Goal: Task Accomplishment & Management: Use online tool/utility

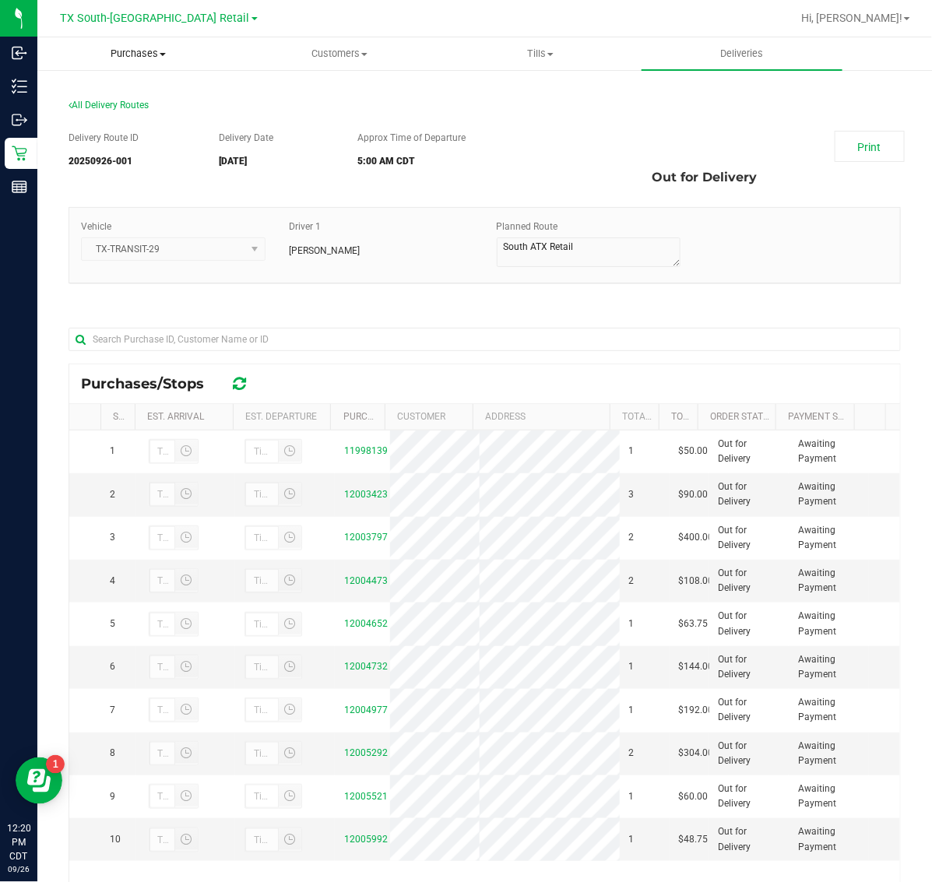
click at [131, 51] on span "Purchases" at bounding box center [138, 54] width 200 height 14
click at [129, 109] on span "Fulfillment" at bounding box center [85, 112] width 97 height 13
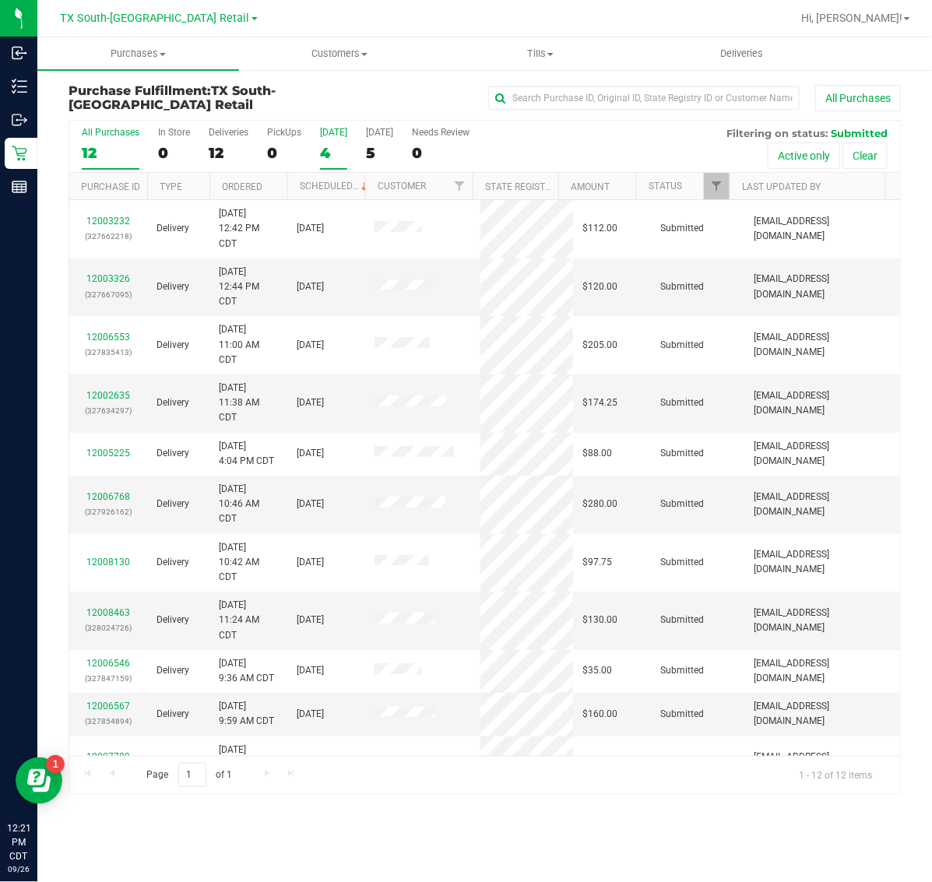
click at [328, 157] on div "4" at bounding box center [333, 153] width 27 height 18
click at [0, 0] on input "[DATE] 4" at bounding box center [0, 0] width 0 height 0
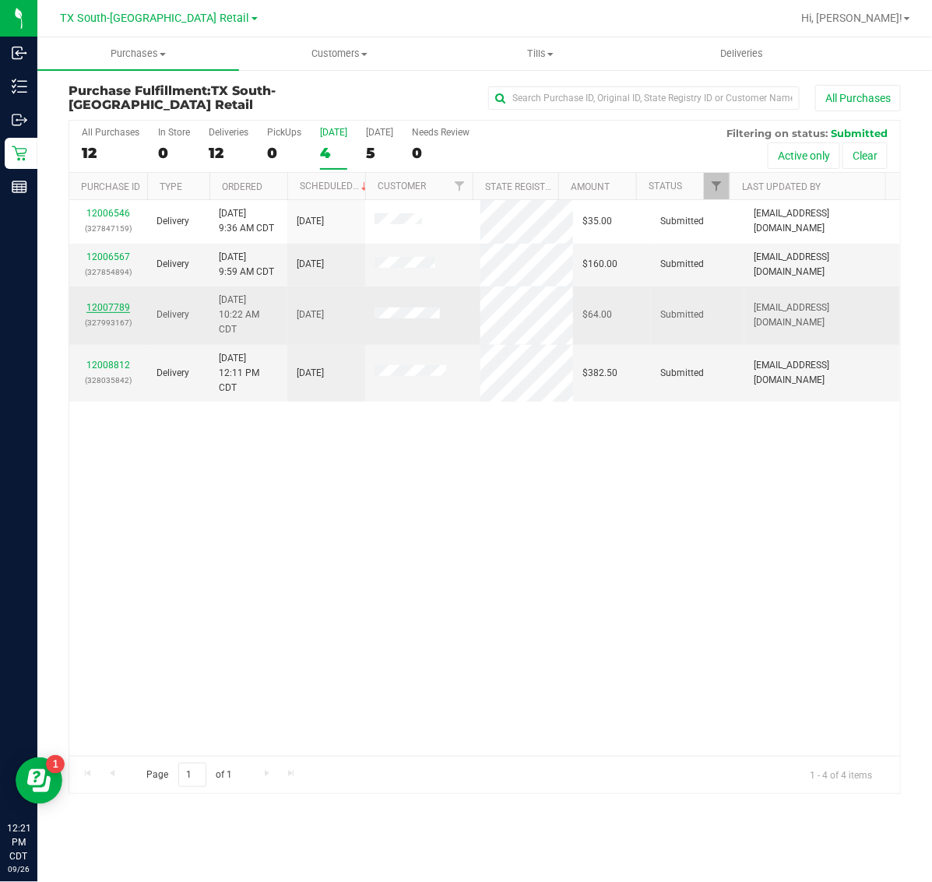
click at [113, 313] on link "12007789" at bounding box center [108, 307] width 44 height 11
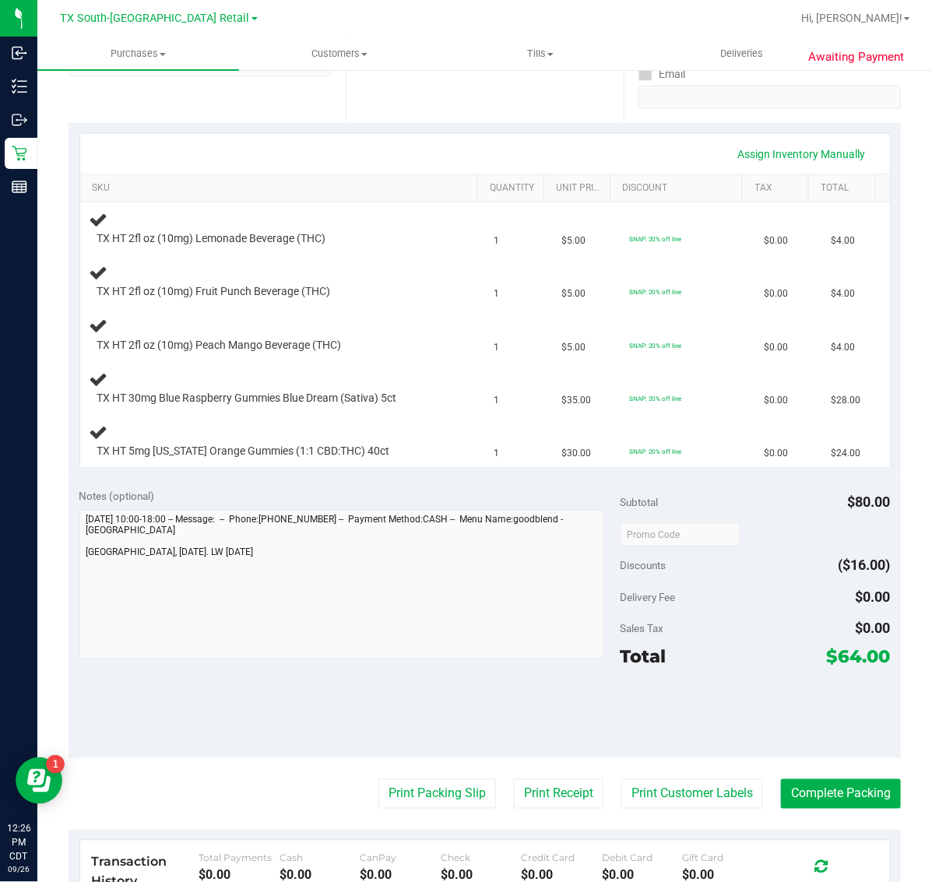
scroll to position [292, 0]
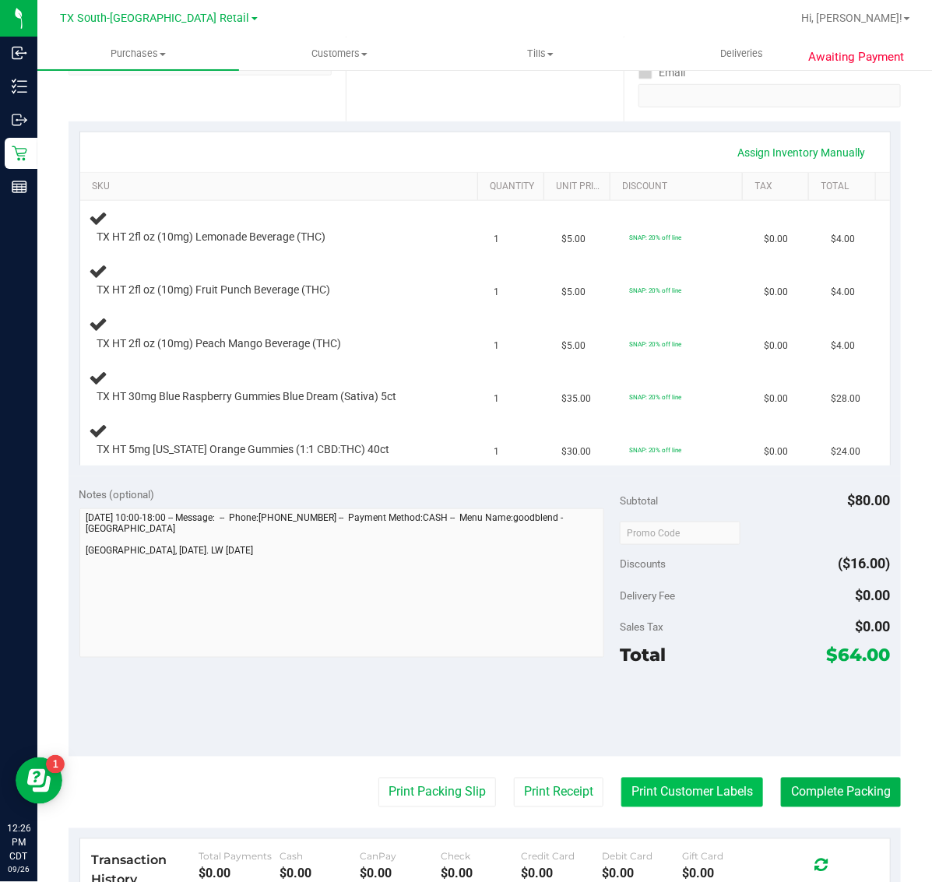
click at [679, 784] on button "Print Customer Labels" at bounding box center [693, 793] width 142 height 30
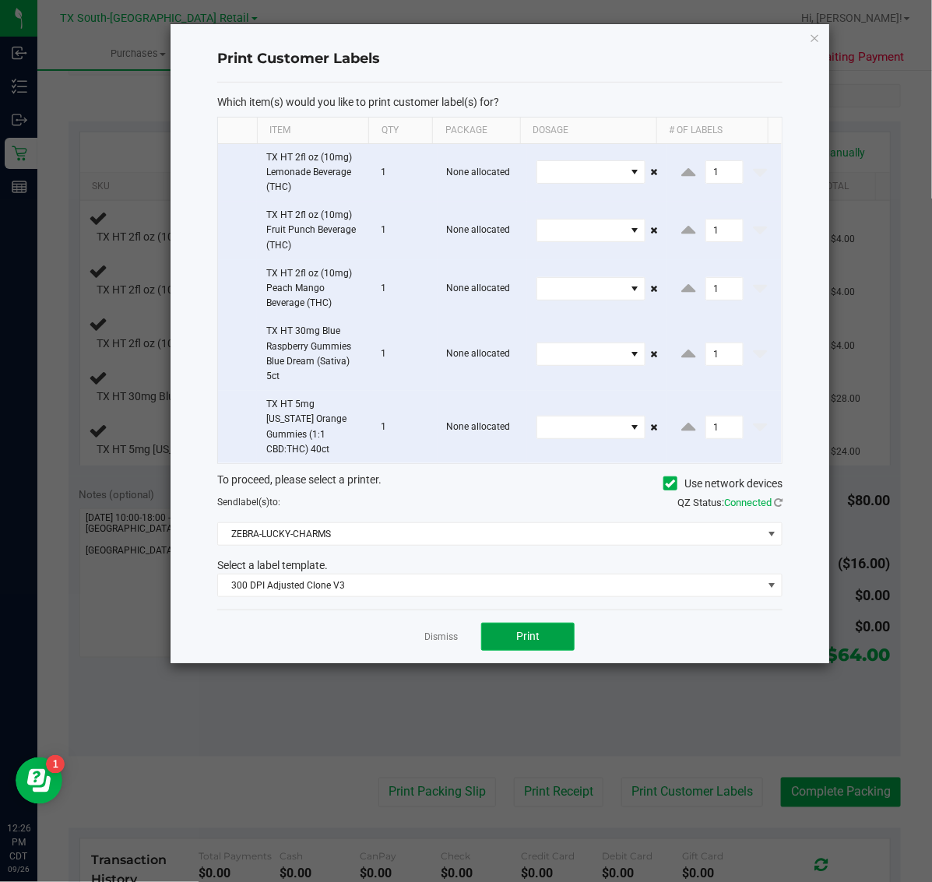
click at [518, 630] on span "Print" at bounding box center [527, 636] width 23 height 12
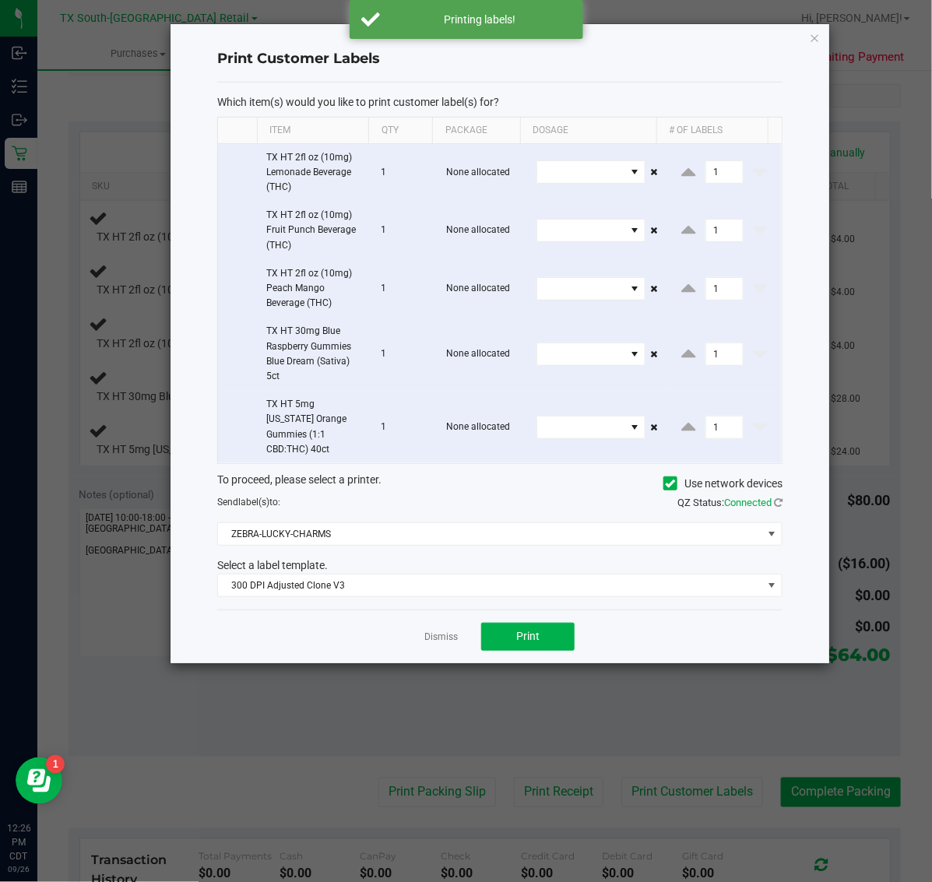
click at [823, 31] on div "Print Customer Labels Which item(s) would you like to print customer label(s) f…" at bounding box center [500, 343] width 659 height 639
click at [814, 40] on icon "button" at bounding box center [815, 37] width 11 height 19
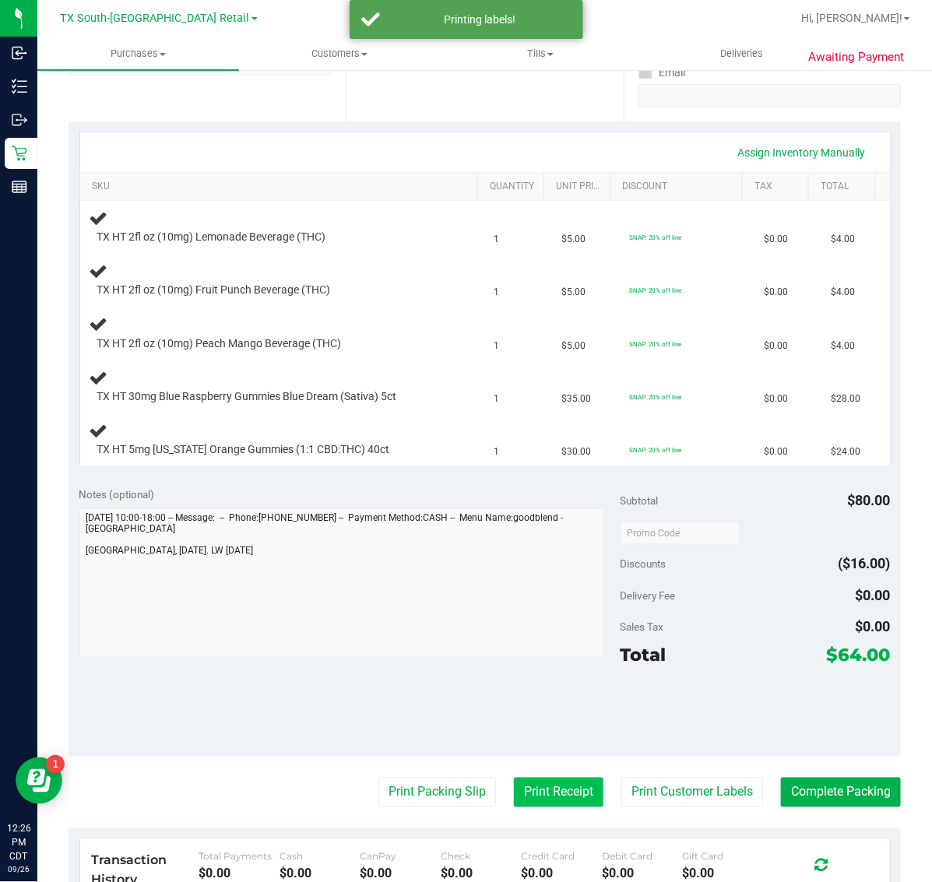
click at [542, 783] on button "Print Receipt" at bounding box center [559, 793] width 90 height 30
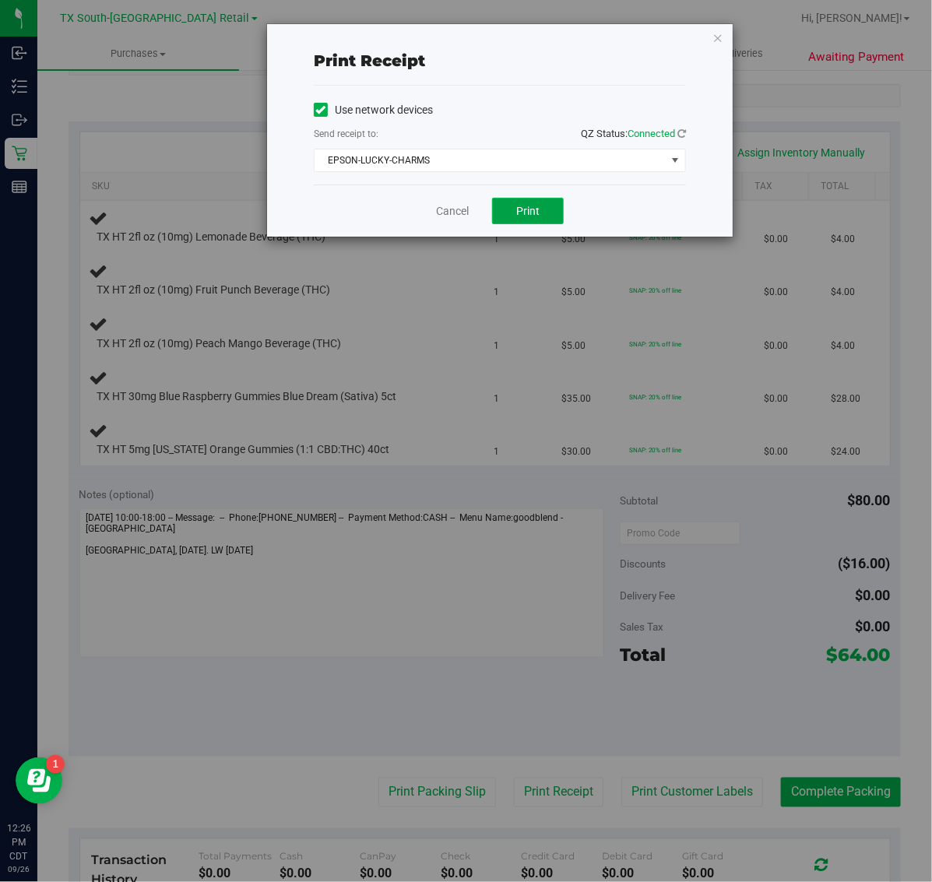
click at [546, 203] on button "Print" at bounding box center [528, 211] width 72 height 26
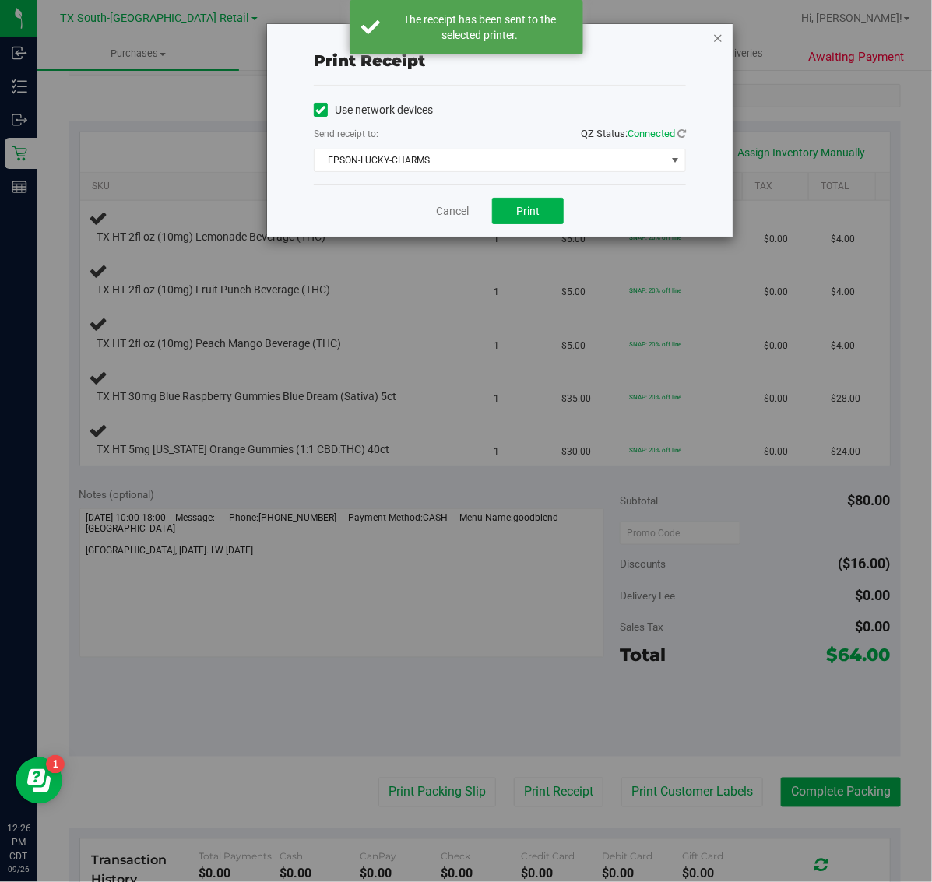
click at [717, 36] on icon "button" at bounding box center [718, 37] width 11 height 19
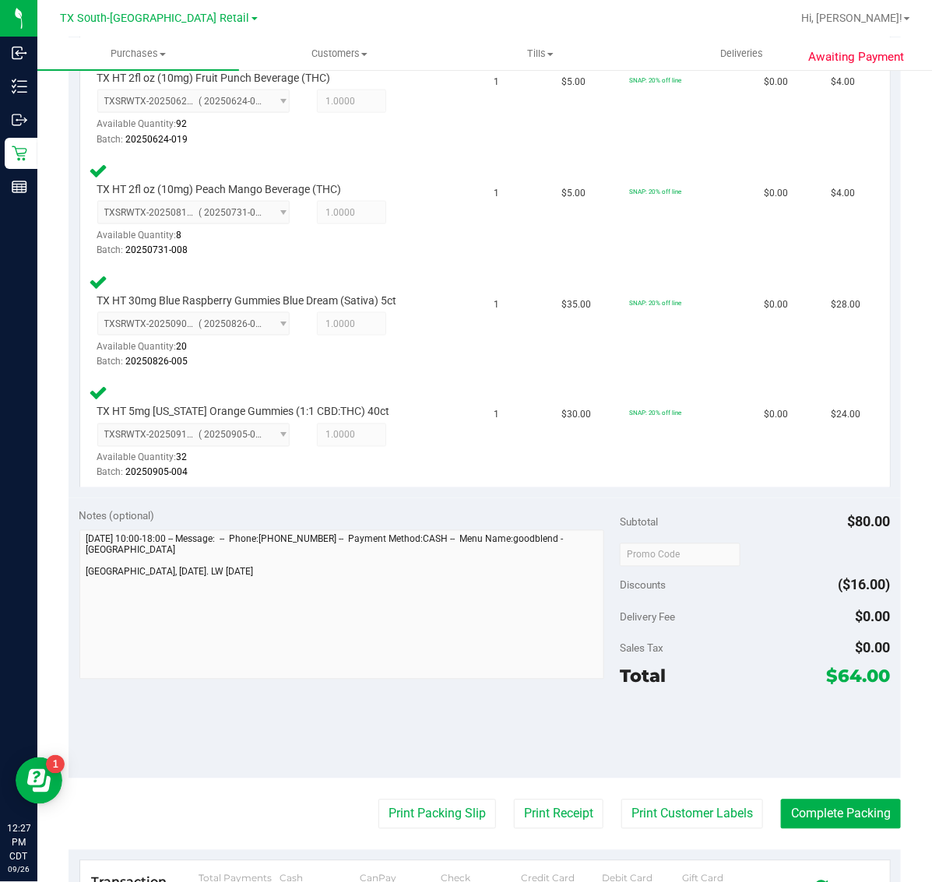
scroll to position [580, 0]
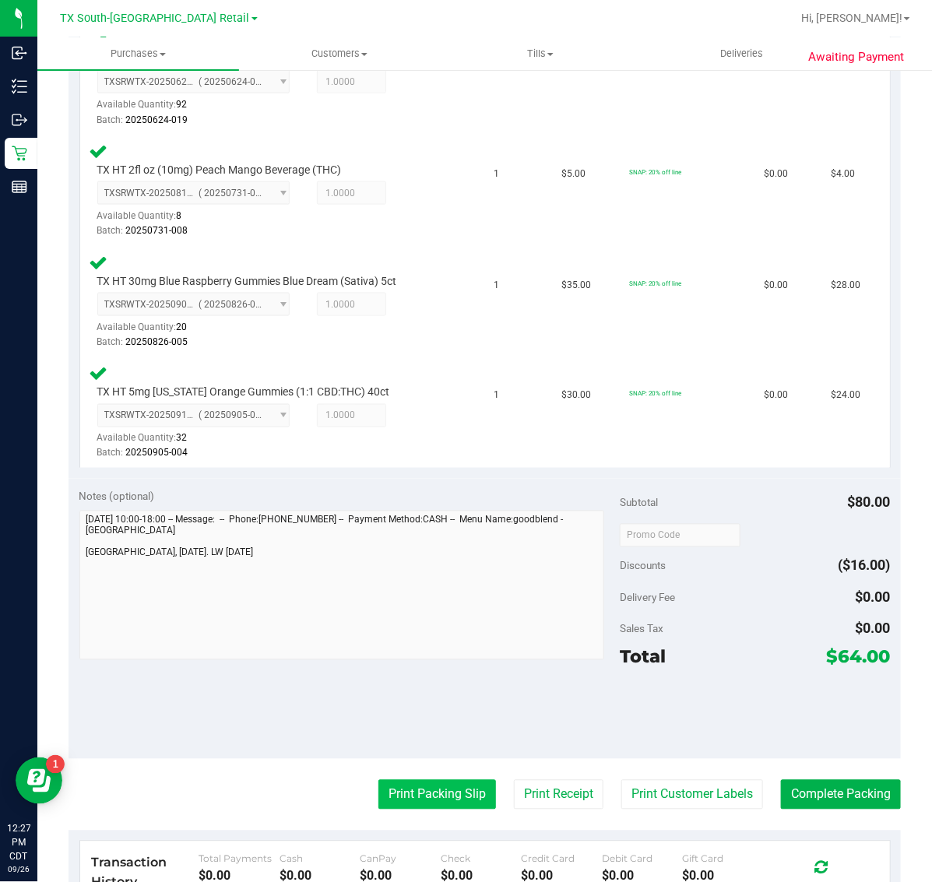
click at [424, 792] on button "Print Packing Slip" at bounding box center [438, 795] width 118 height 30
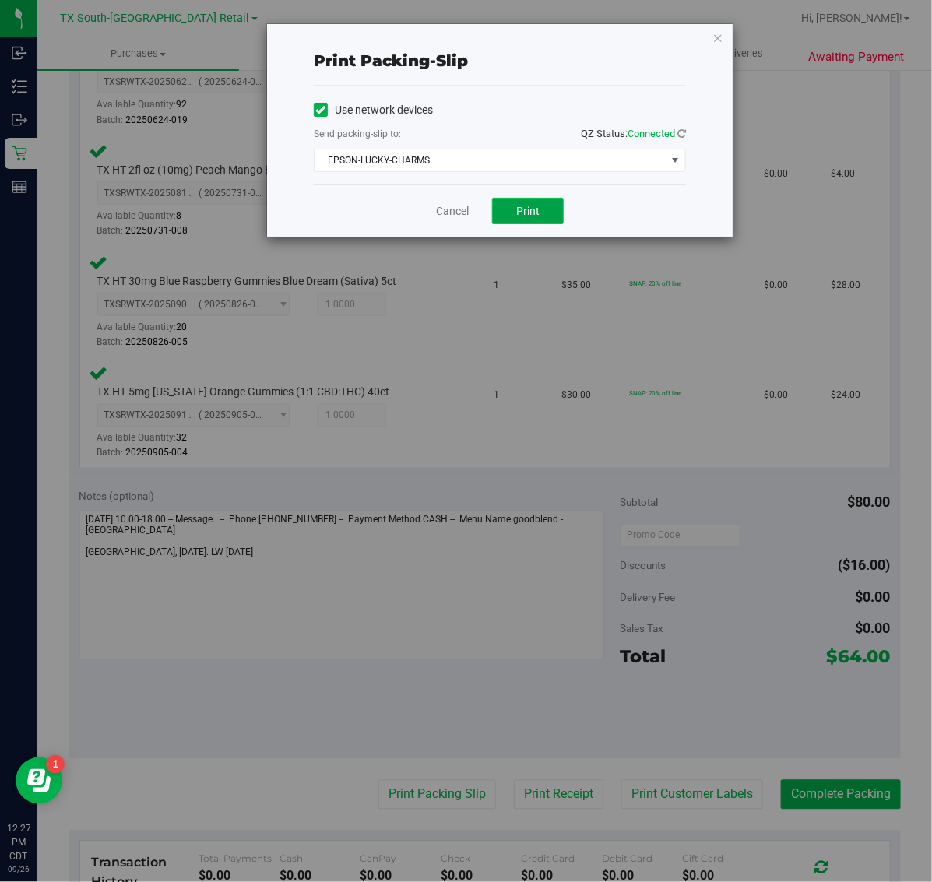
click at [534, 217] on span "Print" at bounding box center [527, 211] width 23 height 12
click at [717, 33] on icon "button" at bounding box center [718, 37] width 11 height 19
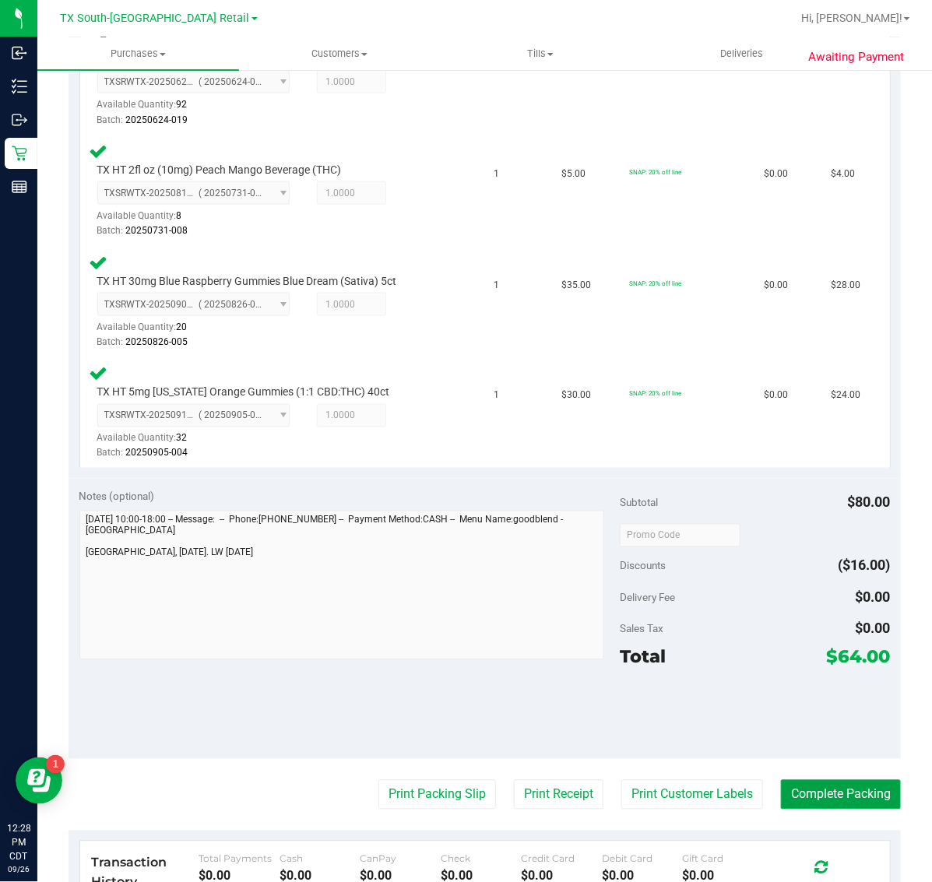
click at [840, 794] on button "Complete Packing" at bounding box center [841, 795] width 120 height 30
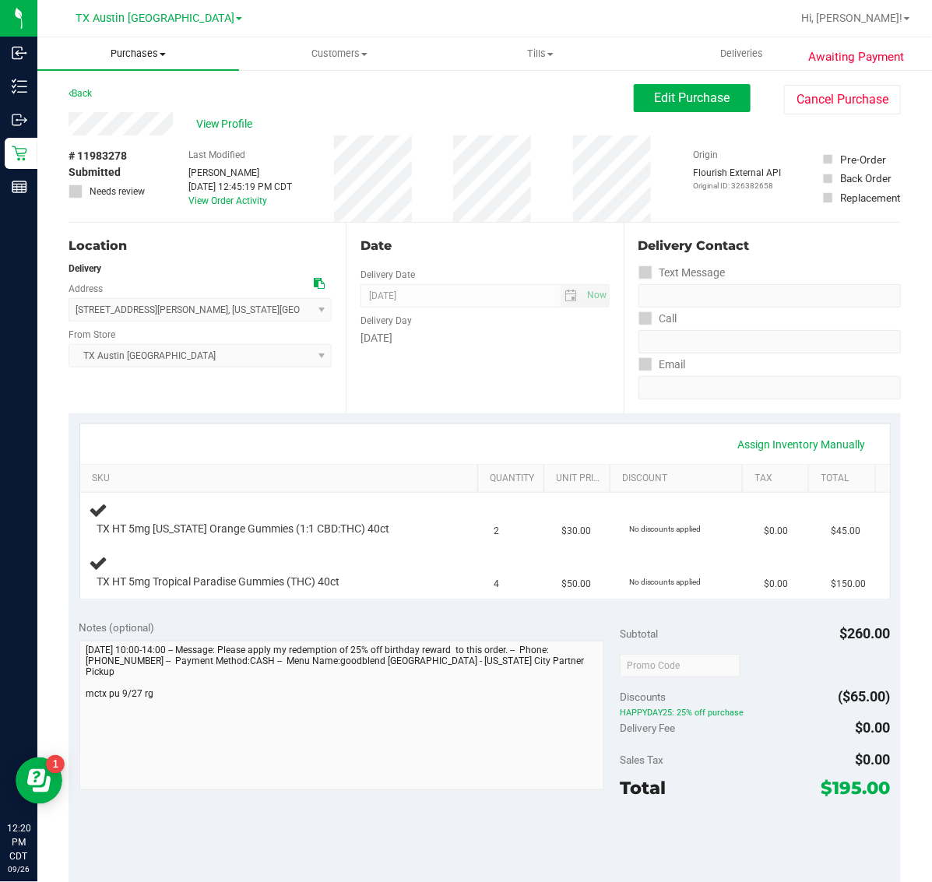
click at [132, 59] on span "Purchases" at bounding box center [138, 54] width 202 height 14
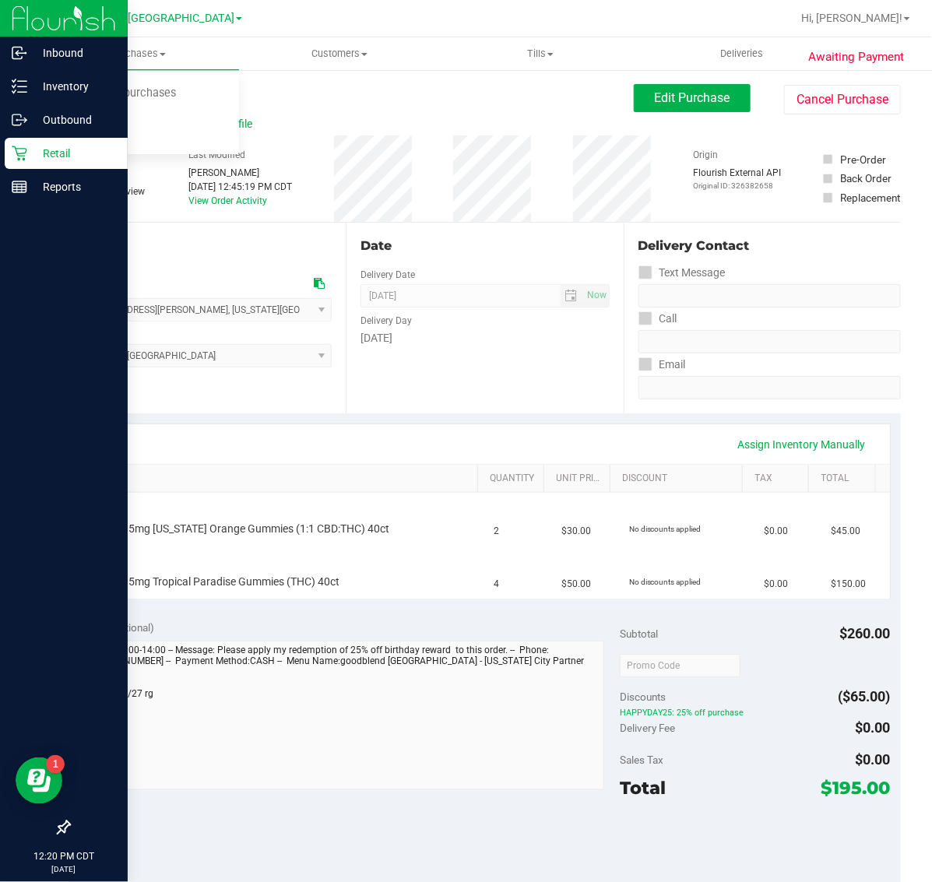
click at [17, 150] on icon at bounding box center [20, 154] width 16 height 16
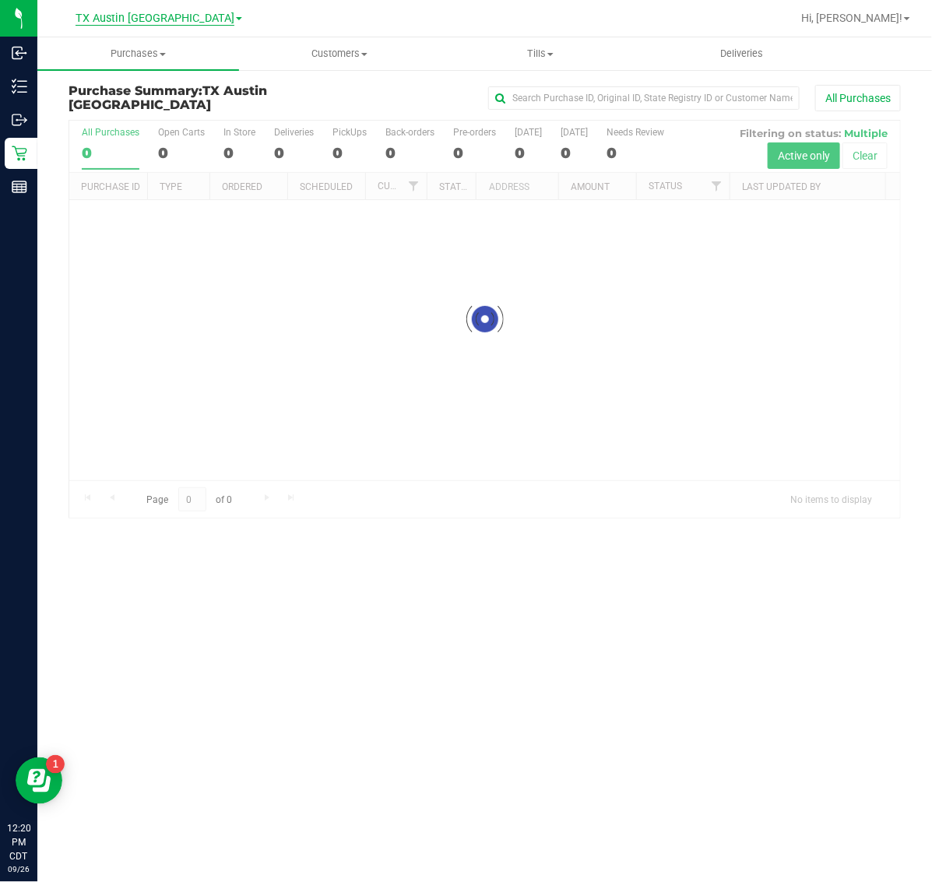
click at [165, 16] on span "TX Austin [GEOGRAPHIC_DATA]" at bounding box center [155, 19] width 159 height 14
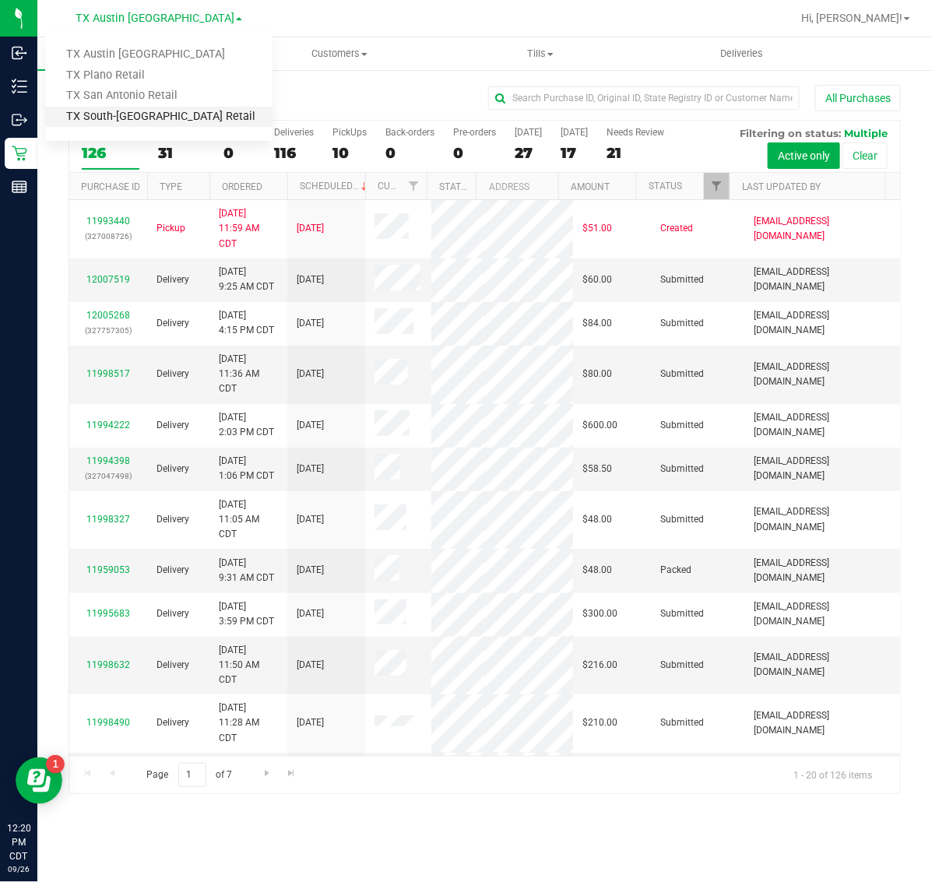
click at [150, 118] on link "TX South-[GEOGRAPHIC_DATA] Retail" at bounding box center [158, 117] width 227 height 21
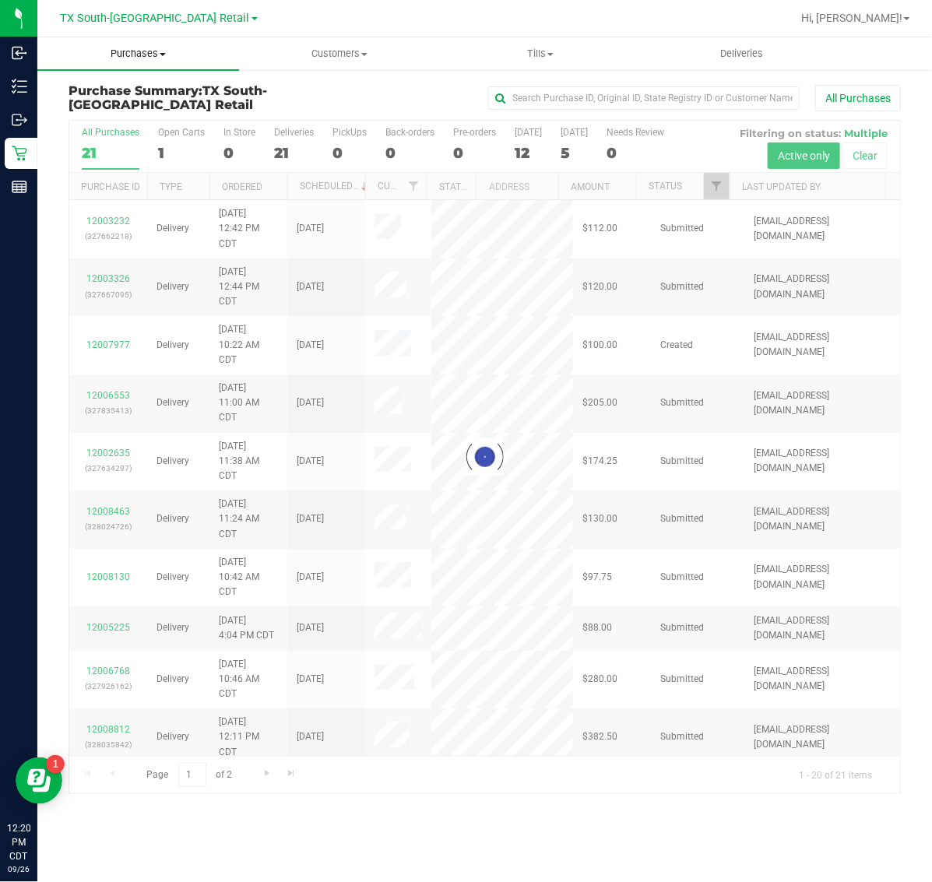
click at [142, 47] on span "Purchases" at bounding box center [138, 54] width 202 height 14
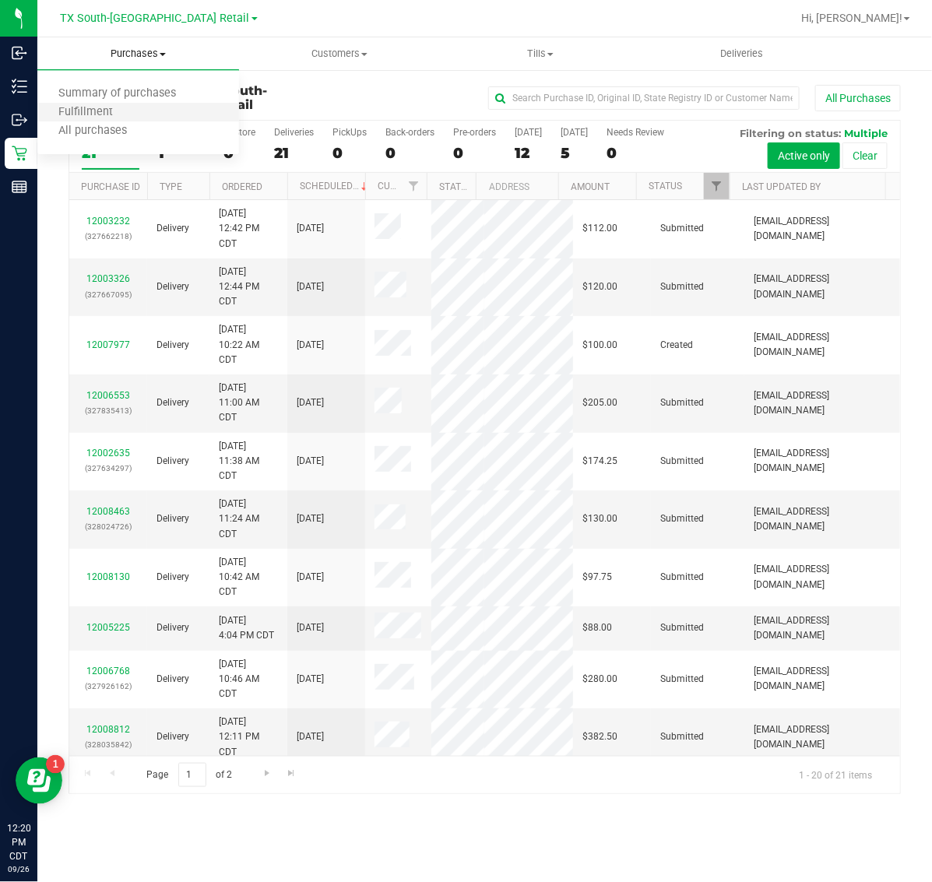
click at [142, 107] on li "Fulfillment" at bounding box center [138, 113] width 202 height 19
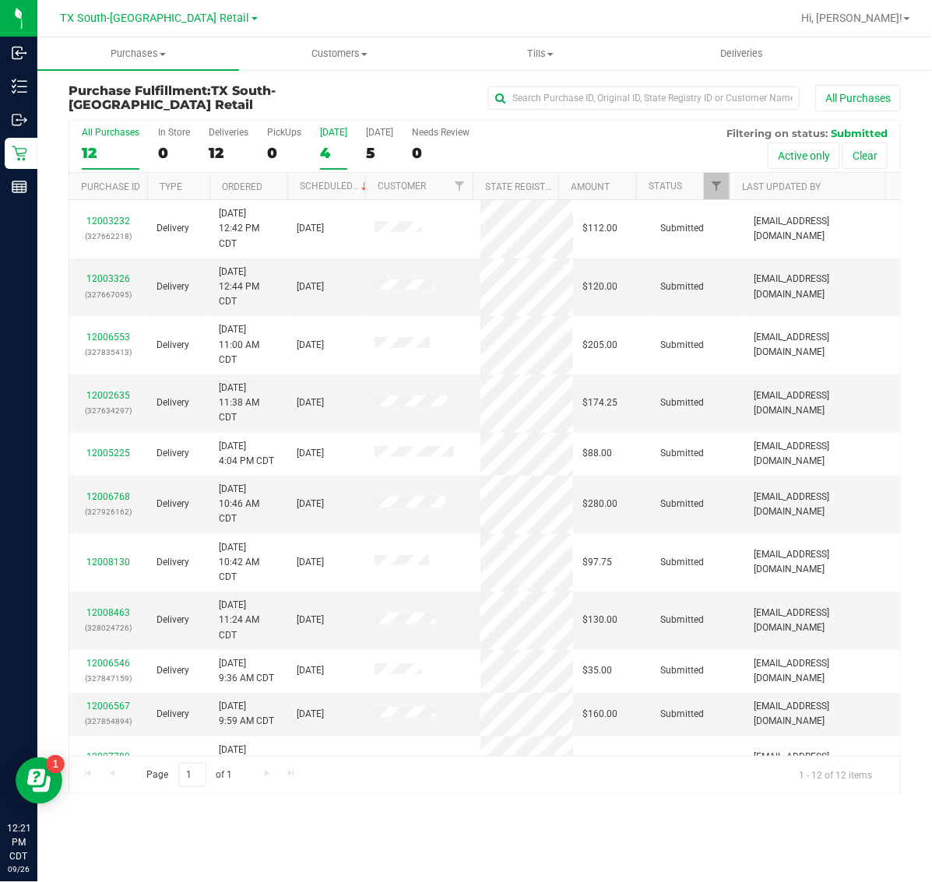
click at [324, 149] on div "4" at bounding box center [333, 153] width 27 height 18
click at [0, 0] on input "[DATE] 4" at bounding box center [0, 0] width 0 height 0
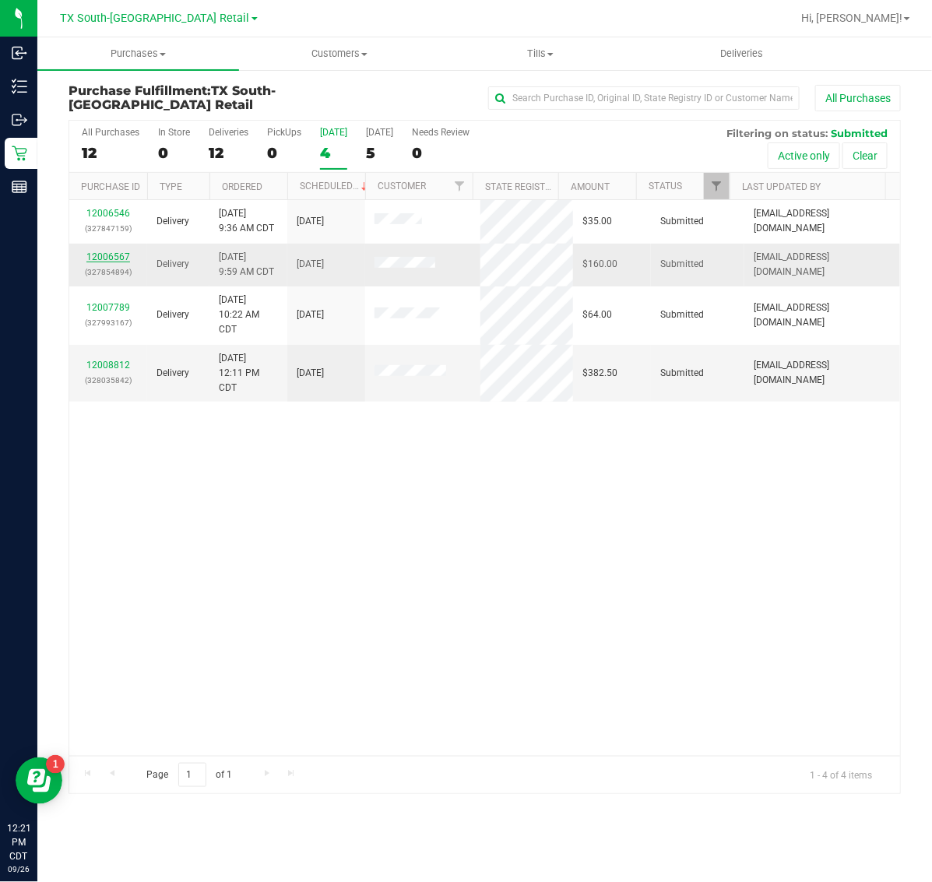
click at [104, 261] on link "12006567" at bounding box center [108, 257] width 44 height 11
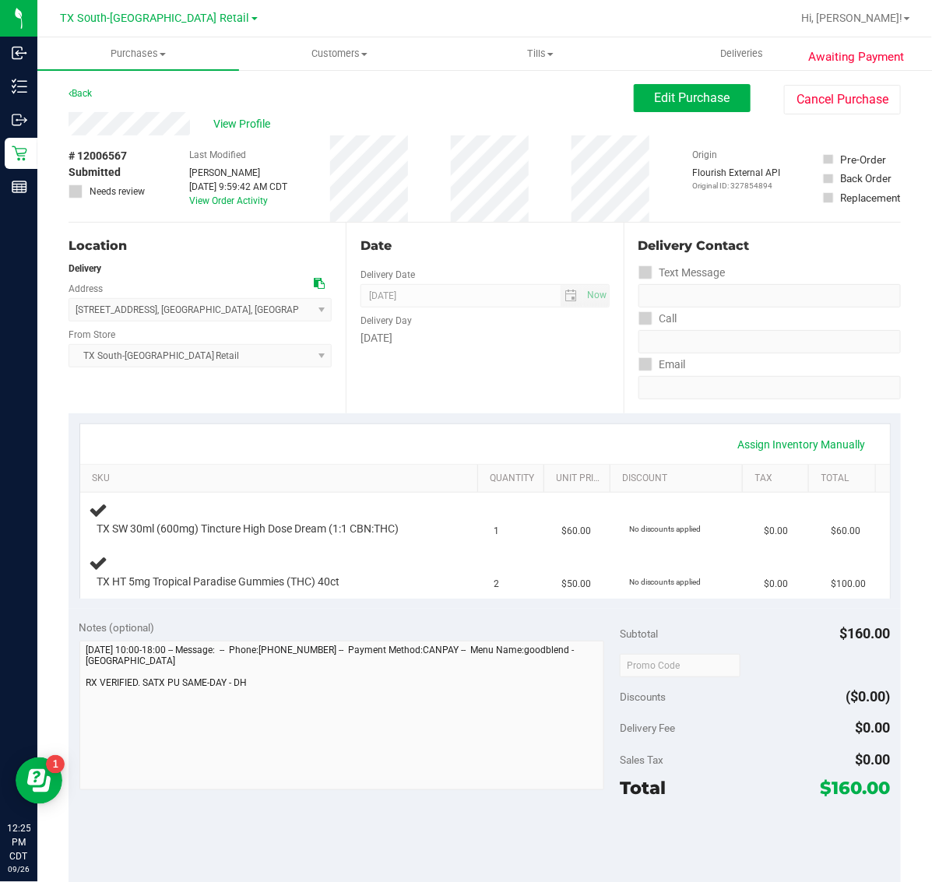
click at [109, 150] on span "# 12006567" at bounding box center [98, 156] width 58 height 16
copy span "12006567"
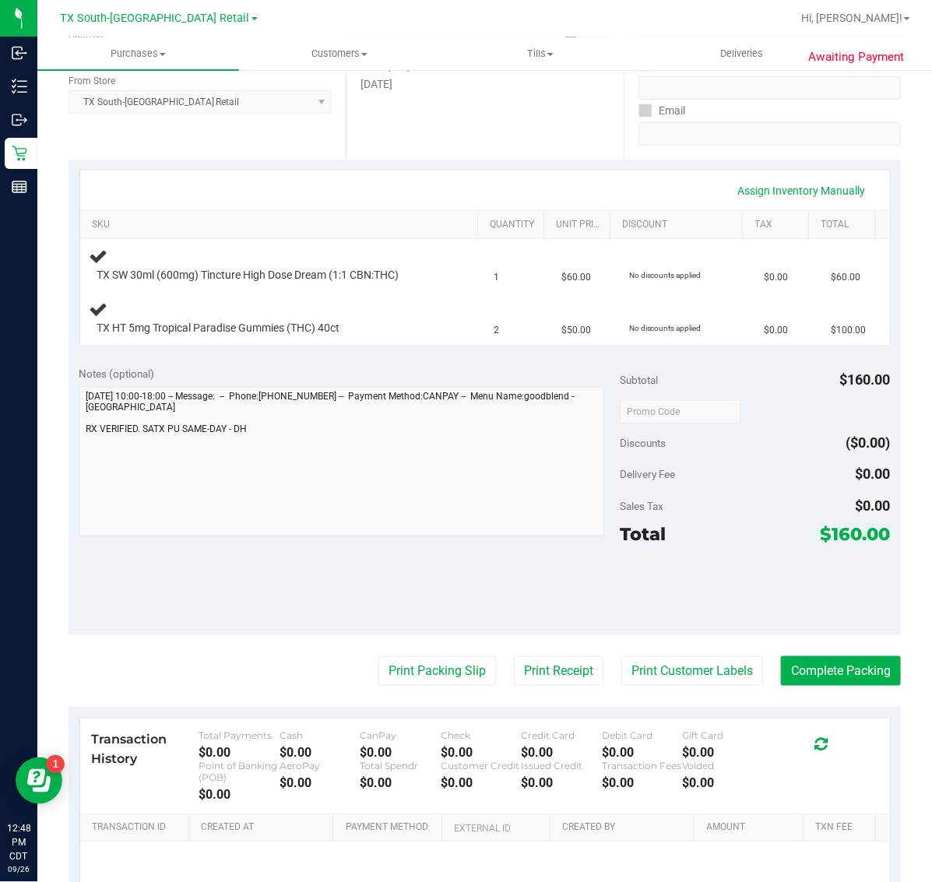
scroll to position [389, 0]
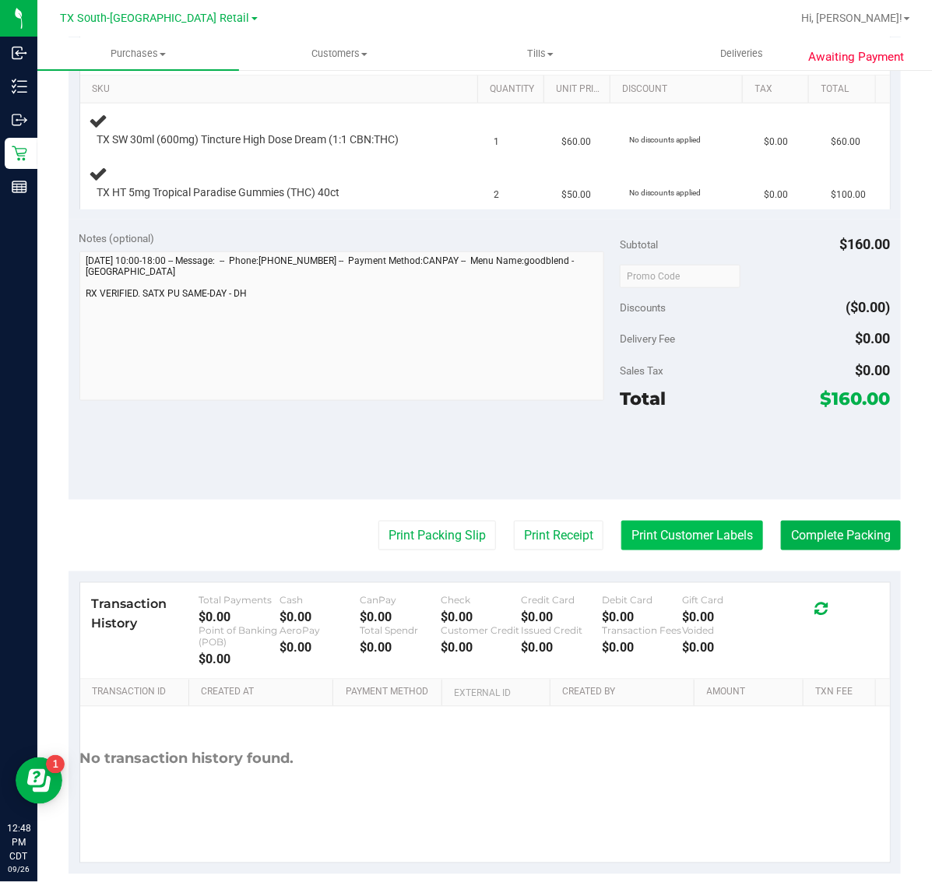
click at [676, 538] on button "Print Customer Labels" at bounding box center [693, 536] width 142 height 30
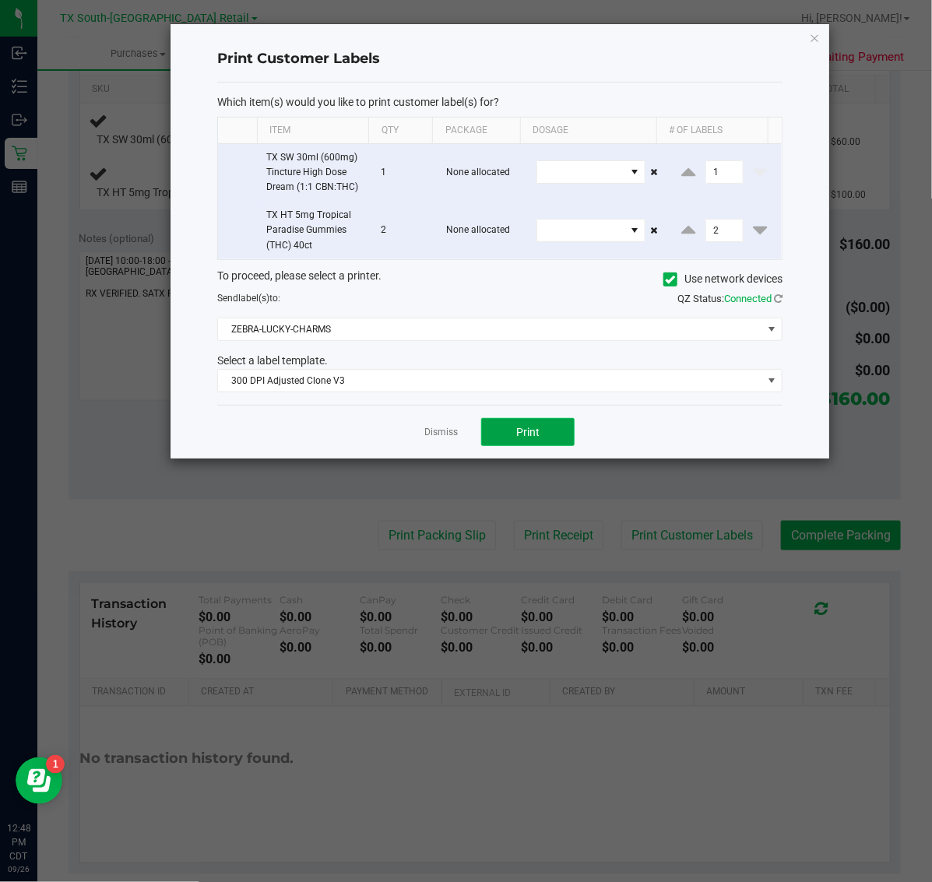
click at [519, 428] on span "Print" at bounding box center [527, 432] width 23 height 12
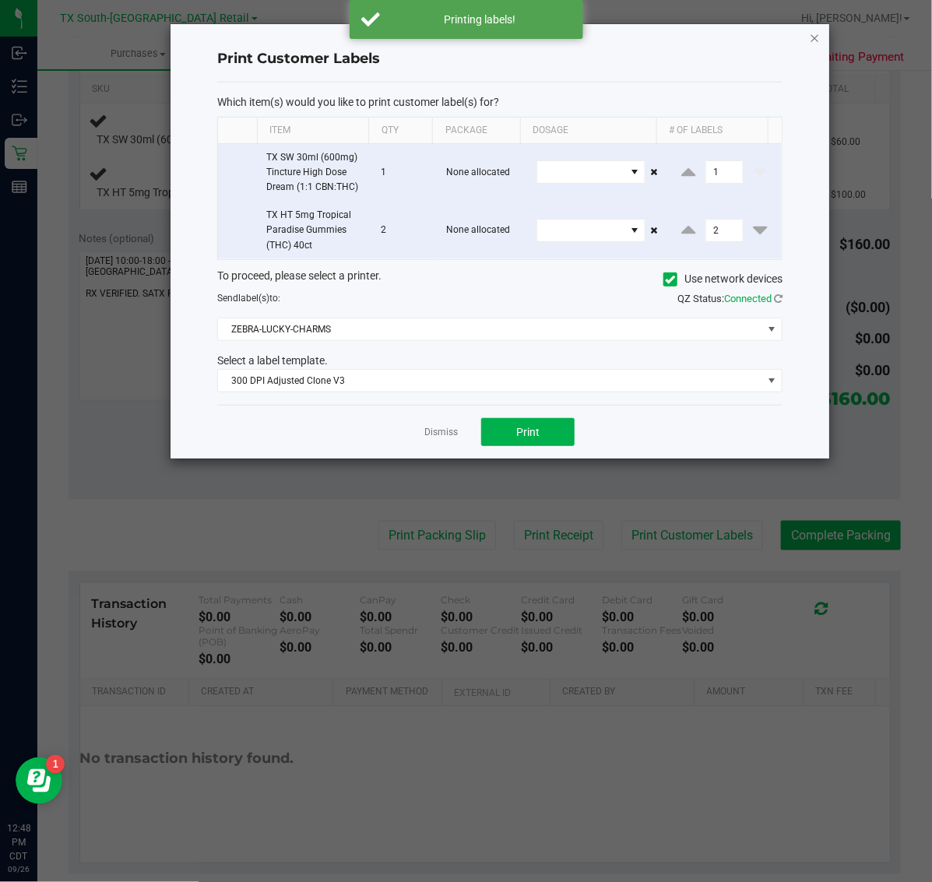
click at [816, 31] on icon "button" at bounding box center [815, 37] width 11 height 19
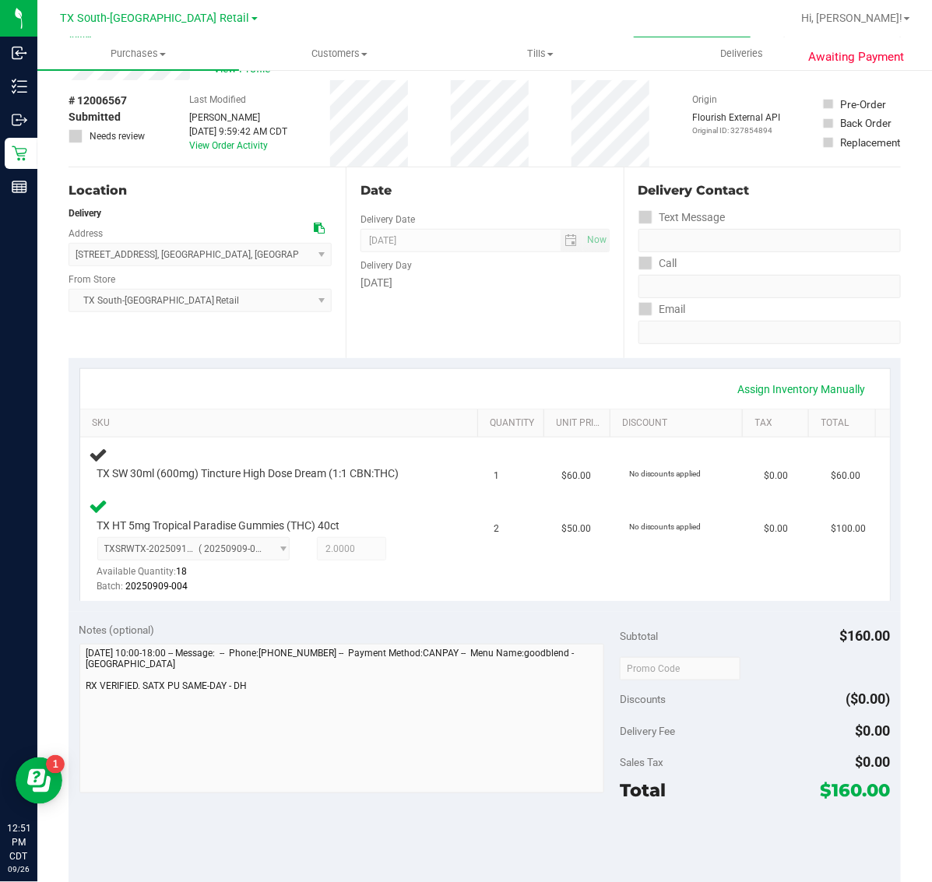
scroll to position [0, 0]
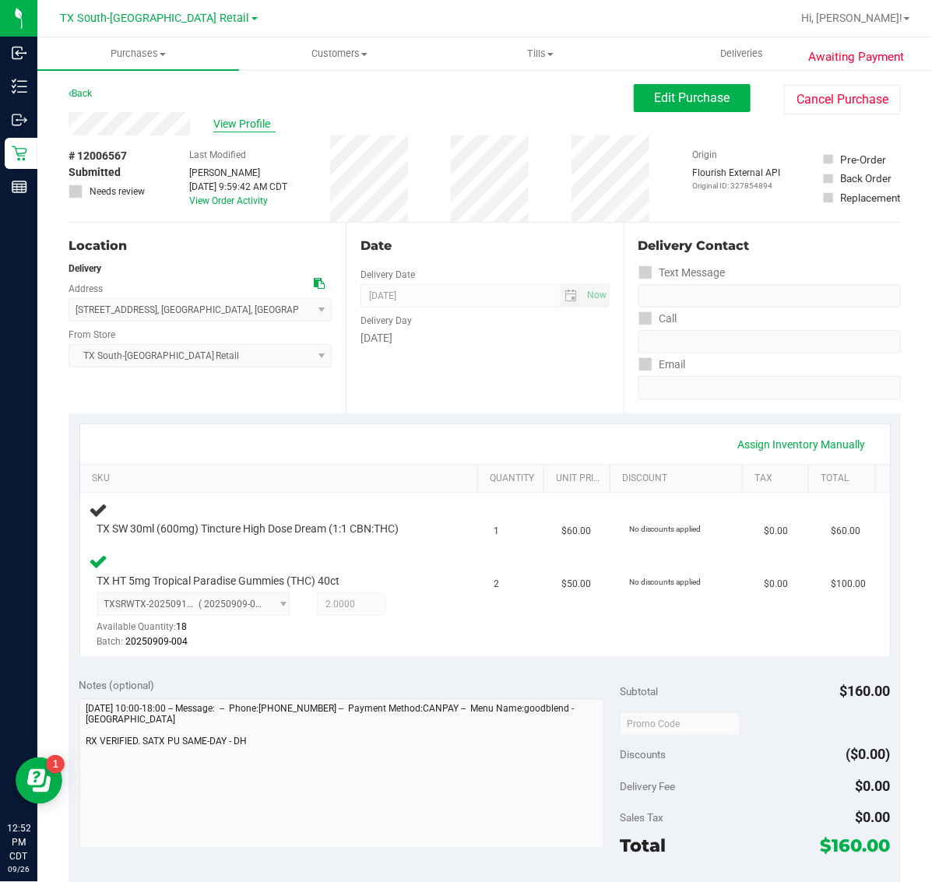
click at [252, 123] on span "View Profile" at bounding box center [244, 124] width 62 height 16
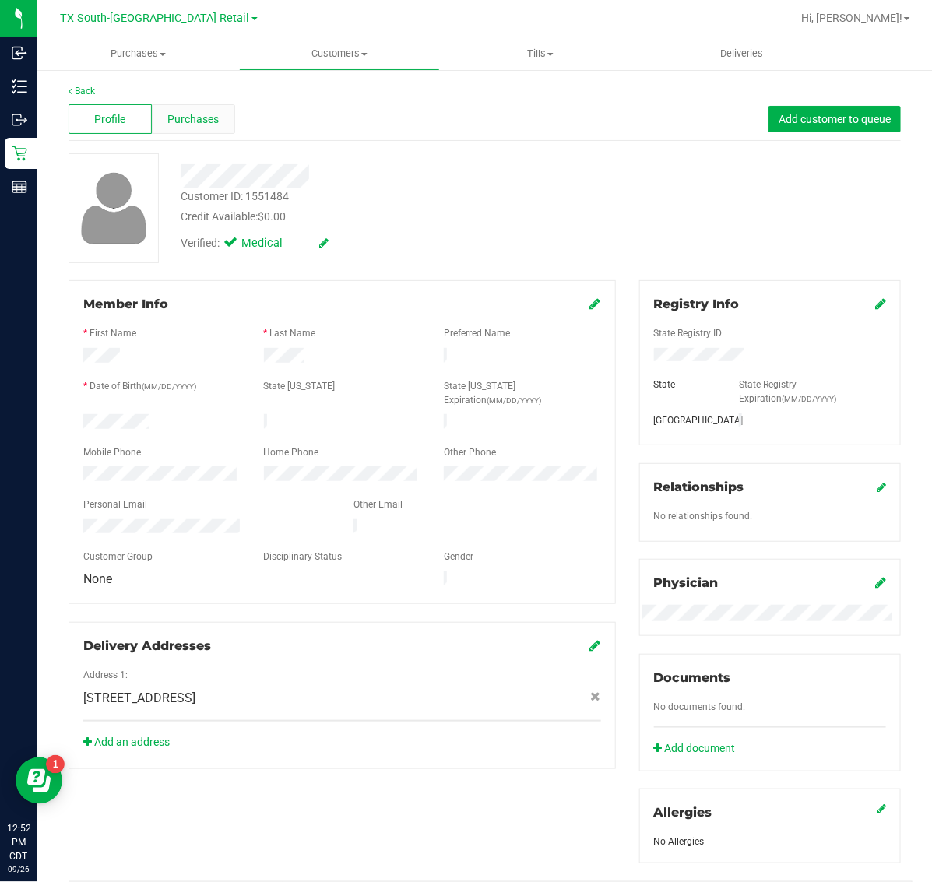
click at [188, 107] on div "Purchases" at bounding box center [193, 119] width 83 height 30
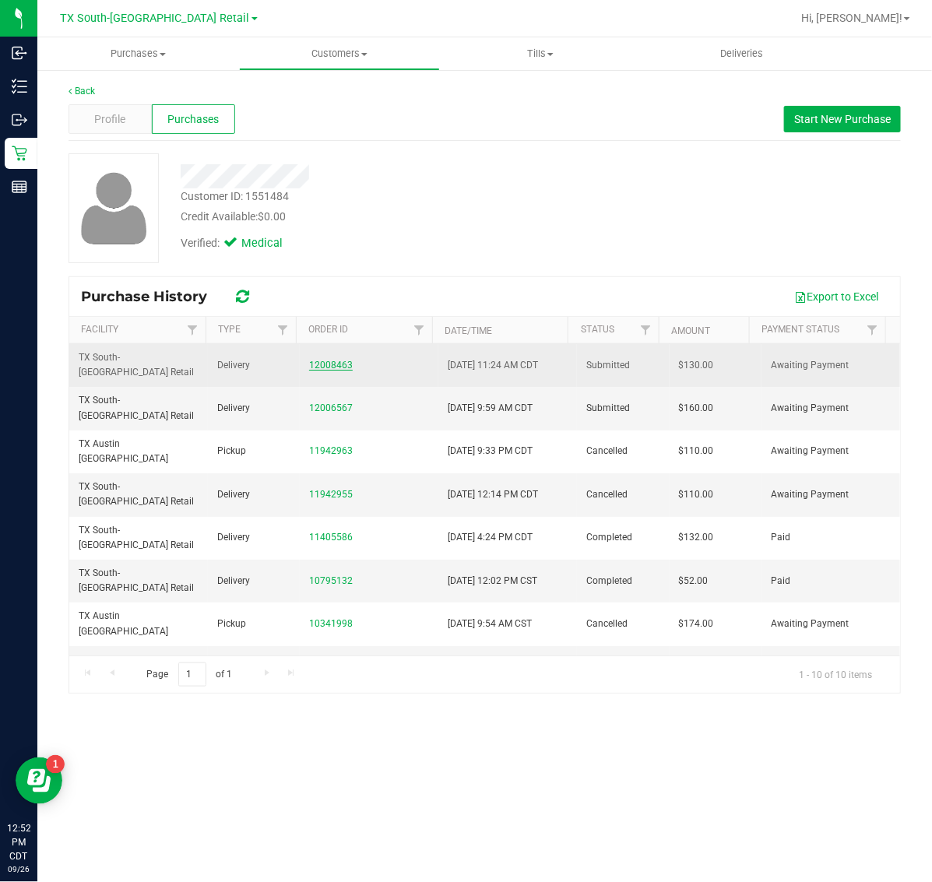
click at [327, 360] on link "12008463" at bounding box center [331, 365] width 44 height 11
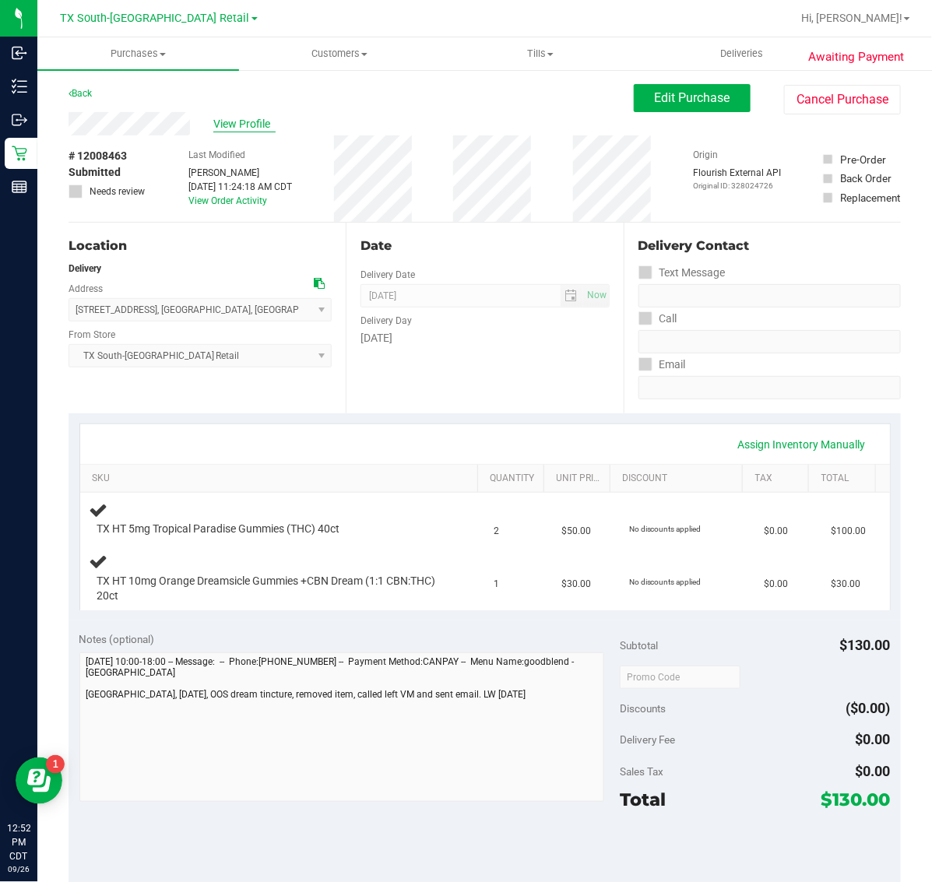
click at [232, 125] on span "View Profile" at bounding box center [244, 124] width 62 height 16
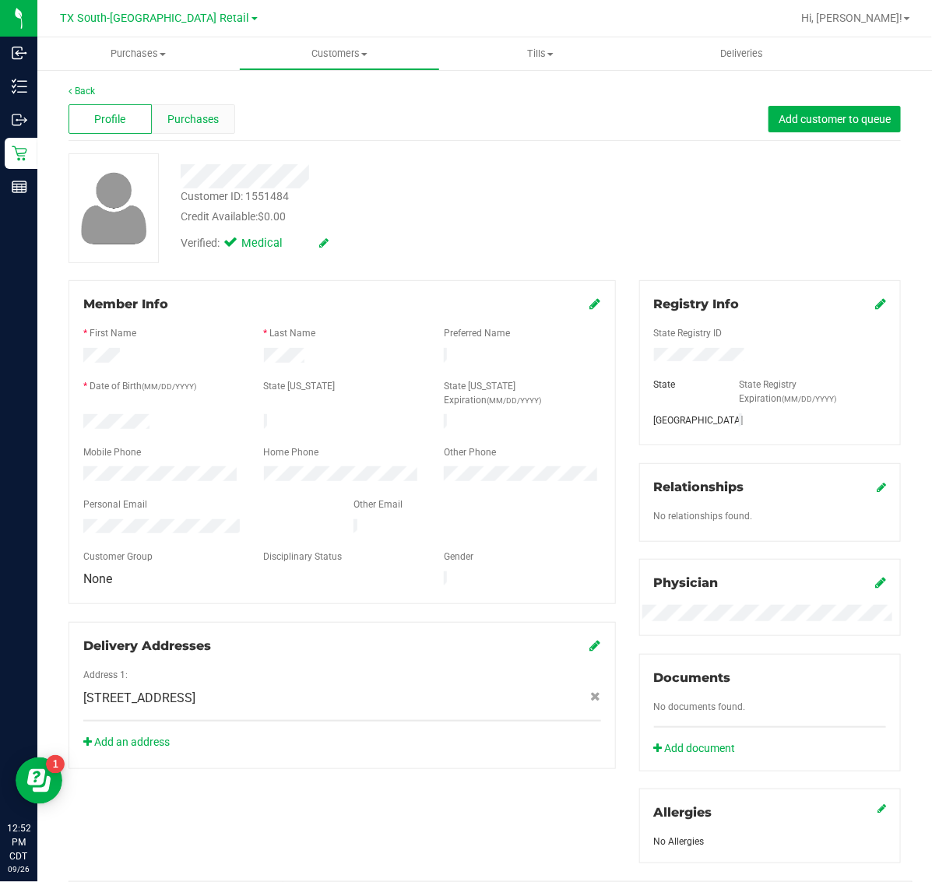
click at [193, 115] on span "Purchases" at bounding box center [192, 119] width 51 height 16
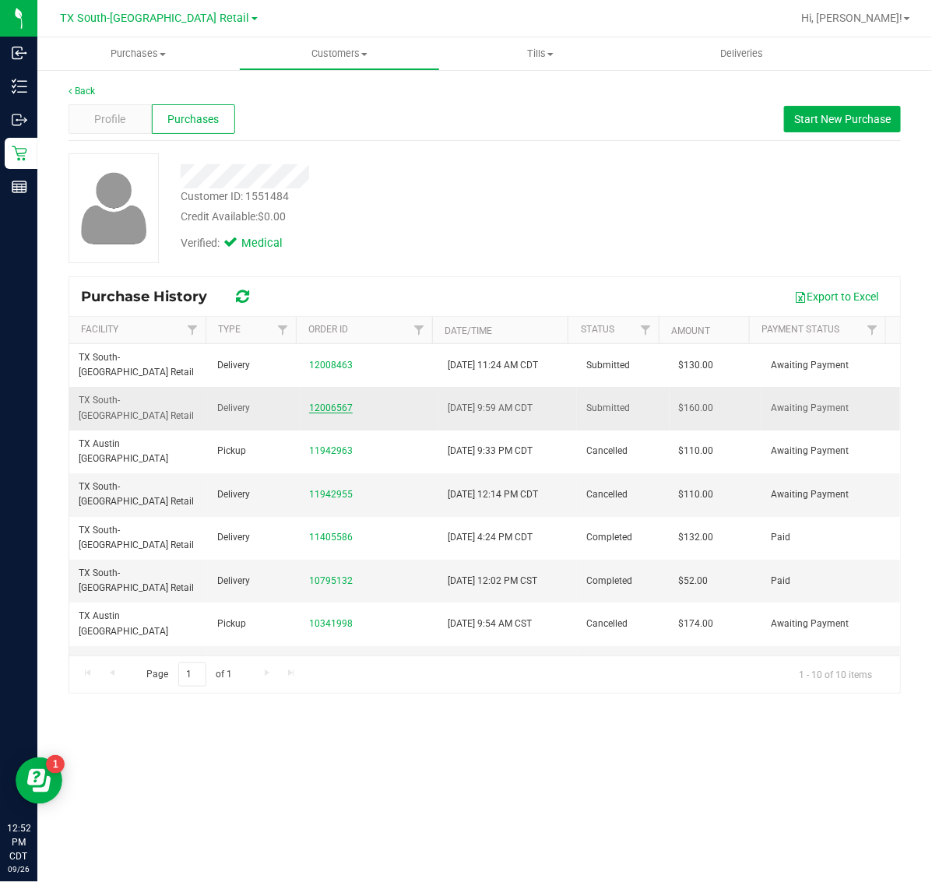
click at [318, 403] on link "12006567" at bounding box center [331, 408] width 44 height 11
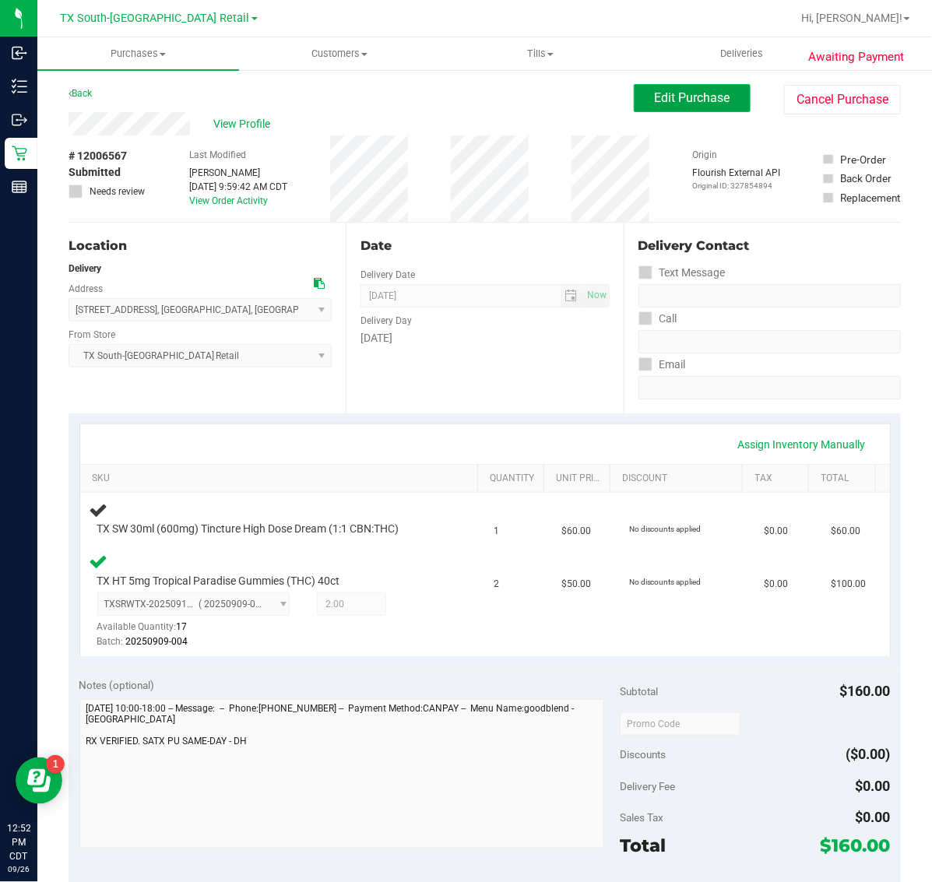
click at [654, 88] on button "Edit Purchase" at bounding box center [692, 98] width 117 height 28
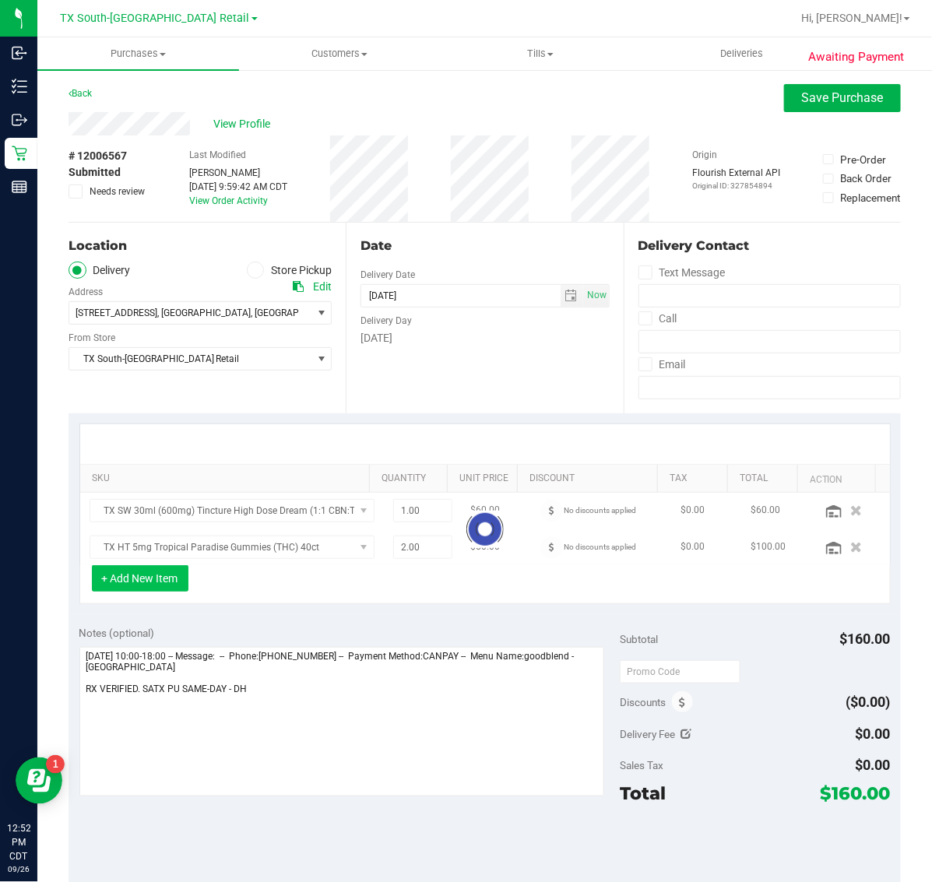
click at [160, 576] on button "+ Add New Item" at bounding box center [140, 578] width 97 height 26
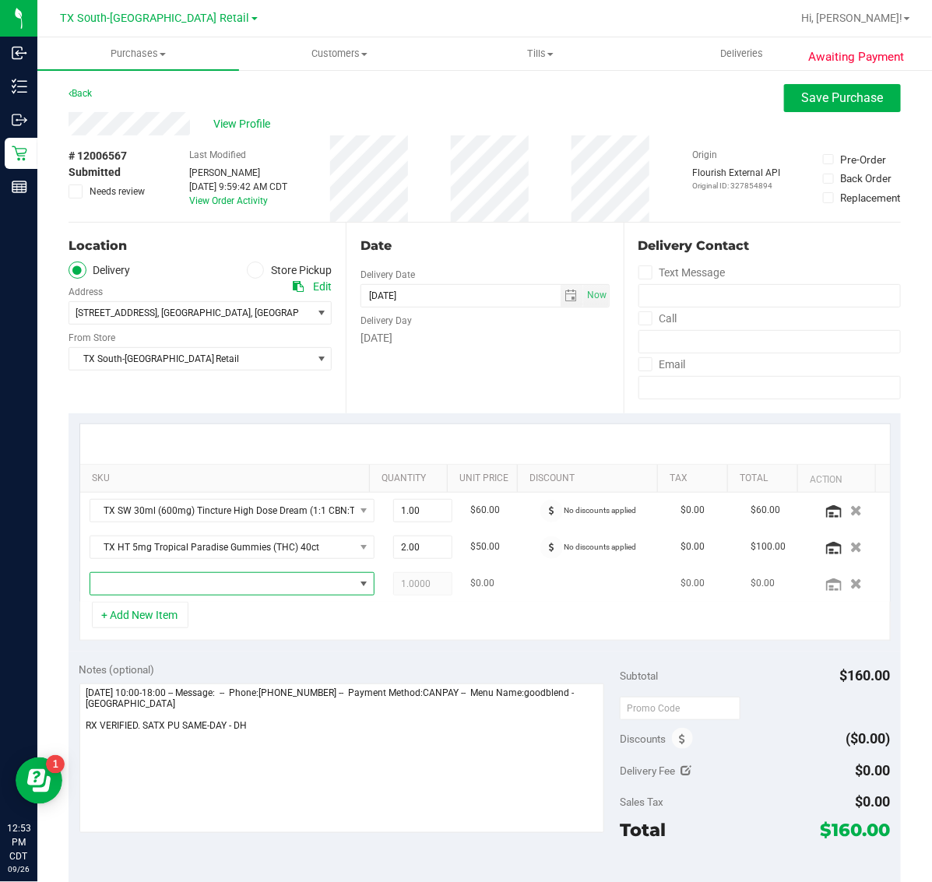
click at [223, 584] on span "NO DATA FOUND" at bounding box center [222, 584] width 264 height 22
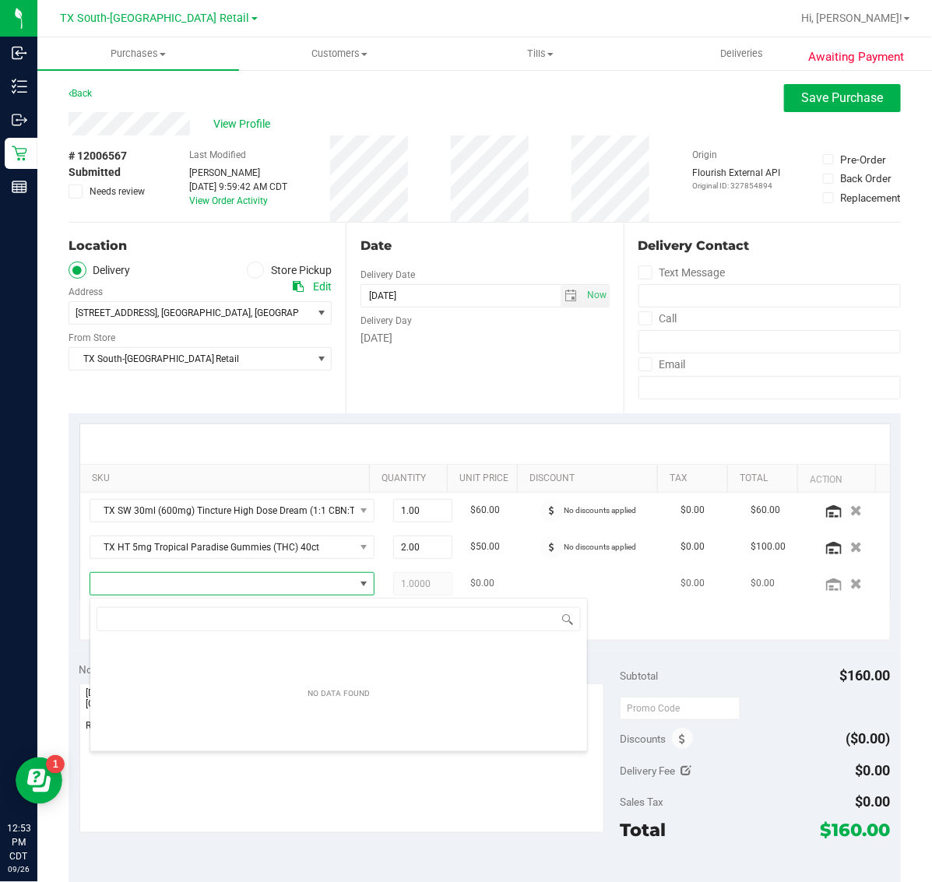
scroll to position [24, 241]
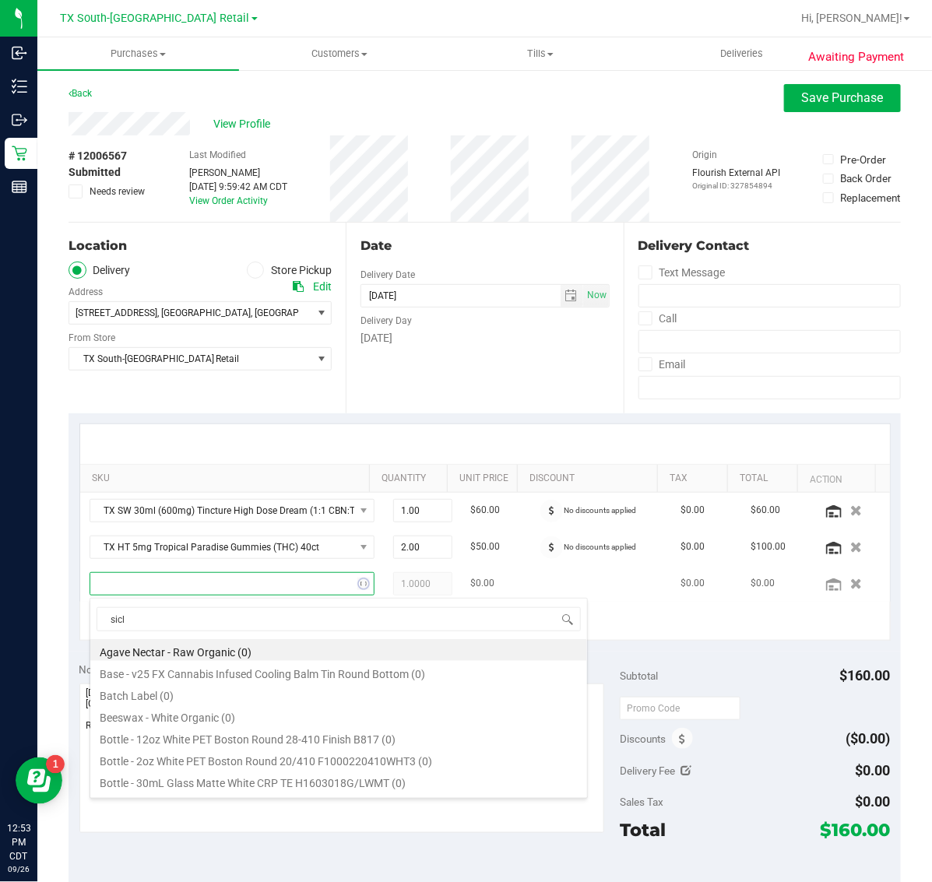
type input "sicle"
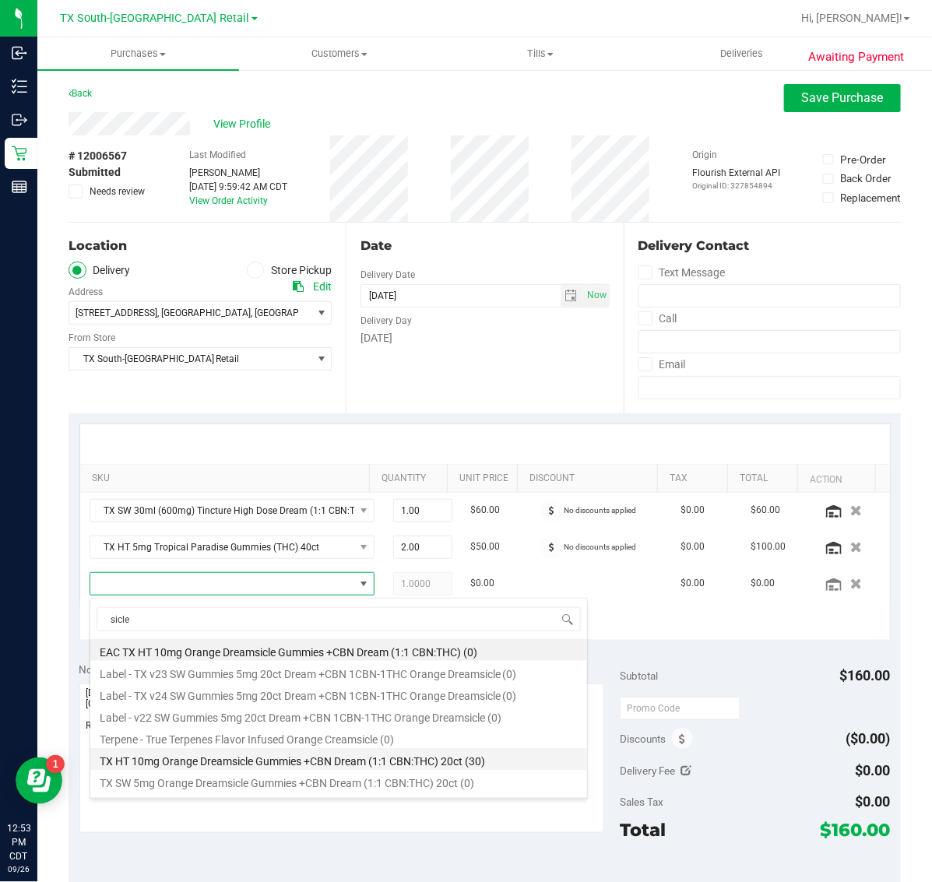
click at [302, 764] on li "TX HT 10mg Orange Dreamsicle Gummies +CBN Dream (1:1 CBN:THC) 20ct (30)" at bounding box center [338, 760] width 497 height 22
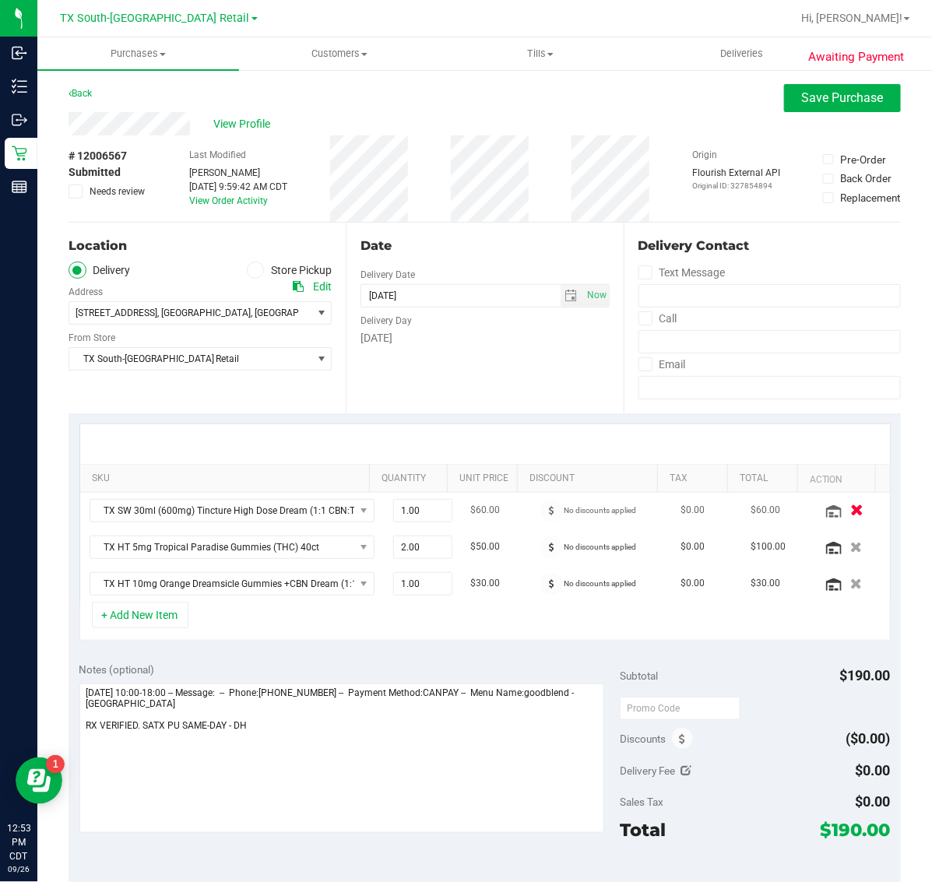
click at [851, 506] on icon "button" at bounding box center [857, 511] width 13 height 12
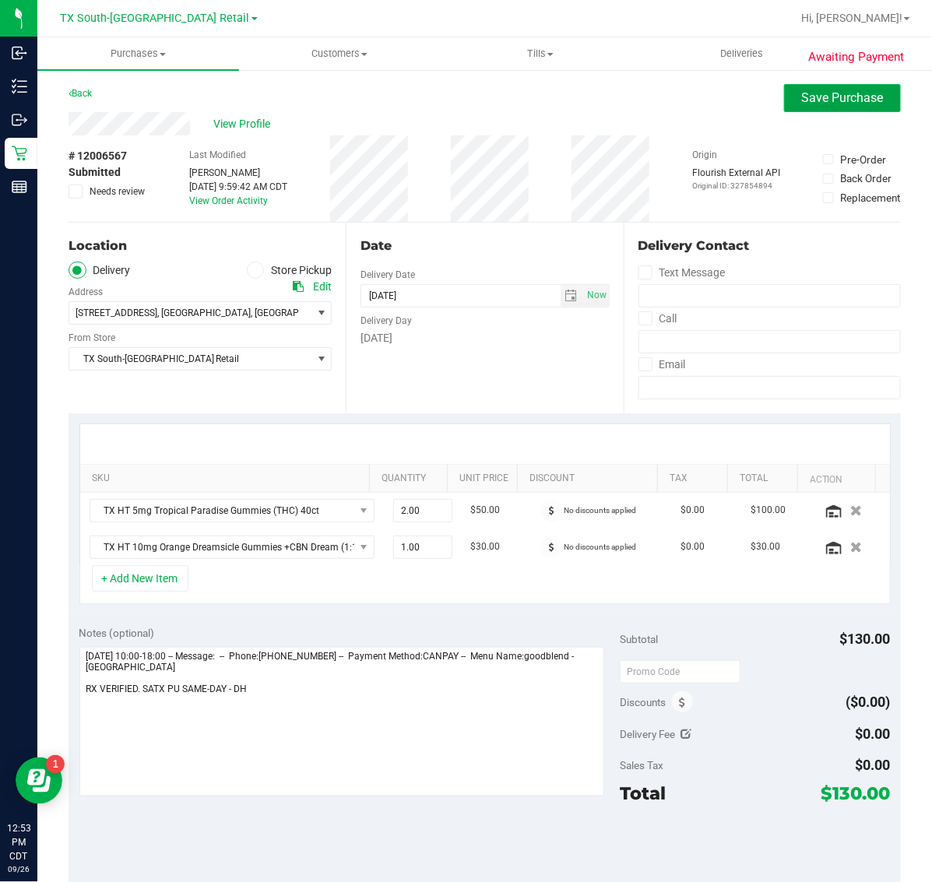
click at [830, 105] on span "Save Purchase" at bounding box center [843, 97] width 82 height 15
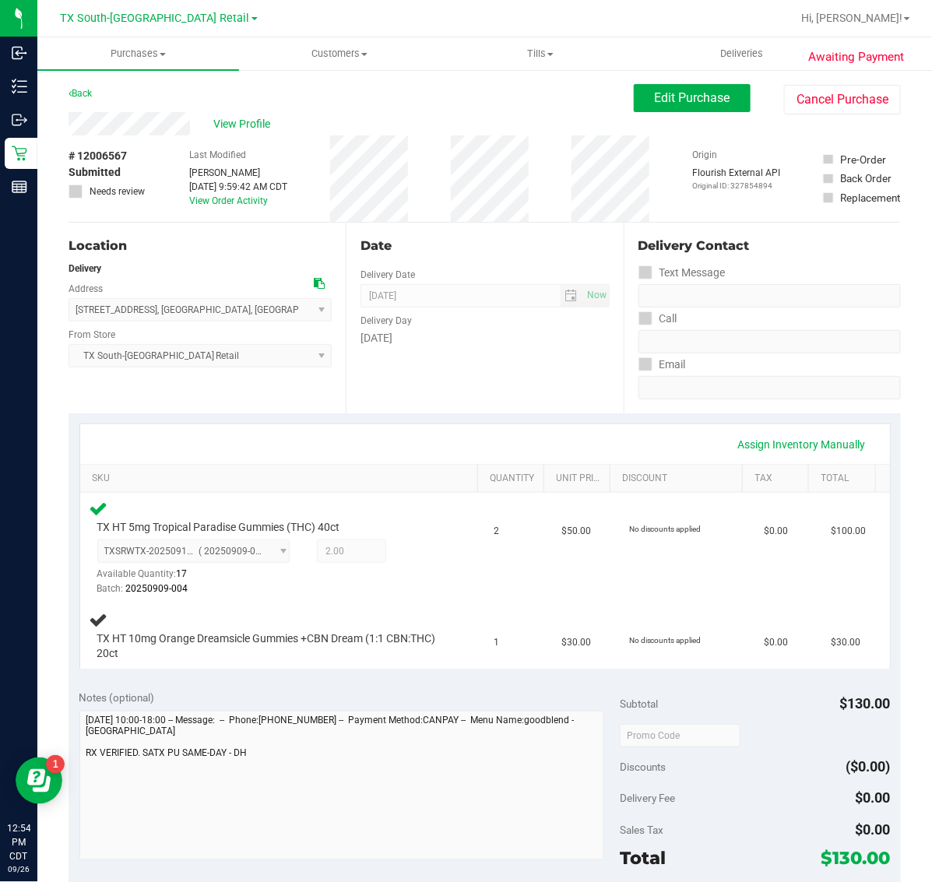
click at [448, 417] on div "Assign Inventory Manually SKU Quantity Unit Price Discount Tax Total TX HT 5mg …" at bounding box center [485, 547] width 833 height 266
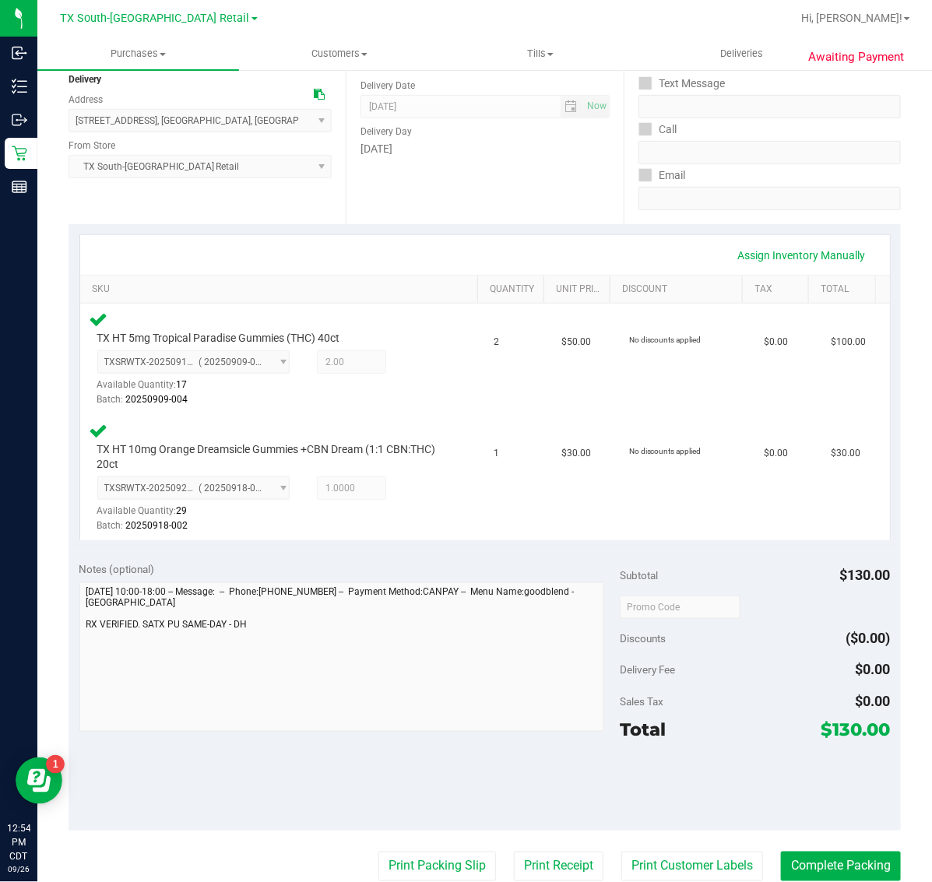
scroll to position [389, 0]
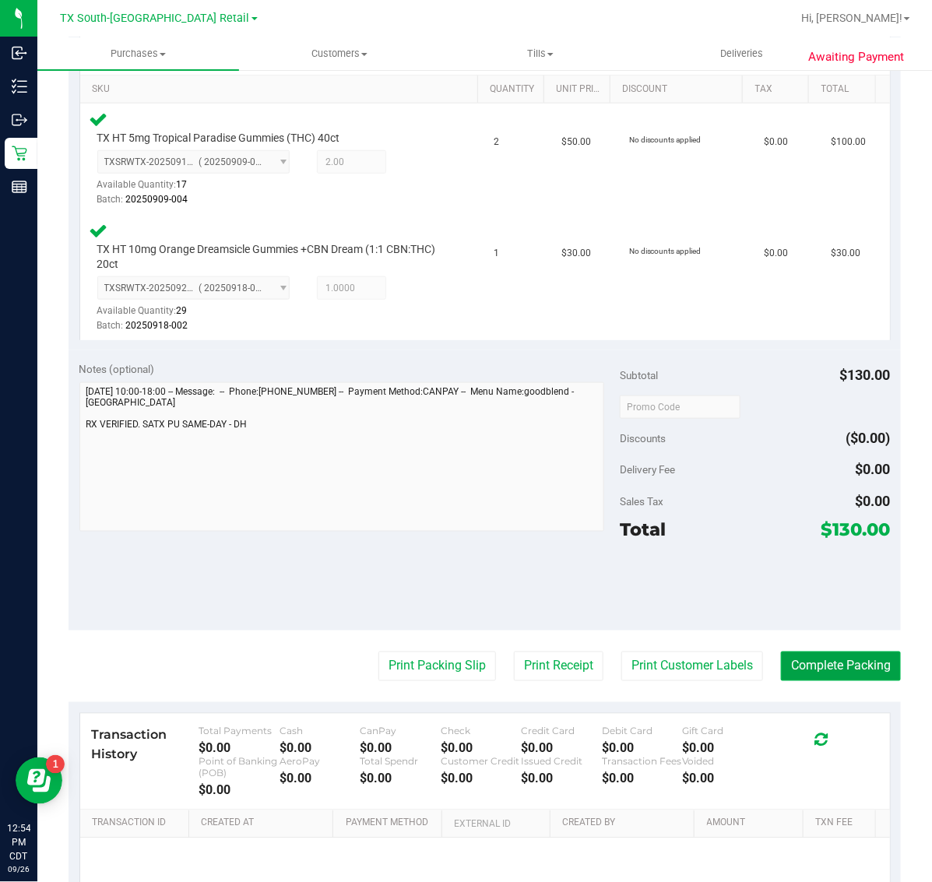
click at [819, 676] on button "Complete Packing" at bounding box center [841, 667] width 120 height 30
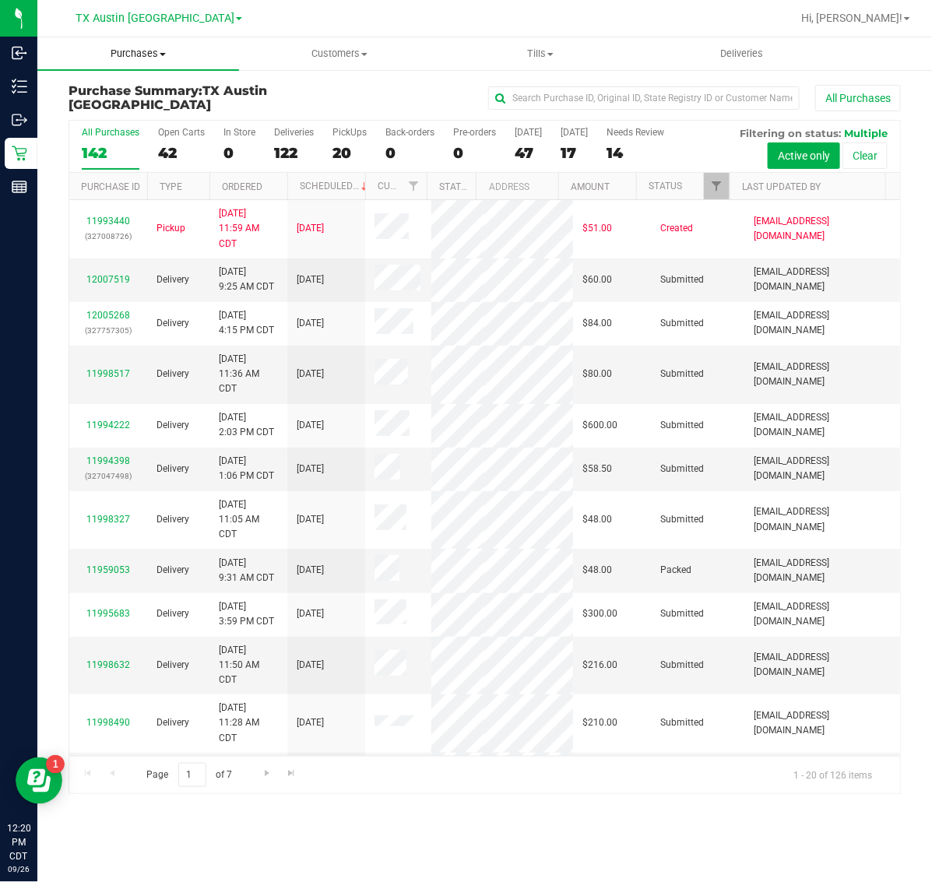
click at [136, 51] on span "Purchases" at bounding box center [138, 54] width 202 height 14
click at [133, 110] on li "Fulfillment" at bounding box center [138, 113] width 202 height 19
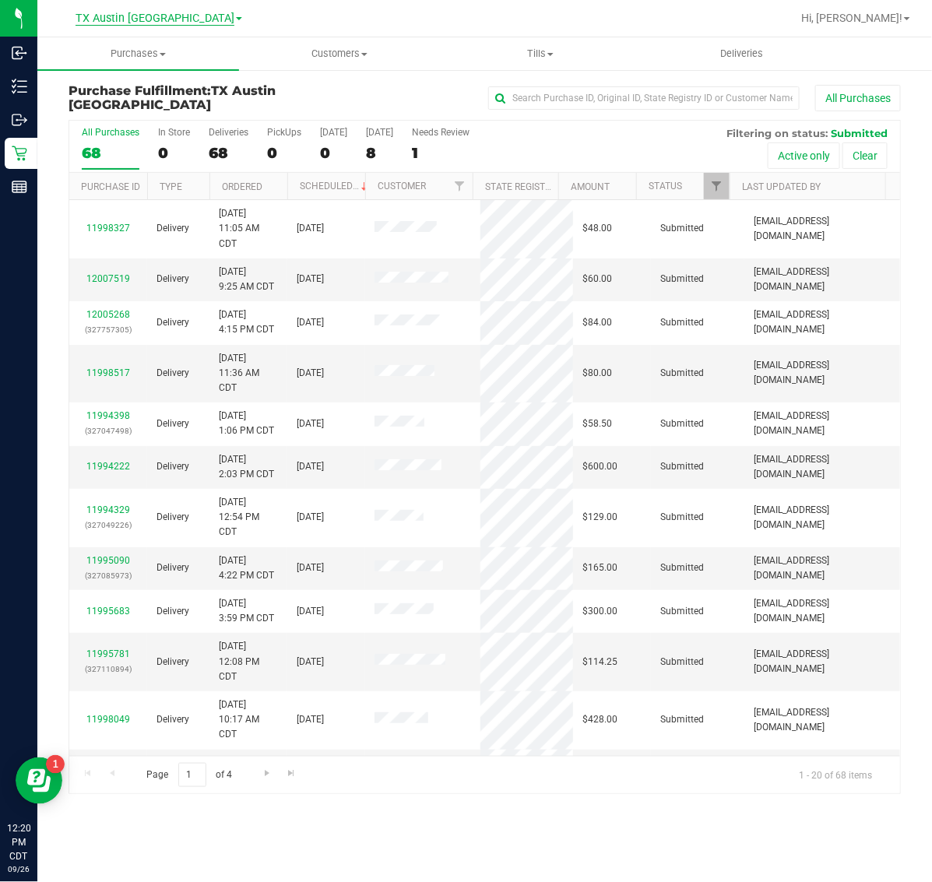
click at [139, 13] on span "TX Austin [GEOGRAPHIC_DATA]" at bounding box center [155, 19] width 159 height 14
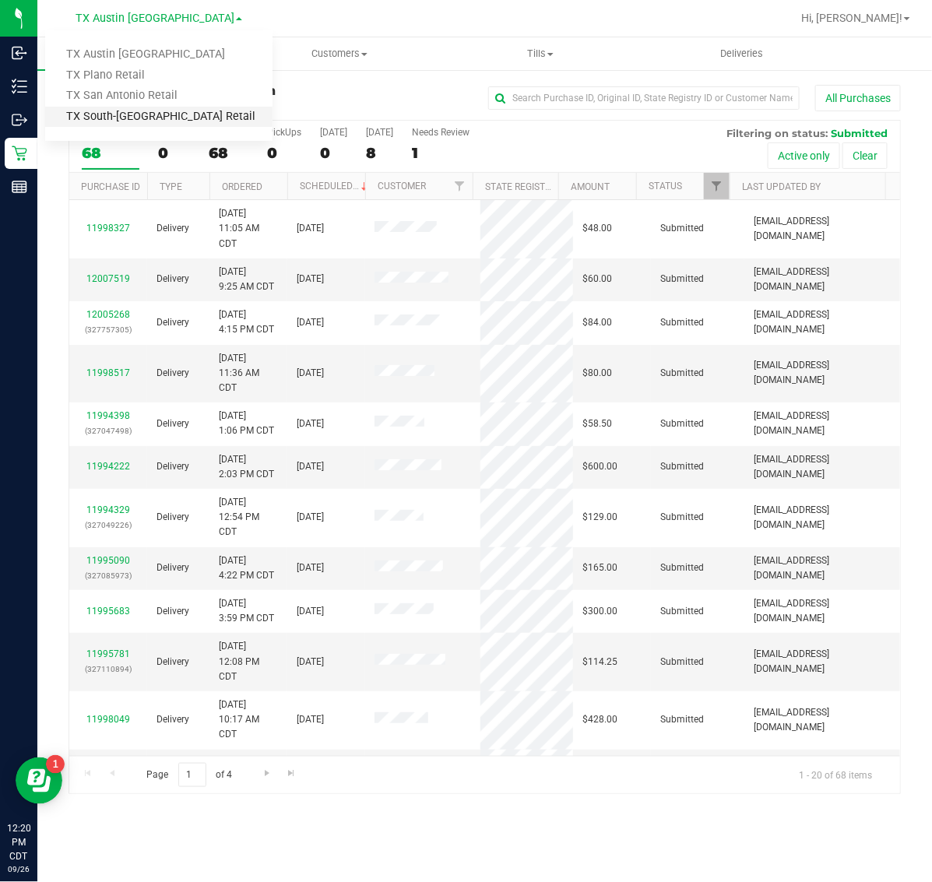
click at [135, 111] on link "TX South-[GEOGRAPHIC_DATA] Retail" at bounding box center [158, 117] width 227 height 21
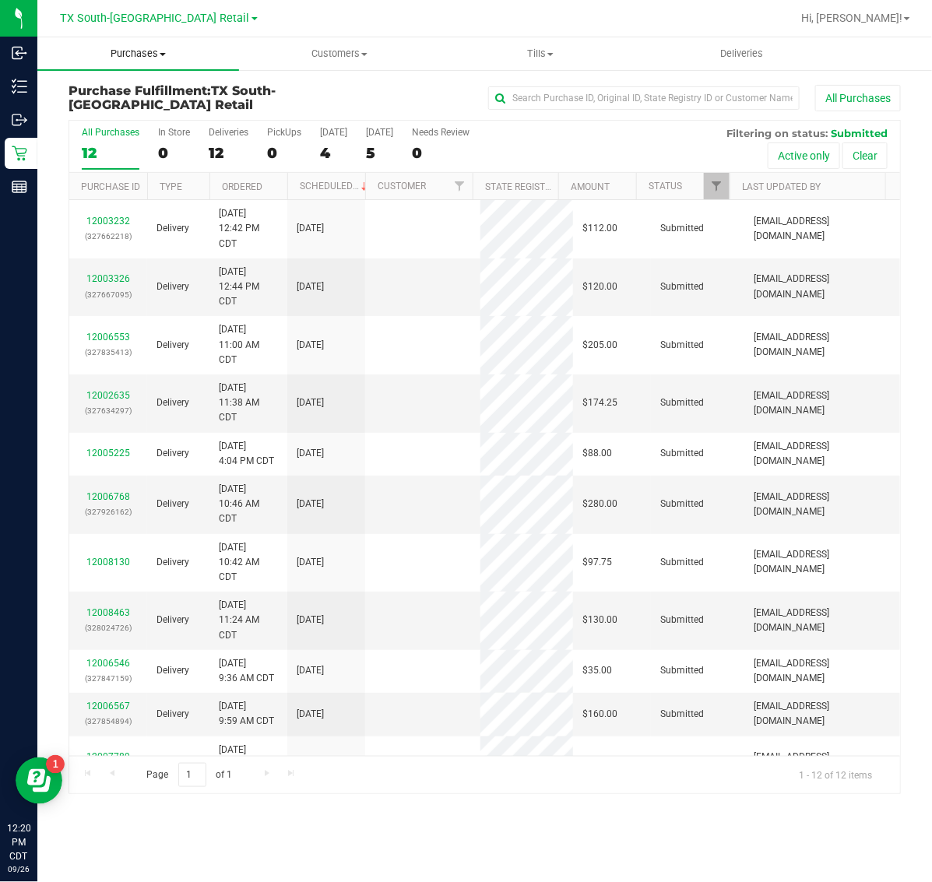
click at [133, 58] on span "Purchases" at bounding box center [138, 54] width 202 height 14
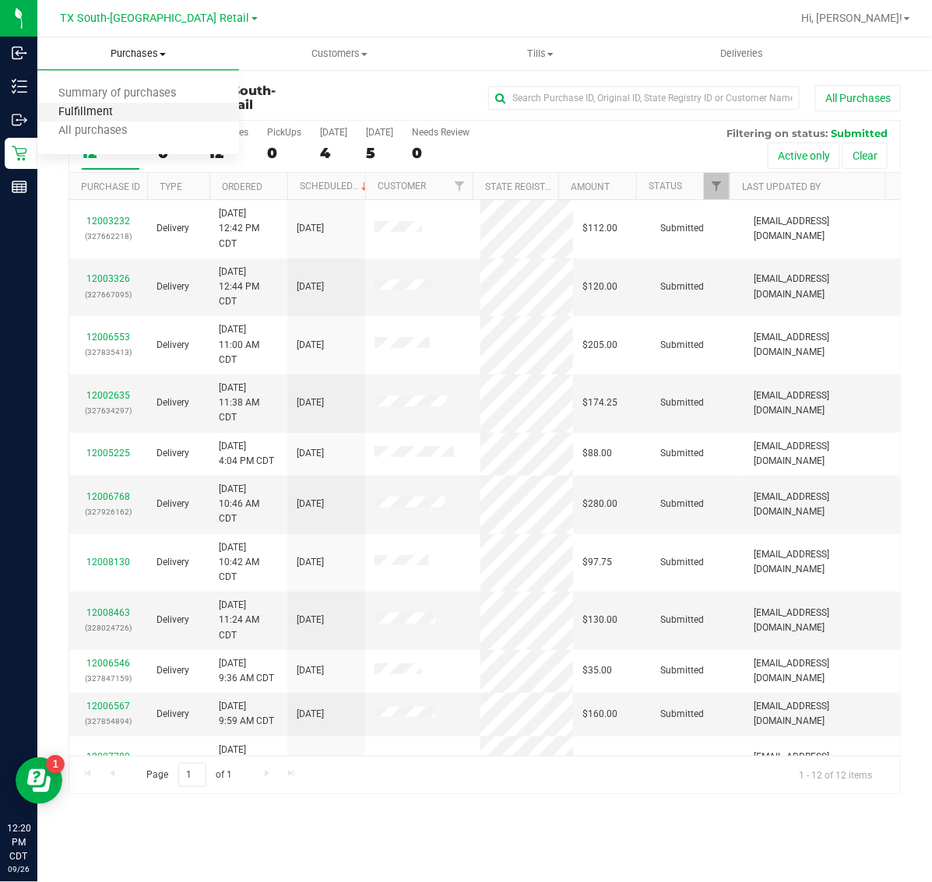
click at [130, 113] on span "Fulfillment" at bounding box center [85, 112] width 97 height 13
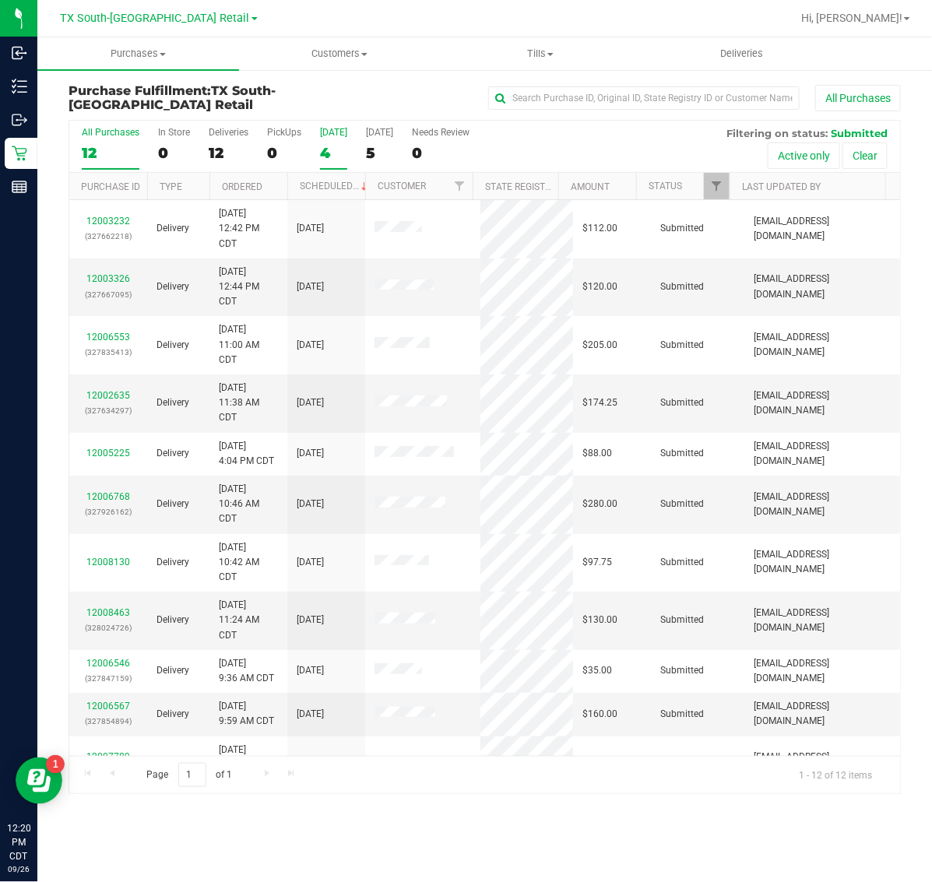
click at [329, 145] on div "4" at bounding box center [333, 153] width 27 height 18
click at [0, 0] on input "[DATE] 4" at bounding box center [0, 0] width 0 height 0
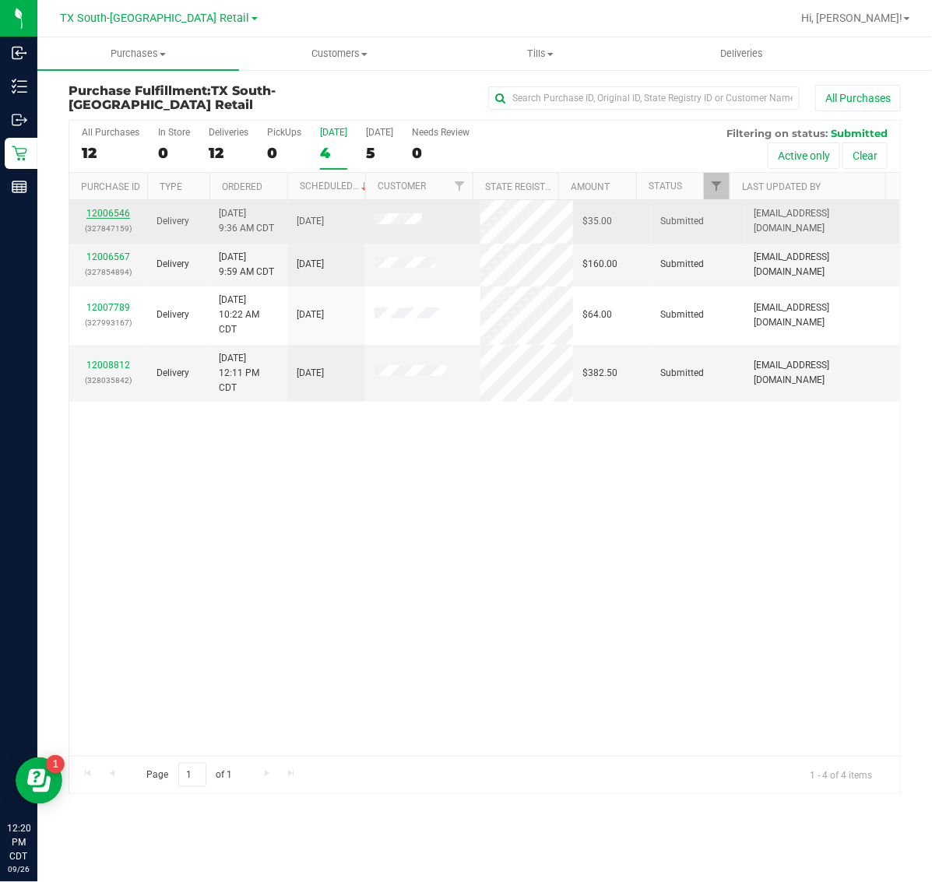
click at [104, 212] on link "12006546" at bounding box center [108, 213] width 44 height 11
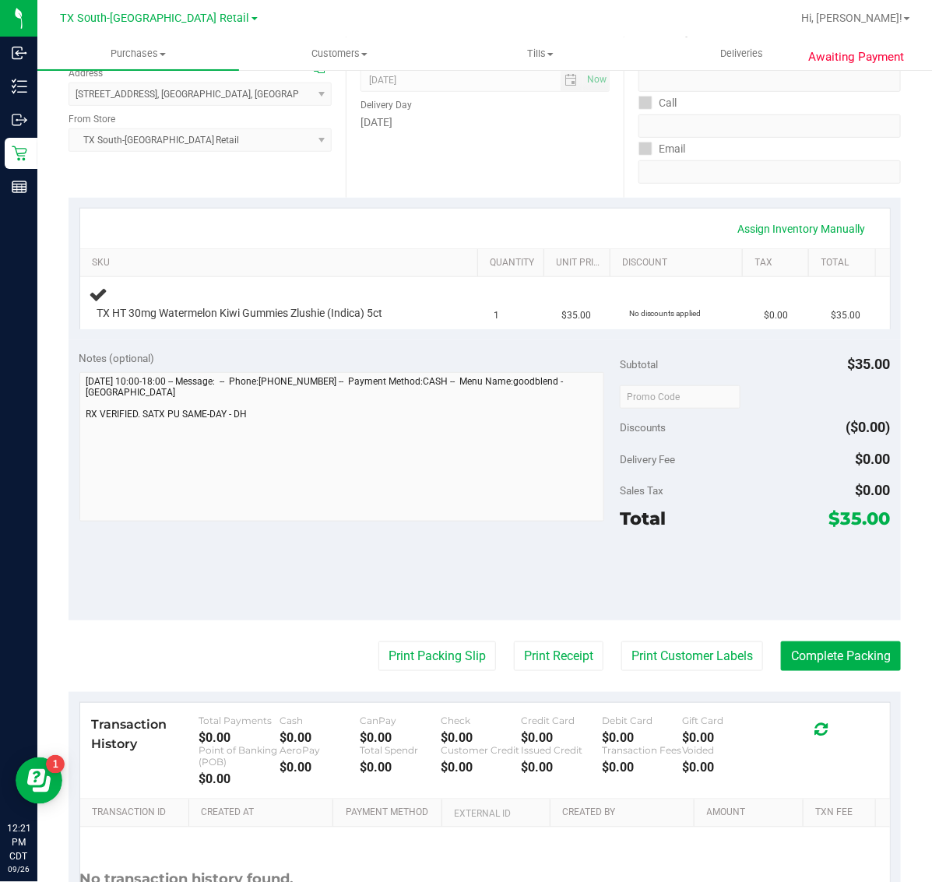
scroll to position [292, 0]
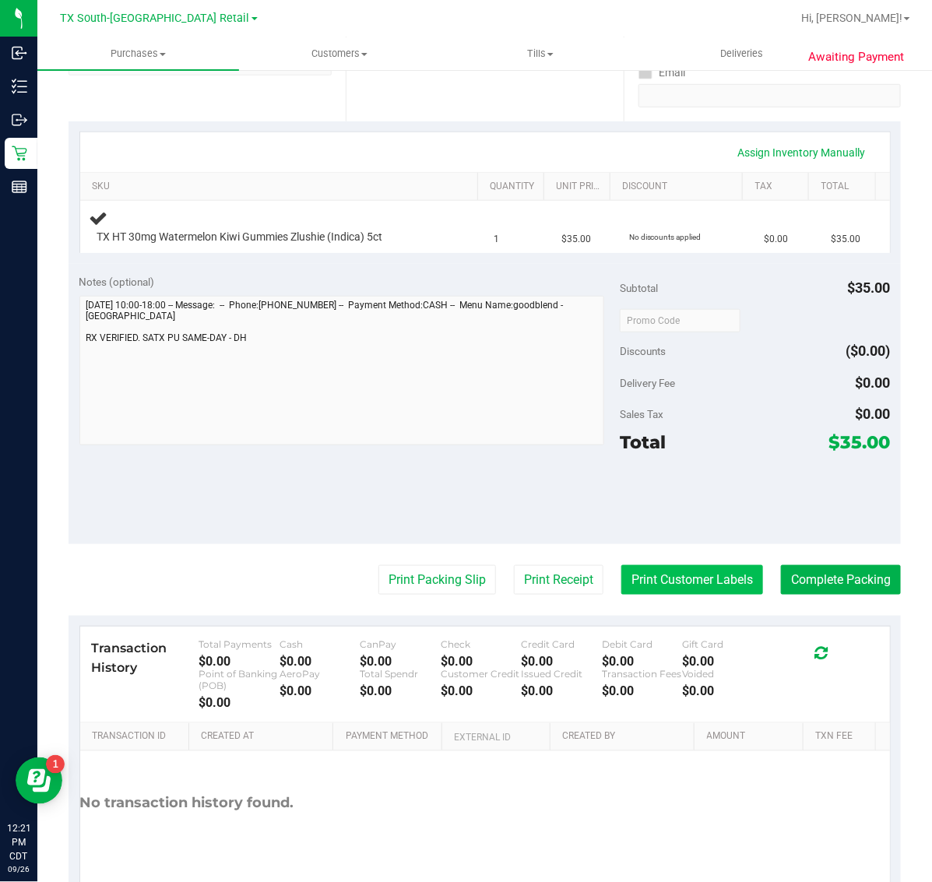
click at [667, 579] on button "Print Customer Labels" at bounding box center [693, 580] width 142 height 30
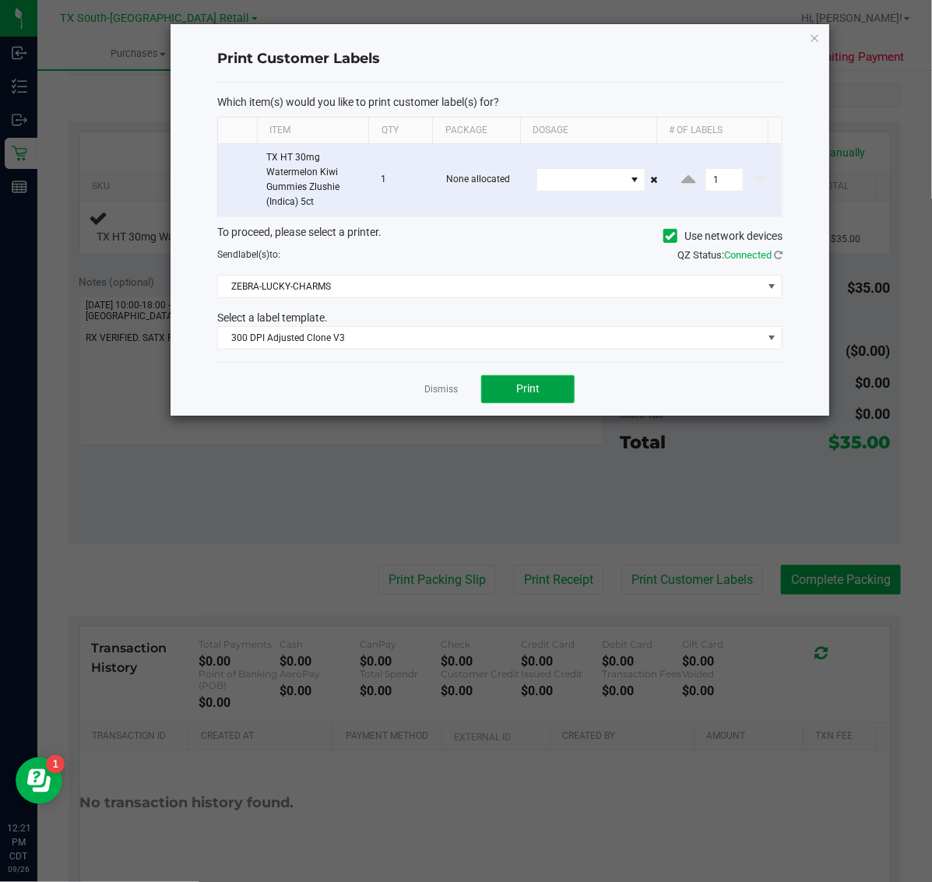
click at [542, 386] on button "Print" at bounding box center [527, 389] width 93 height 28
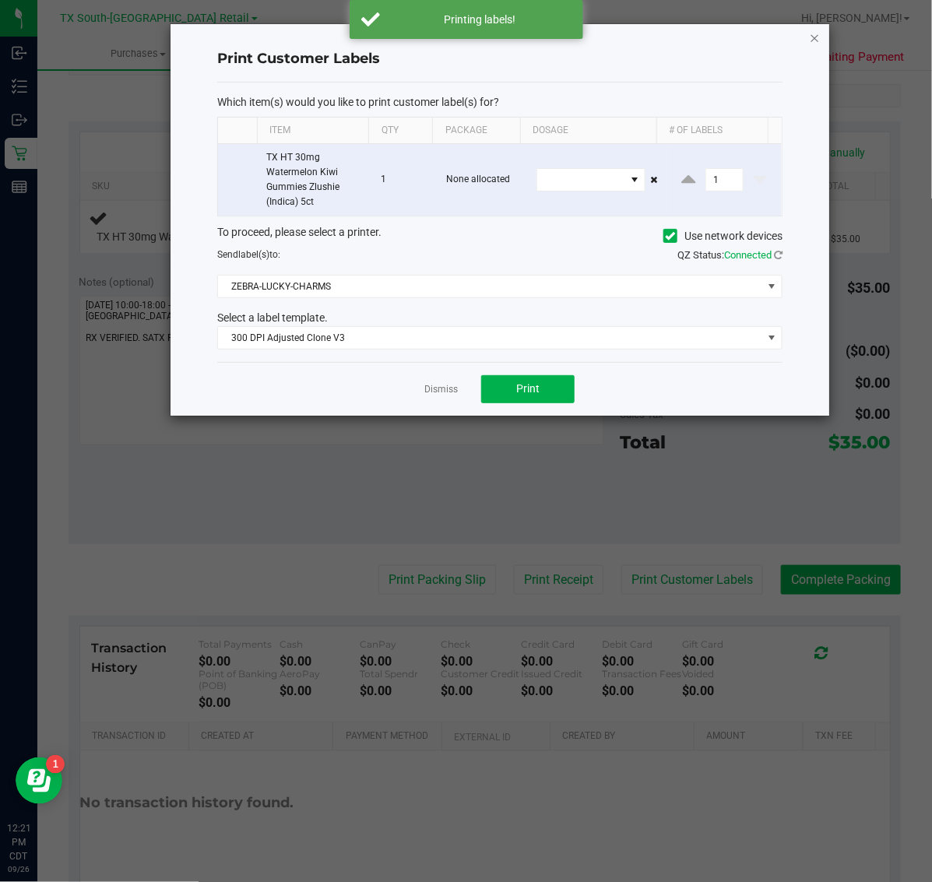
click at [815, 30] on icon "button" at bounding box center [815, 37] width 11 height 19
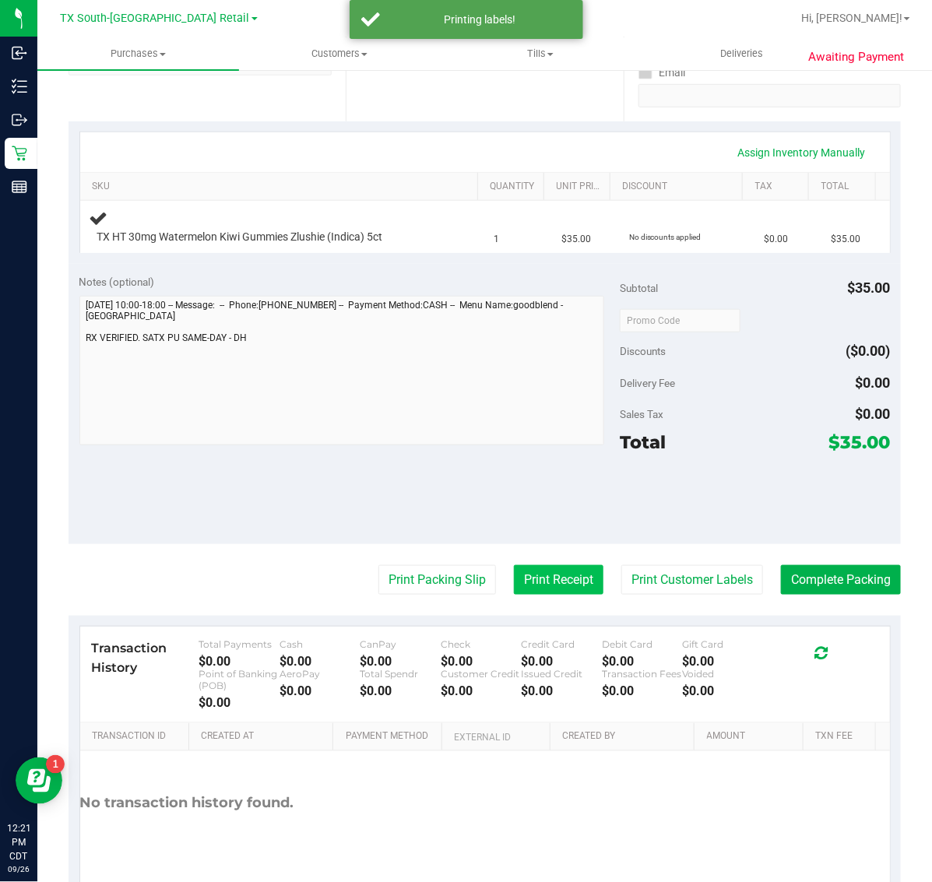
click at [534, 576] on button "Print Receipt" at bounding box center [559, 580] width 90 height 30
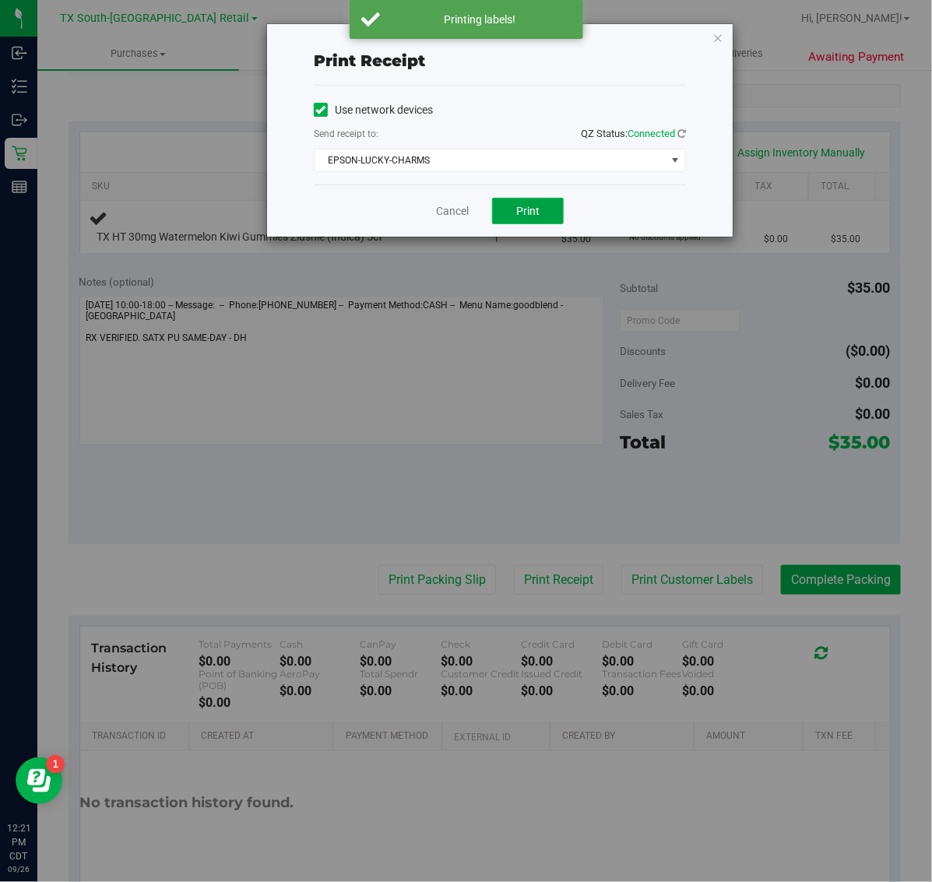
drag, startPoint x: 542, startPoint y: 215, endPoint x: 565, endPoint y: 199, distance: 28.1
click at [543, 214] on button "Print" at bounding box center [528, 211] width 72 height 26
click at [722, 40] on icon "button" at bounding box center [718, 37] width 11 height 19
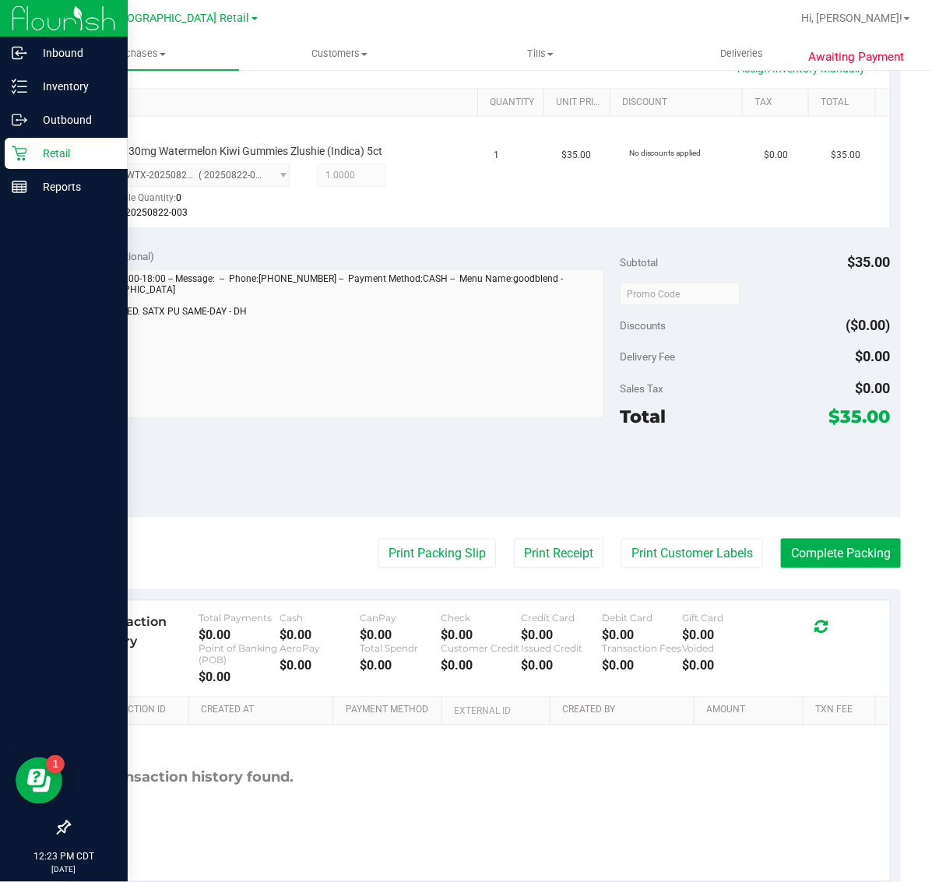
scroll to position [383, 0]
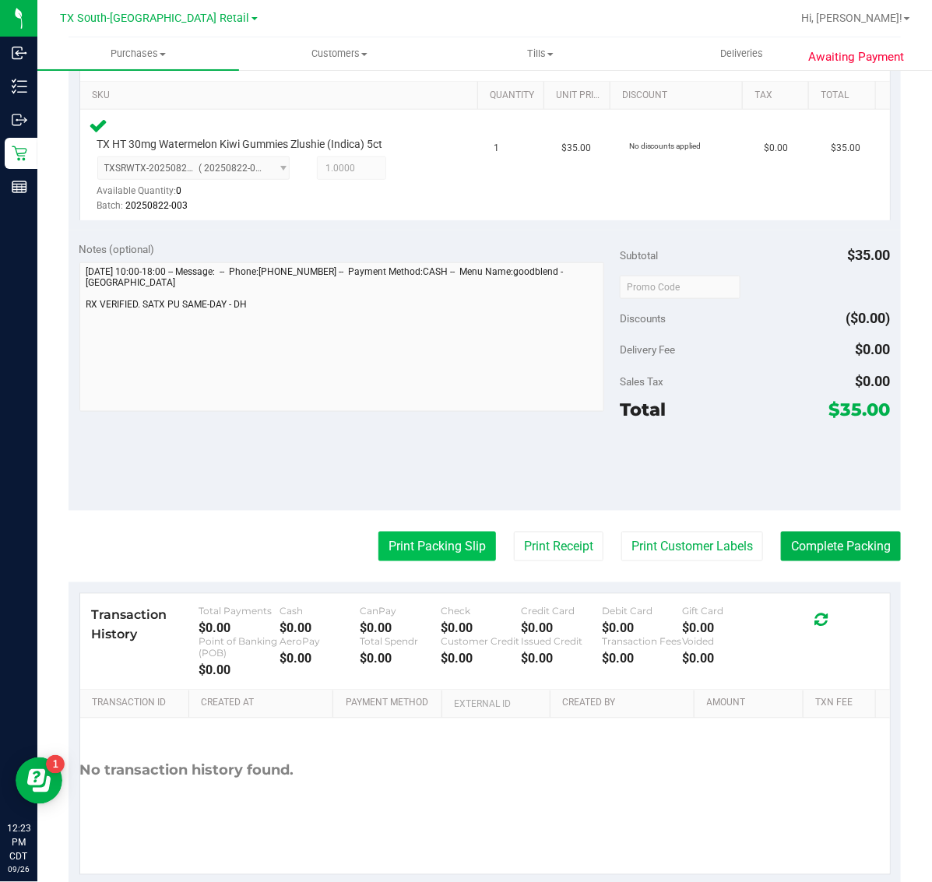
click at [430, 547] on button "Print Packing Slip" at bounding box center [438, 547] width 118 height 30
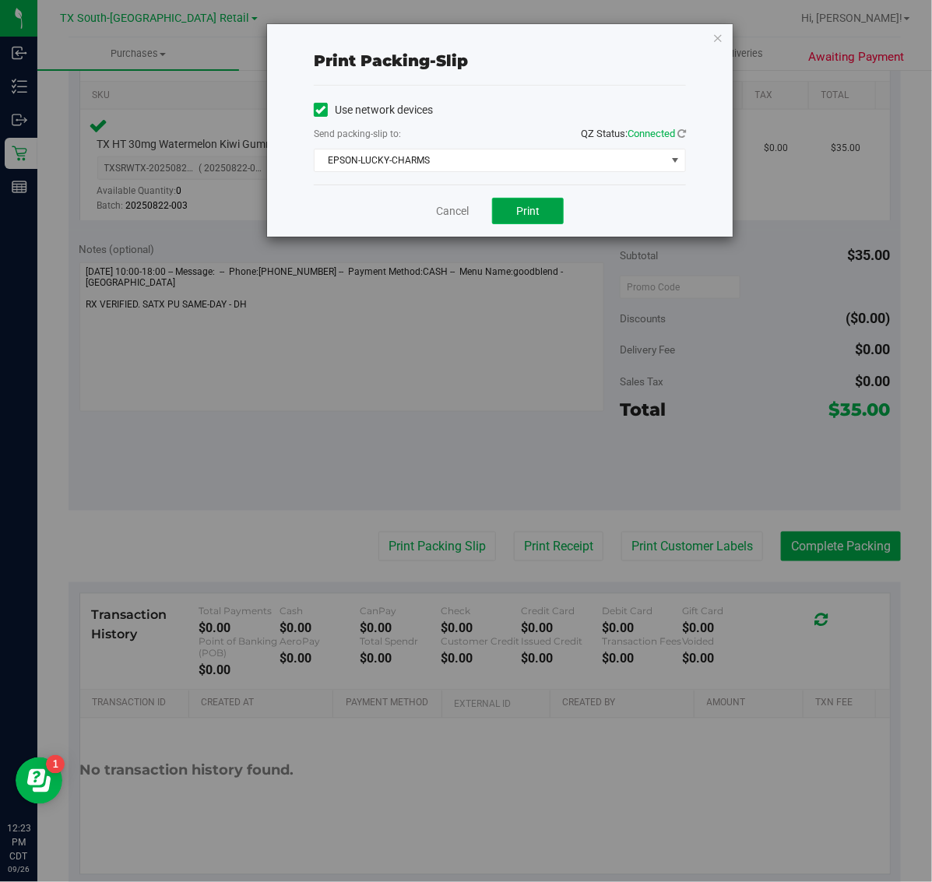
click at [549, 203] on button "Print" at bounding box center [528, 211] width 72 height 26
click at [713, 43] on icon "button" at bounding box center [718, 37] width 11 height 19
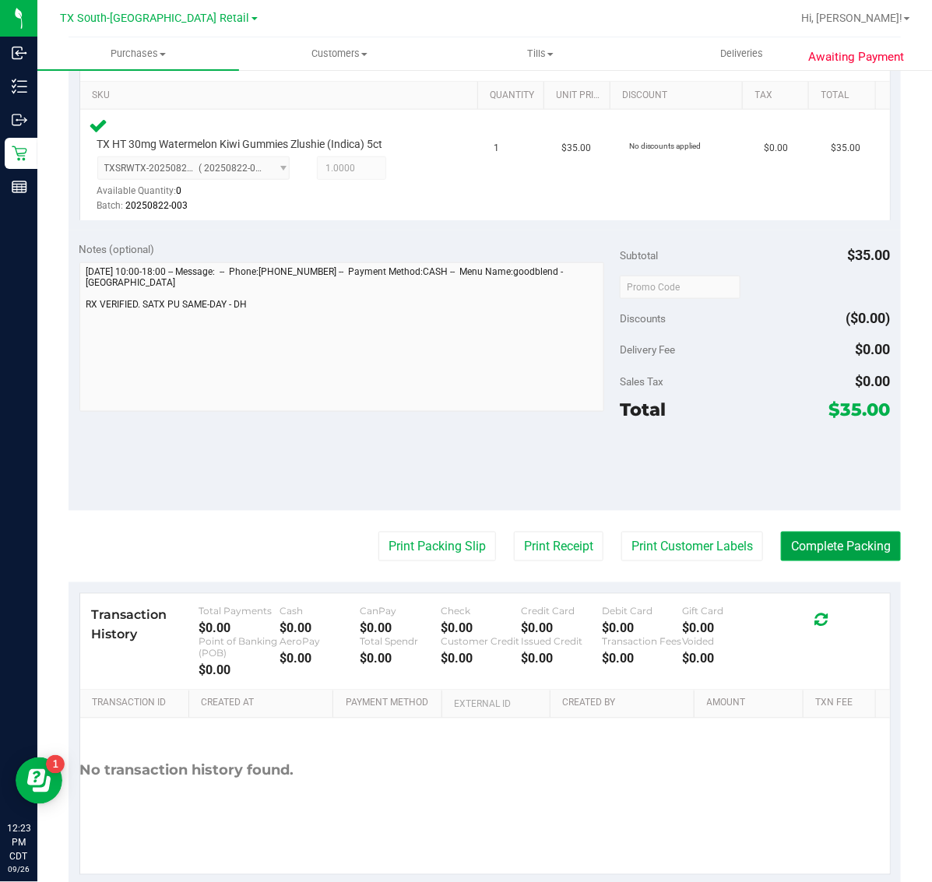
click at [853, 544] on button "Complete Packing" at bounding box center [841, 547] width 120 height 30
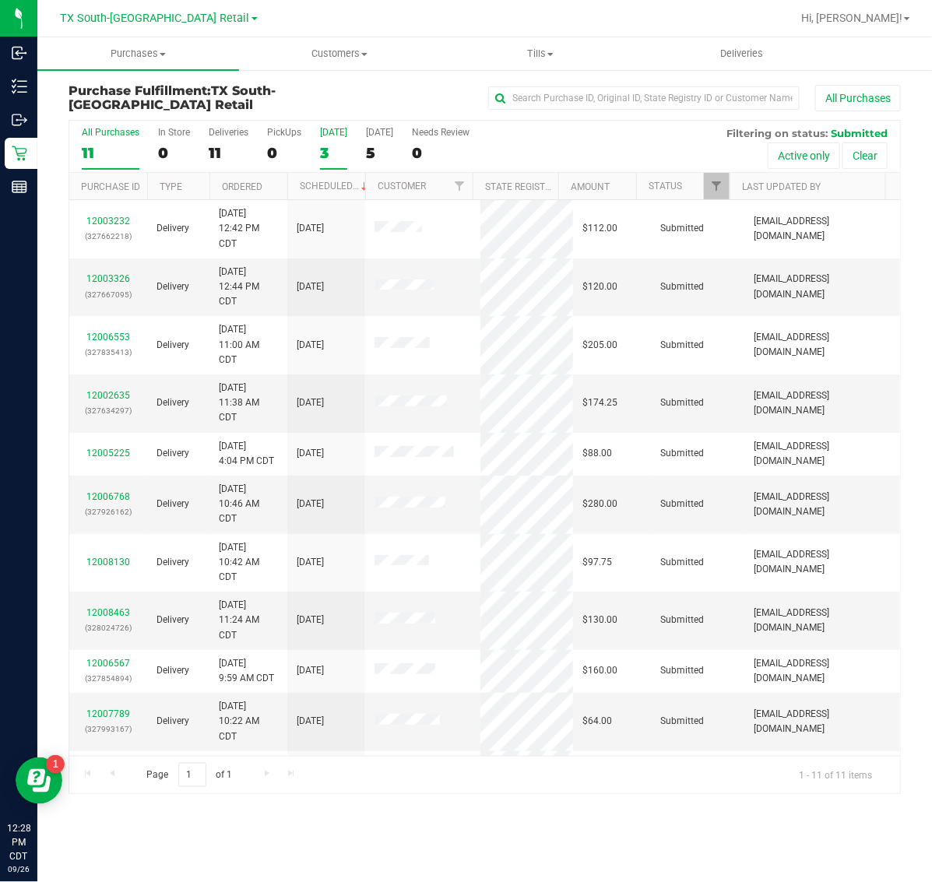
click at [332, 154] on div "3" at bounding box center [333, 153] width 27 height 18
click at [0, 0] on input "Today 3" at bounding box center [0, 0] width 0 height 0
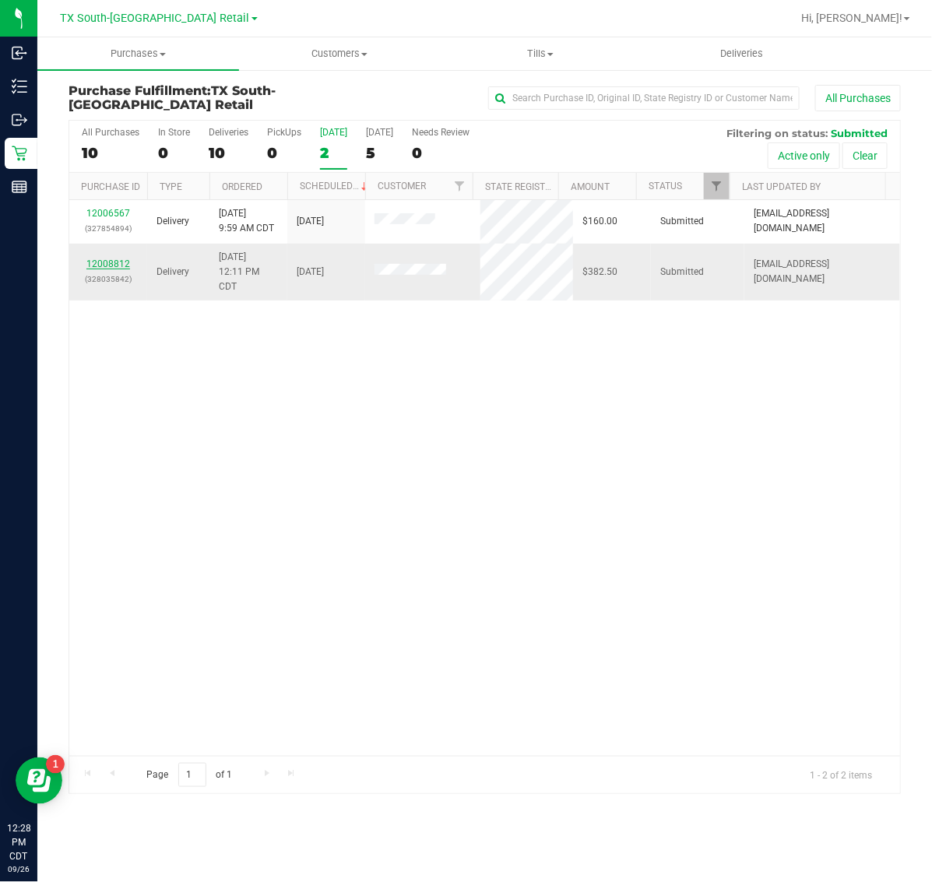
click at [105, 267] on link "12008812" at bounding box center [108, 264] width 44 height 11
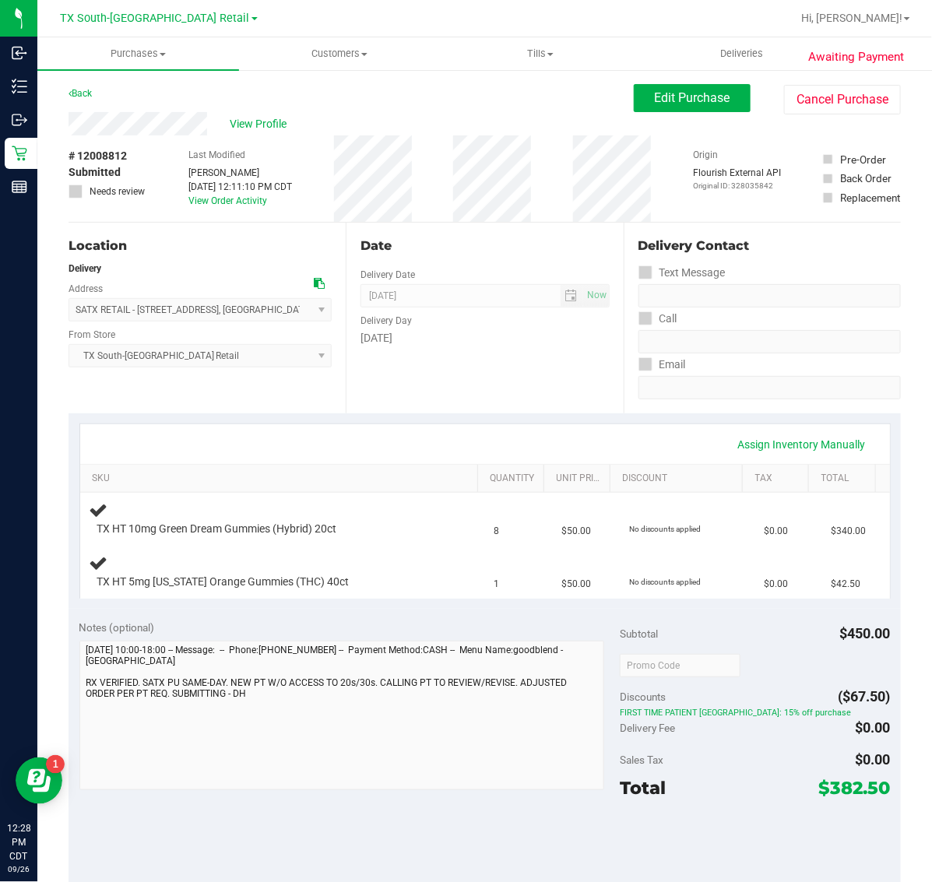
scroll to position [195, 0]
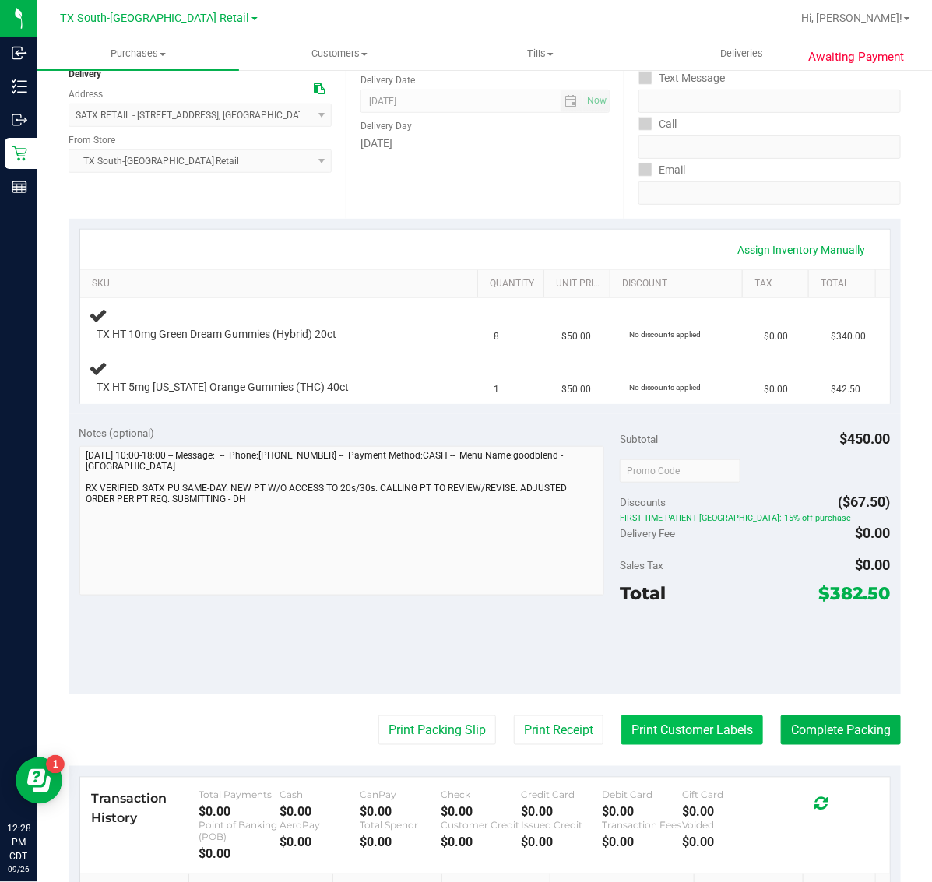
click at [628, 725] on button "Print Customer Labels" at bounding box center [693, 731] width 142 height 30
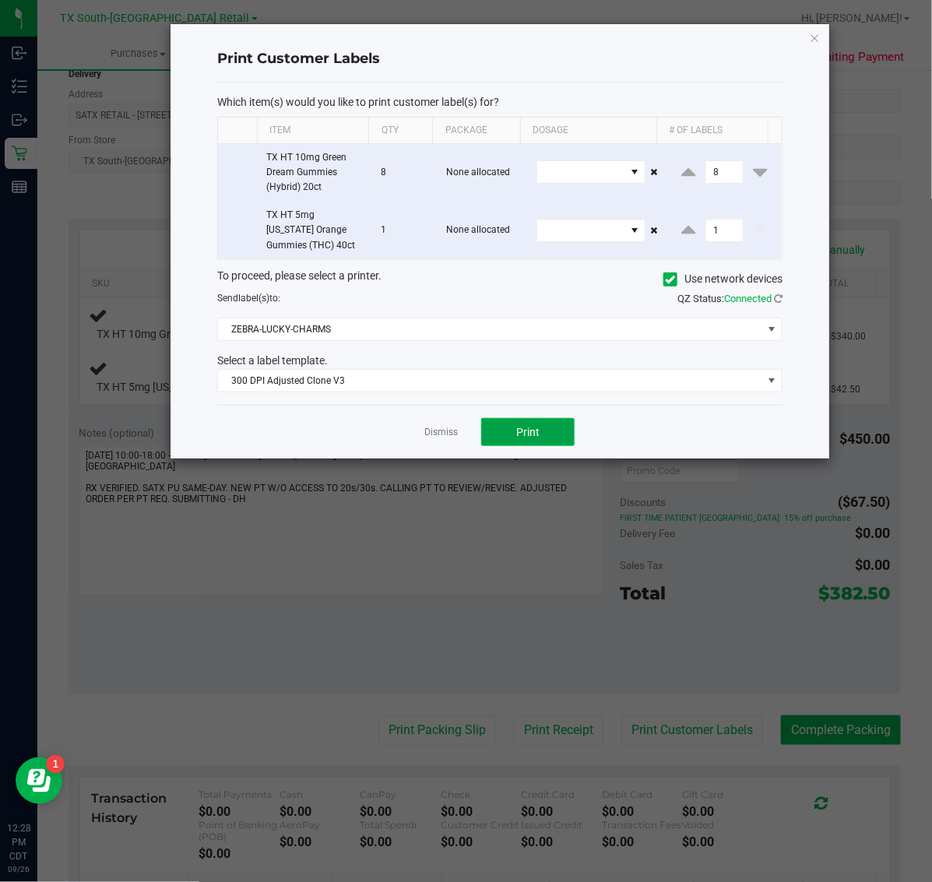
click at [540, 442] on button "Print" at bounding box center [527, 432] width 93 height 28
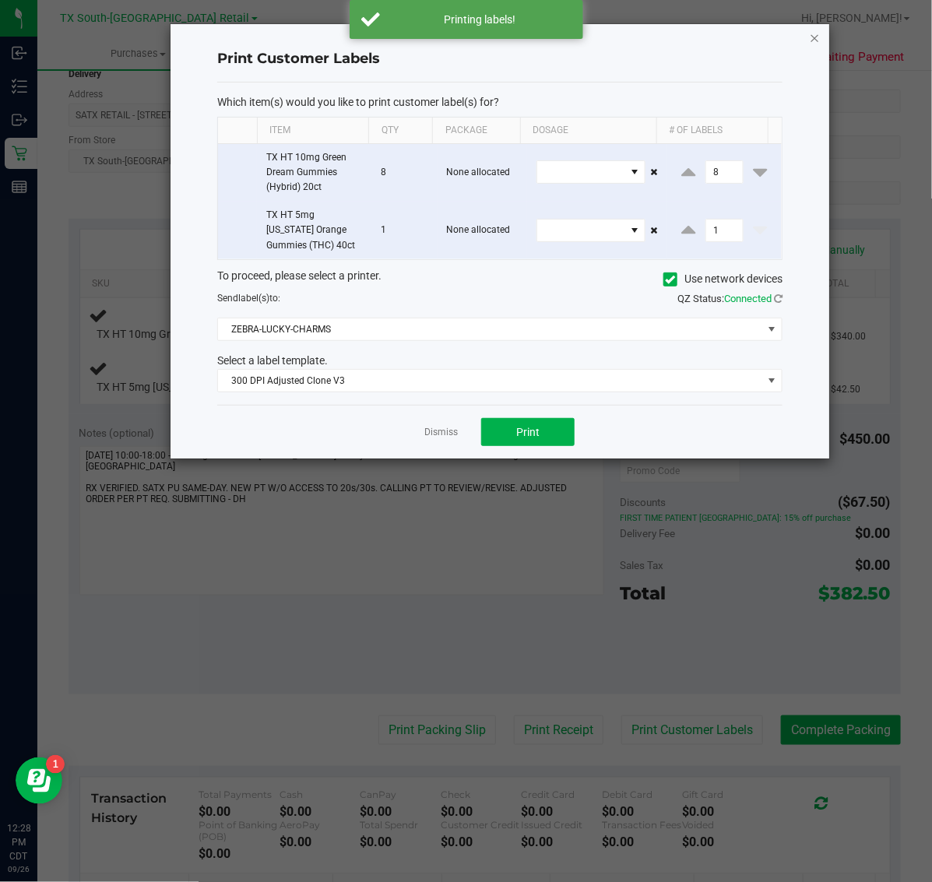
click at [811, 33] on icon "button" at bounding box center [815, 37] width 11 height 19
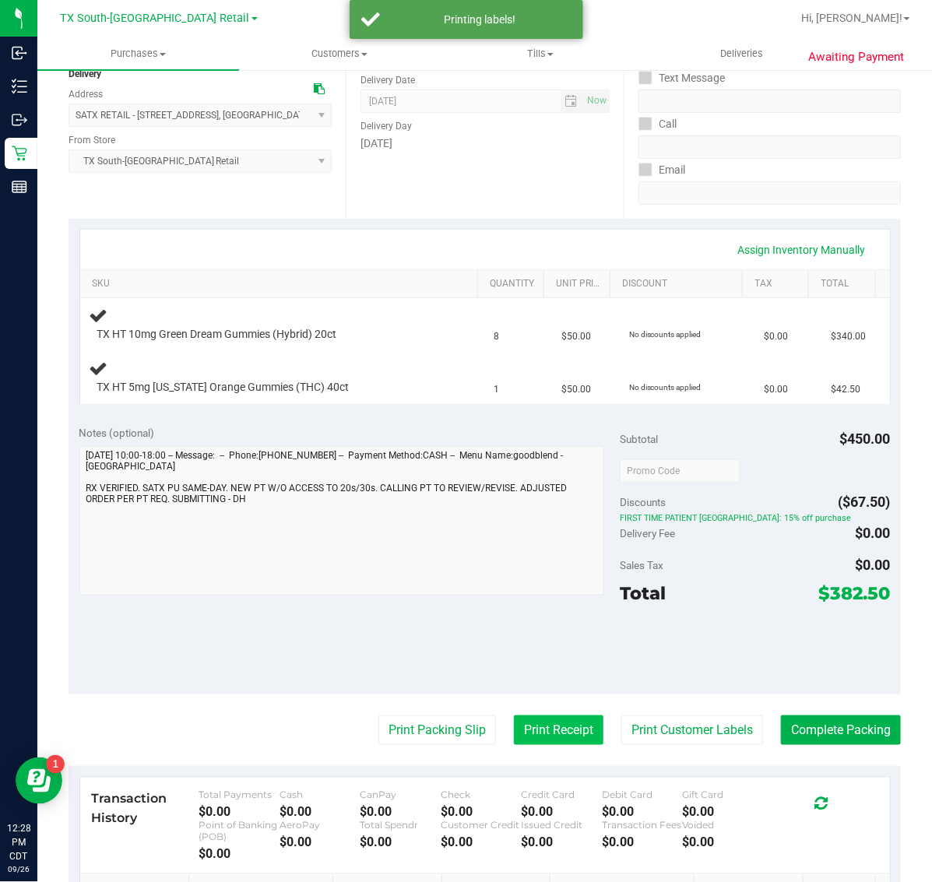
click at [530, 741] on button "Print Receipt" at bounding box center [559, 731] width 90 height 30
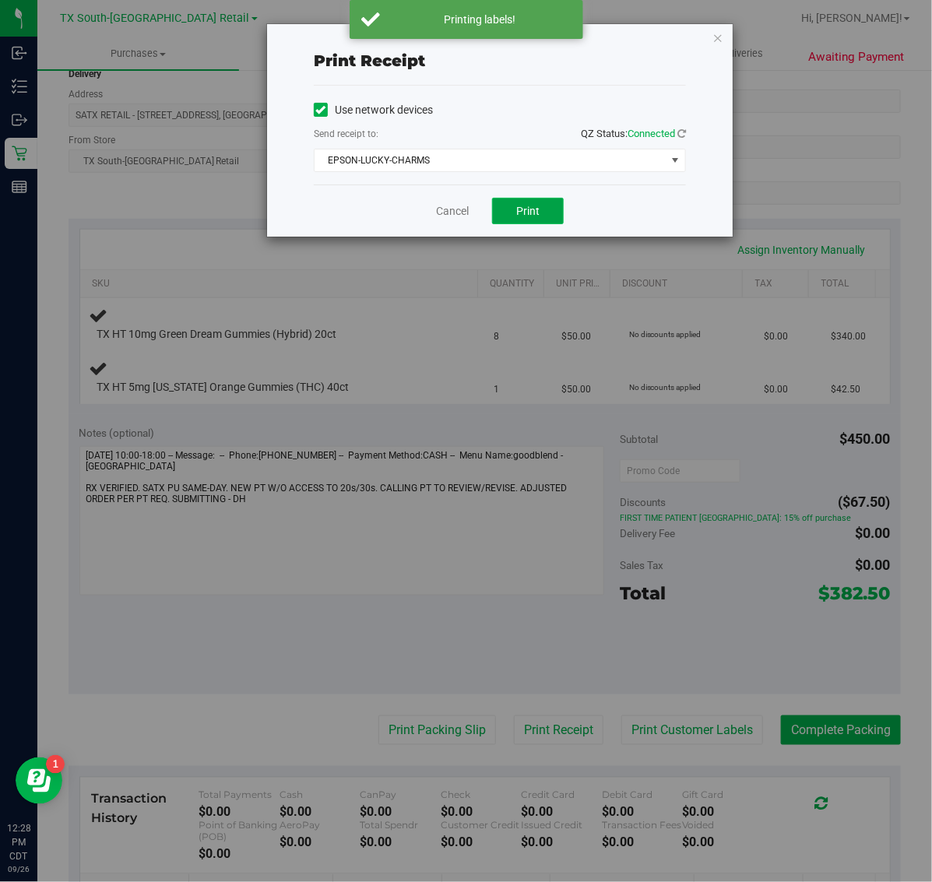
click at [546, 216] on button "Print" at bounding box center [528, 211] width 72 height 26
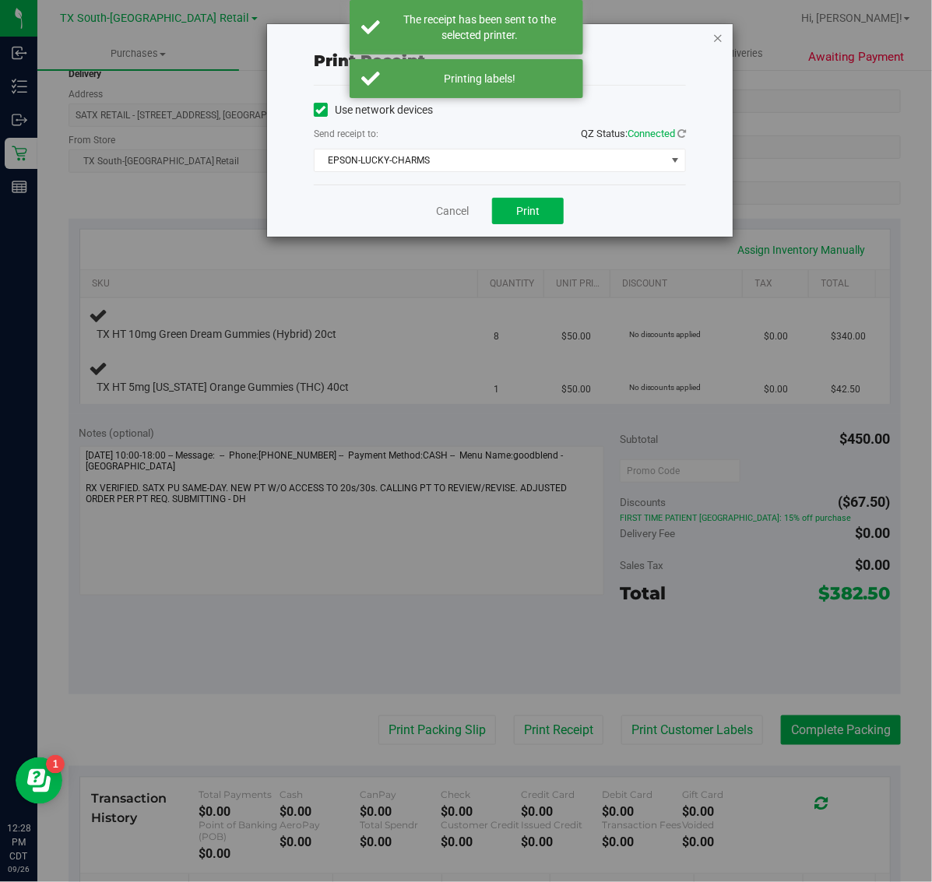
click at [715, 33] on icon "button" at bounding box center [718, 37] width 11 height 19
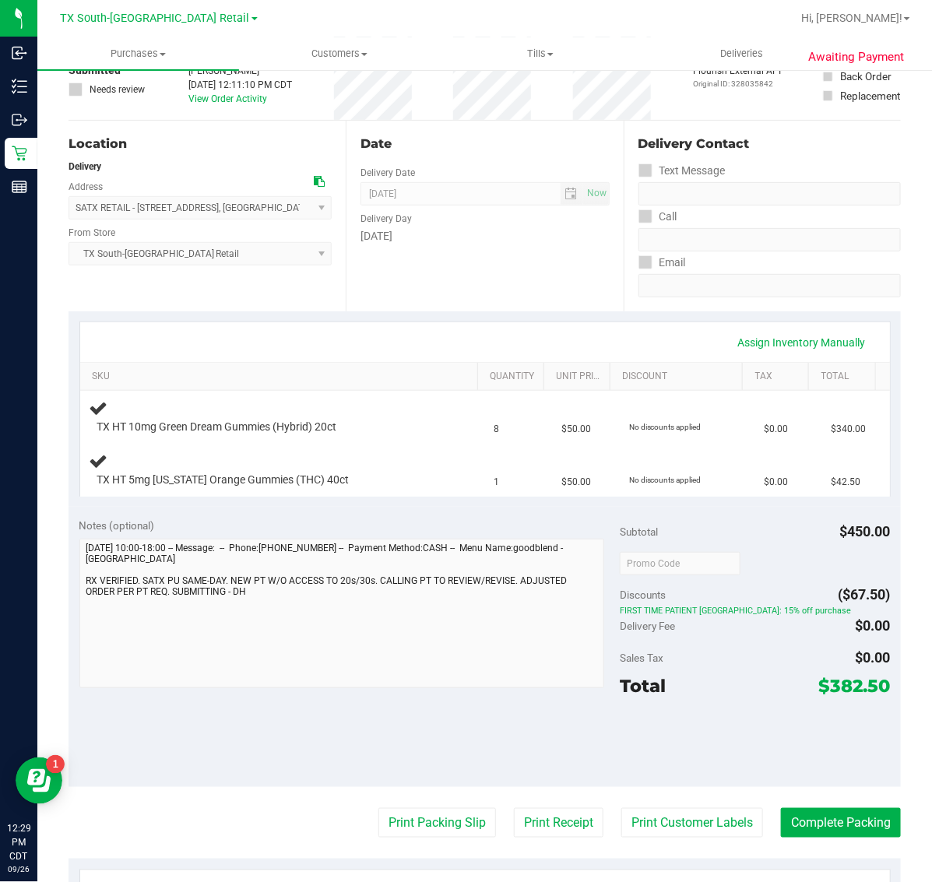
scroll to position [0, 0]
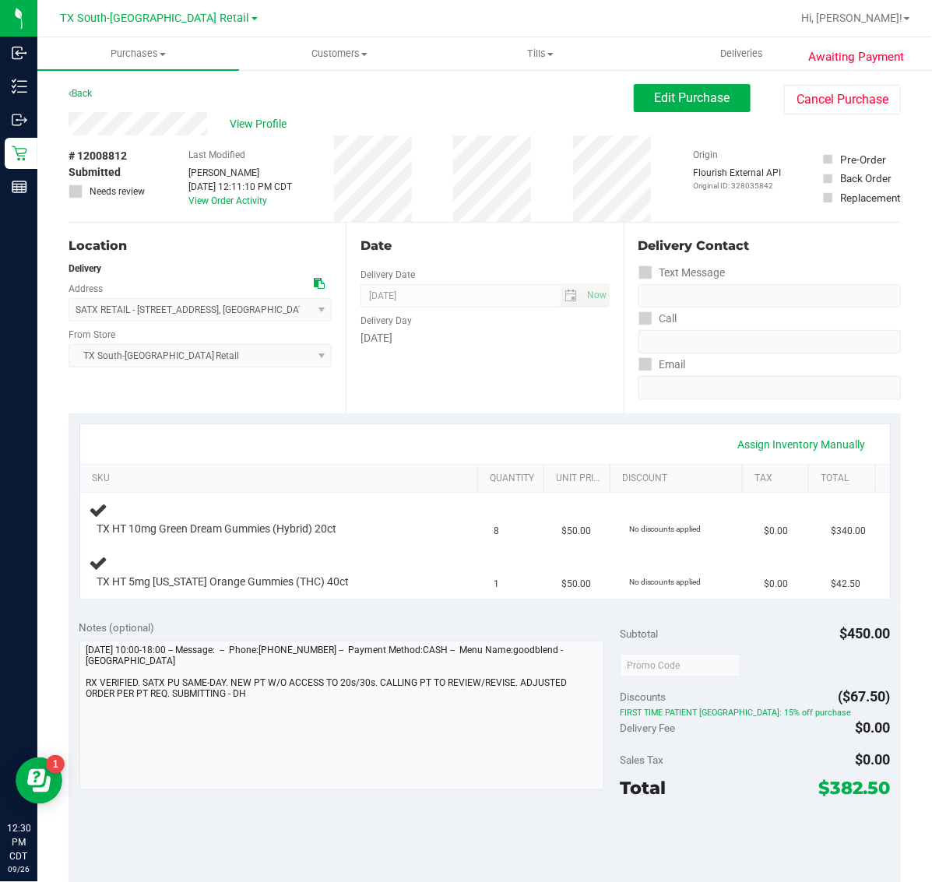
click at [102, 153] on span "# 12008812" at bounding box center [98, 156] width 58 height 16
copy span "12008812"
click at [224, 406] on div "Location Delivery Address SATX RETAIL - 7105 E. RIVERSIDE DRIVE , AUSTIN , TX 7…" at bounding box center [207, 318] width 277 height 191
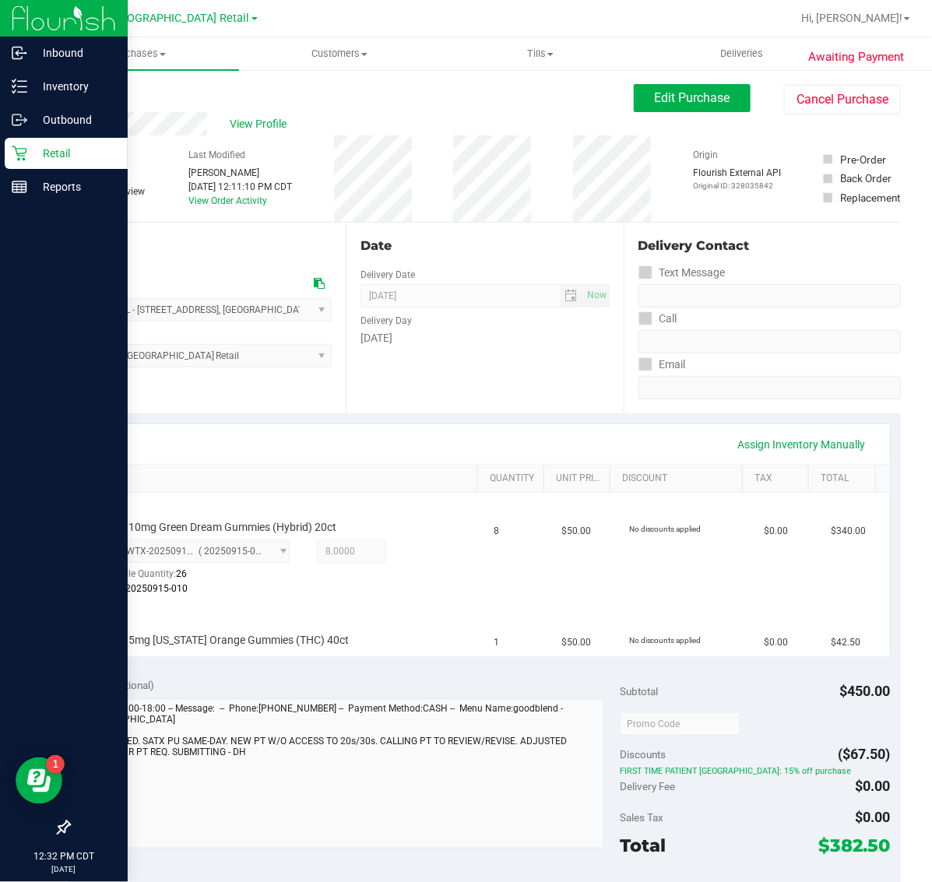
click at [31, 157] on p "Retail" at bounding box center [73, 153] width 93 height 19
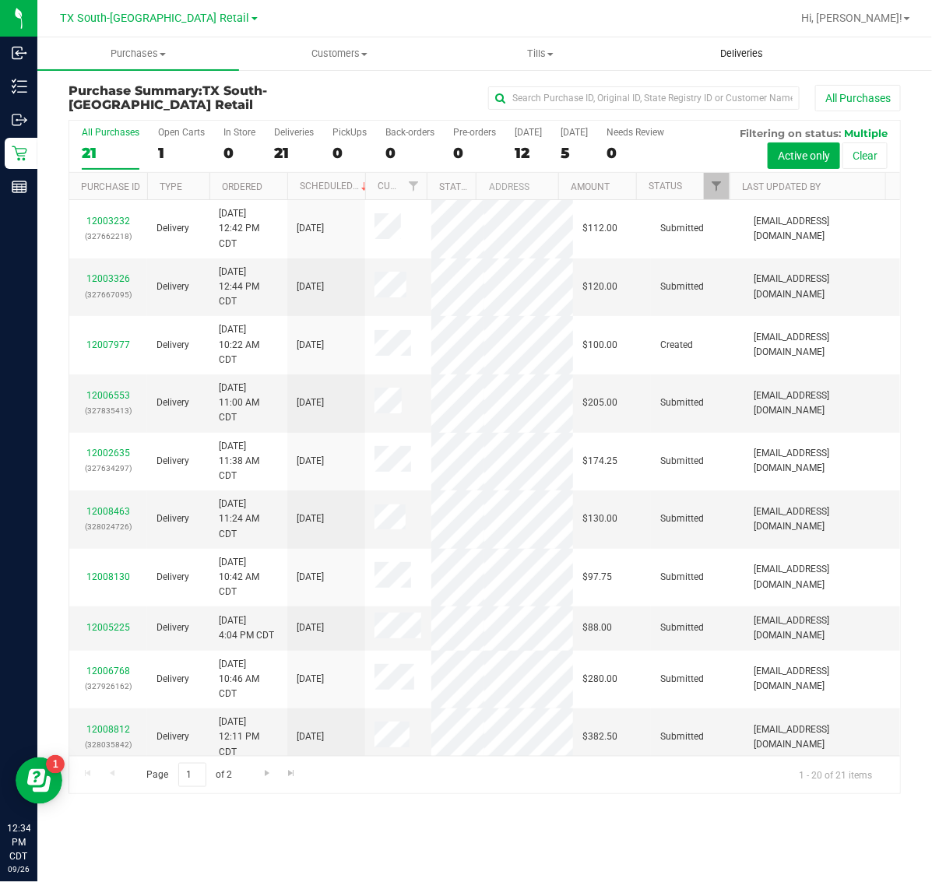
click at [729, 48] on span "Deliveries" at bounding box center [741, 54] width 85 height 14
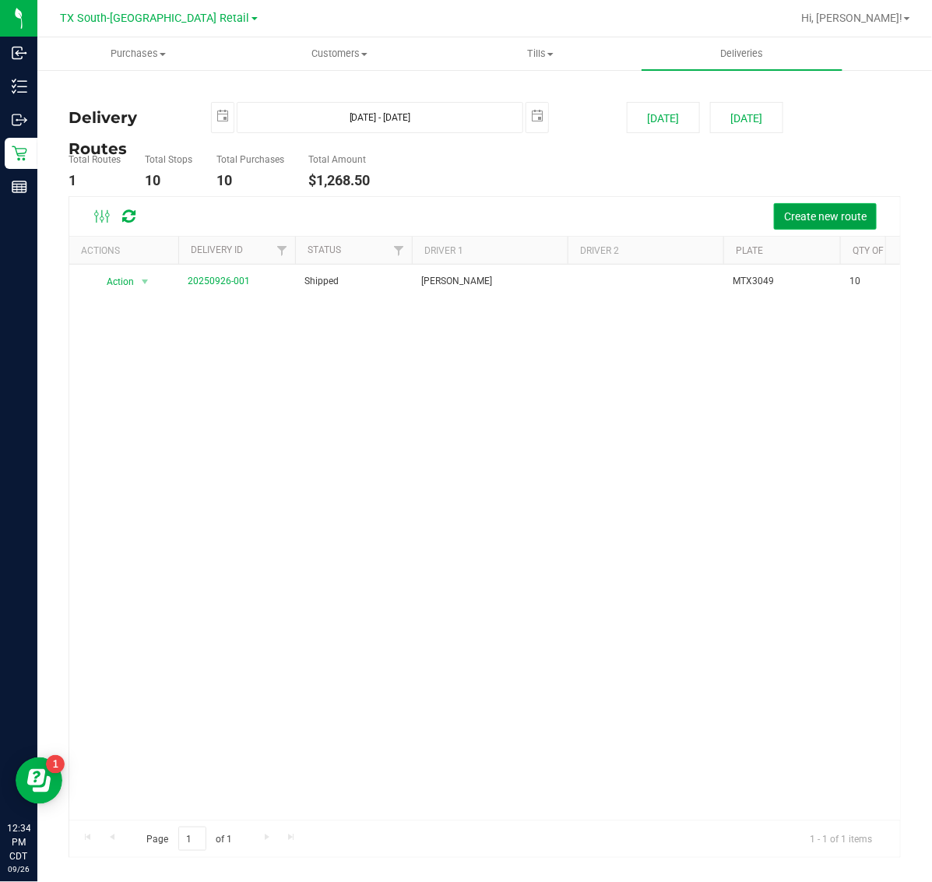
click at [810, 228] on button "Create new route" at bounding box center [825, 216] width 103 height 26
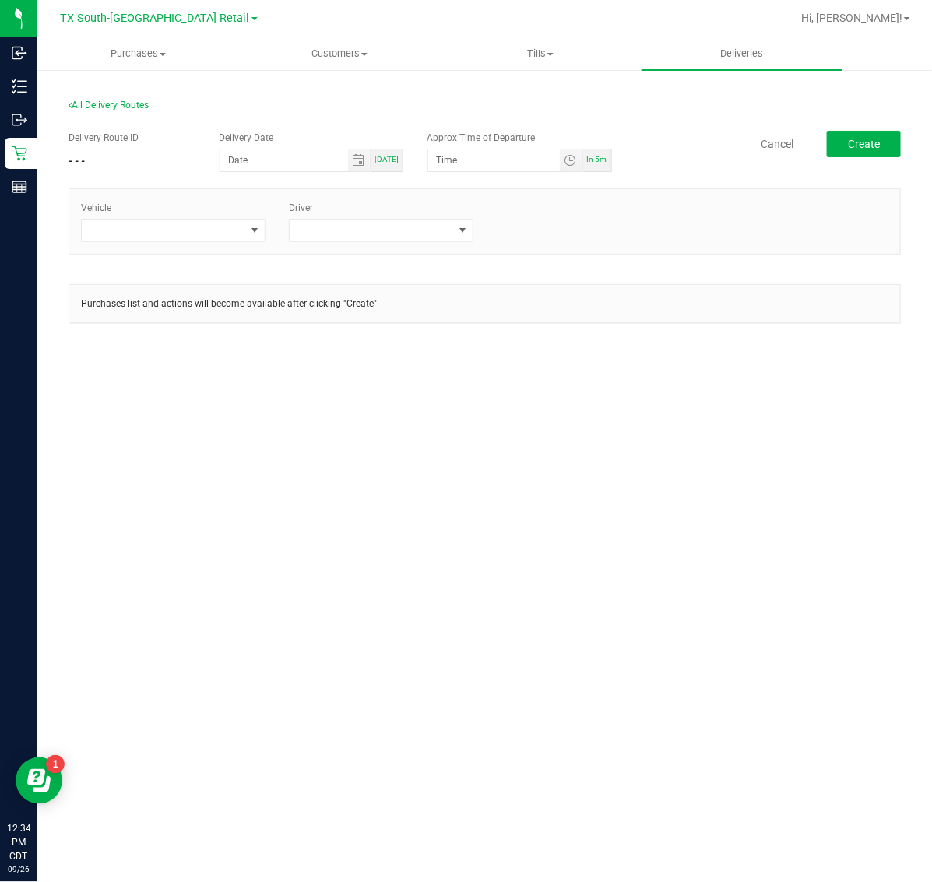
click at [401, 160] on div "[DATE]" at bounding box center [387, 160] width 33 height 23
type input "[DATE]"
click at [588, 155] on span "In 5m" at bounding box center [597, 159] width 20 height 9
type input "12:39 PM"
click at [845, 148] on button "Create" at bounding box center [864, 144] width 74 height 26
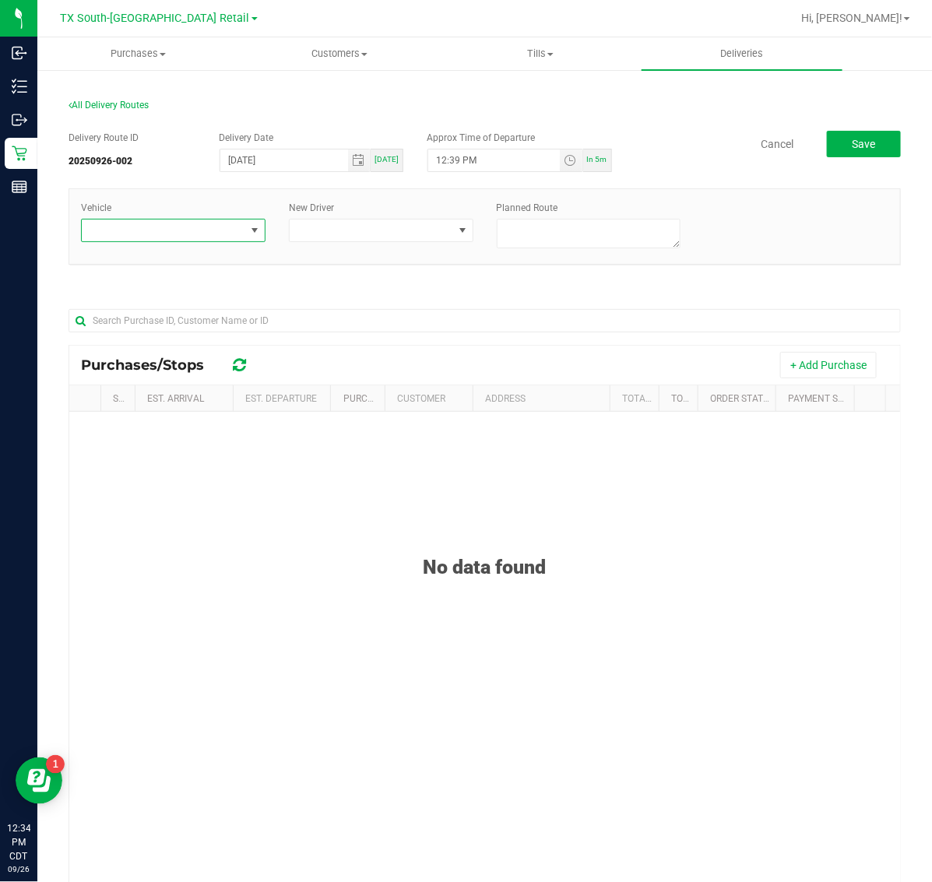
click at [208, 232] on span at bounding box center [164, 231] width 164 height 22
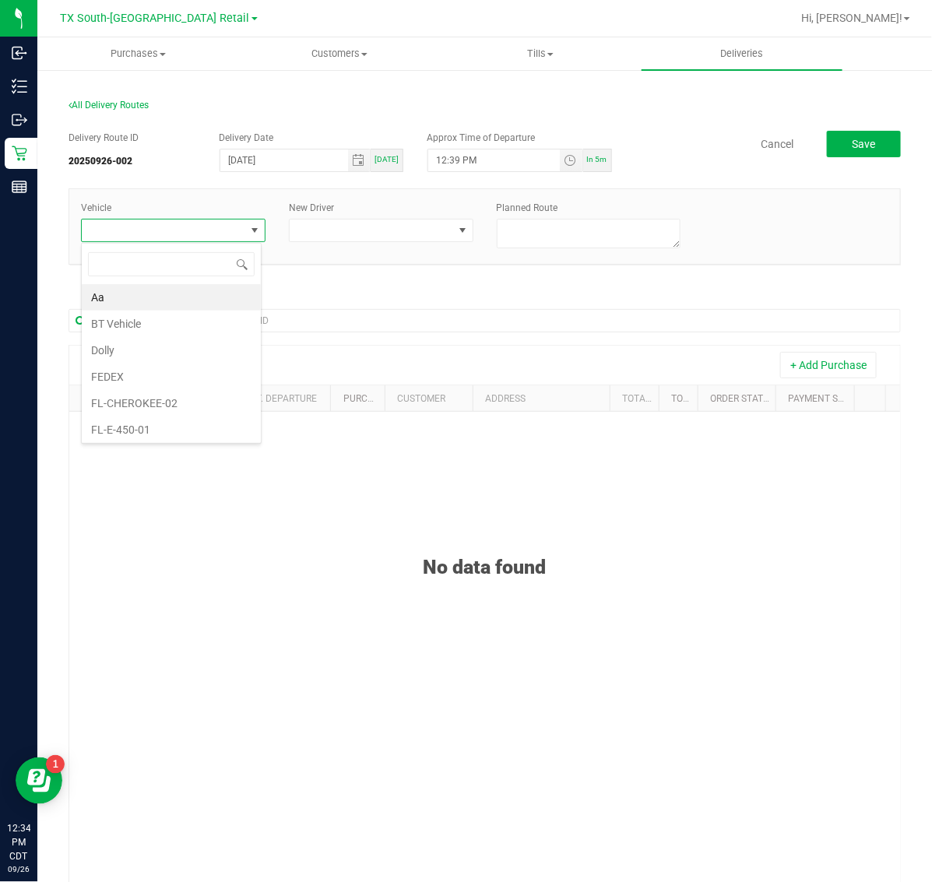
scroll to position [24, 180]
type input "05"
click at [197, 340] on div "05 FL-ROGUE-05 TX-TRANSIT-05" at bounding box center [171, 292] width 181 height 98
click at [200, 319] on li "TX-TRANSIT-05" at bounding box center [171, 324] width 179 height 26
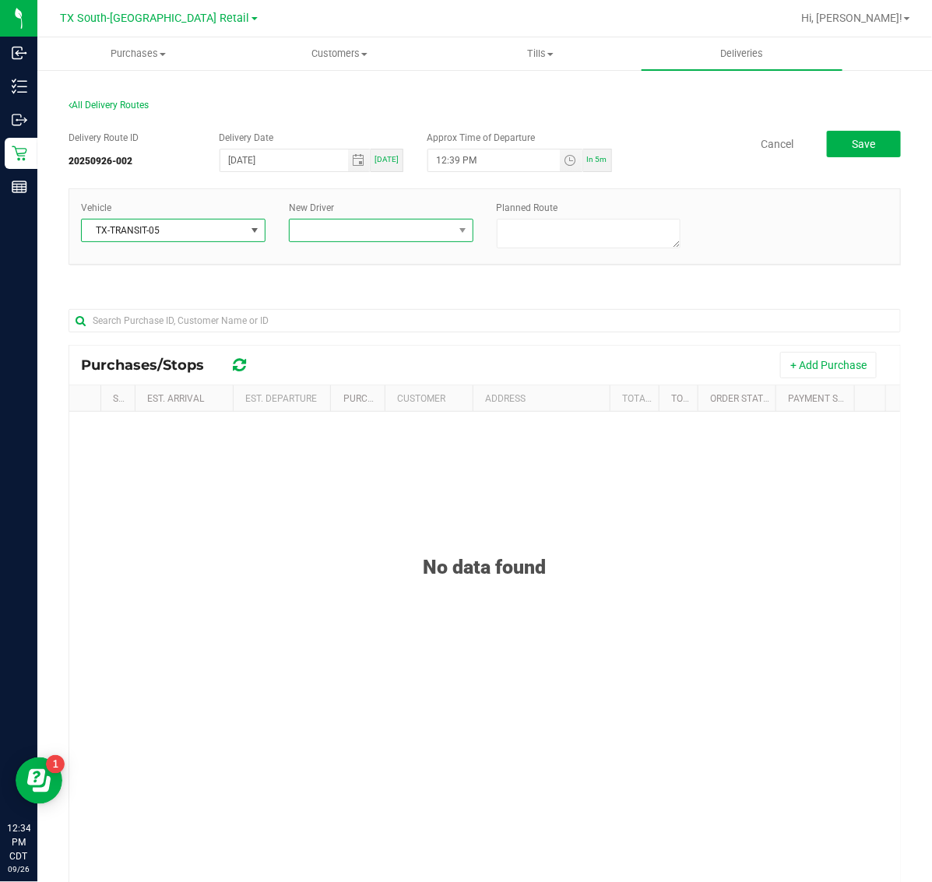
click at [391, 228] on span at bounding box center [372, 231] width 164 height 22
click at [359, 230] on span at bounding box center [372, 231] width 164 height 22
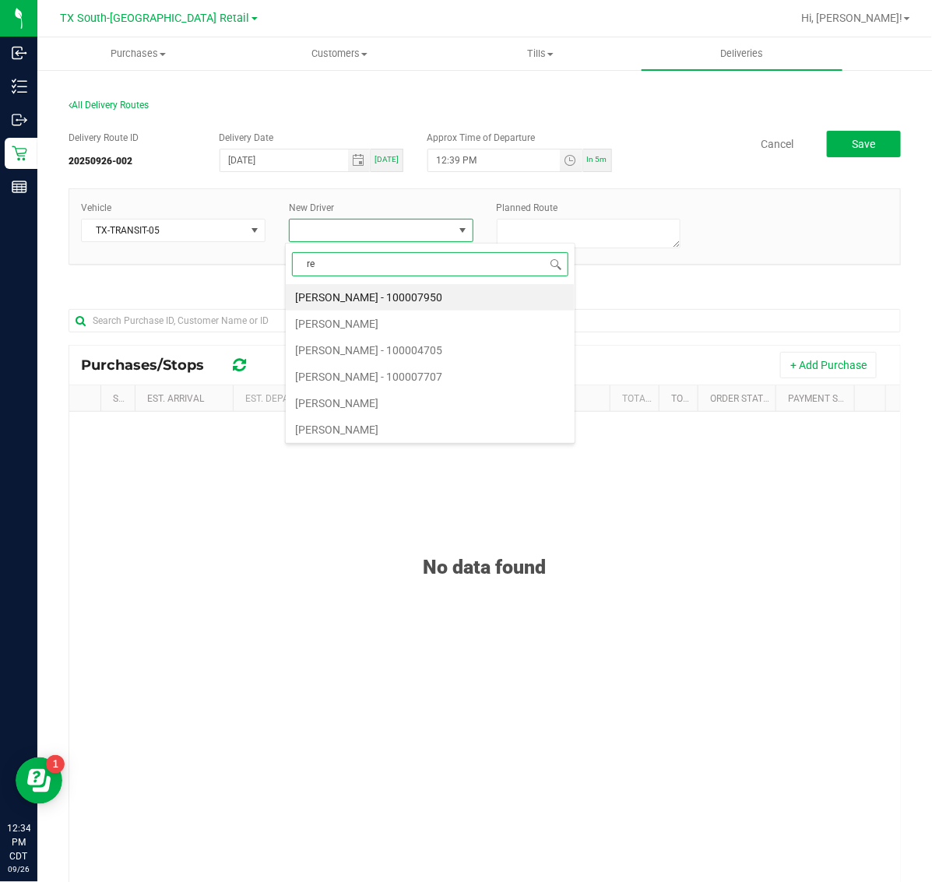
type input "rei"
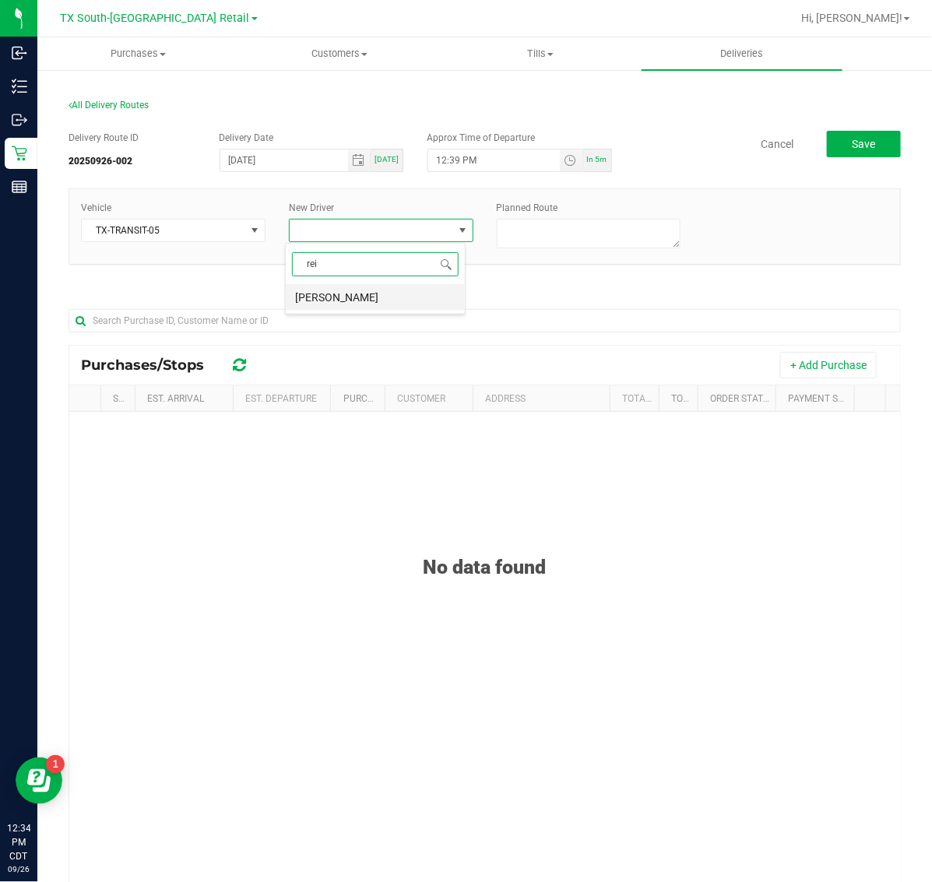
click at [383, 301] on li "Reiji Iwaku" at bounding box center [375, 297] width 179 height 26
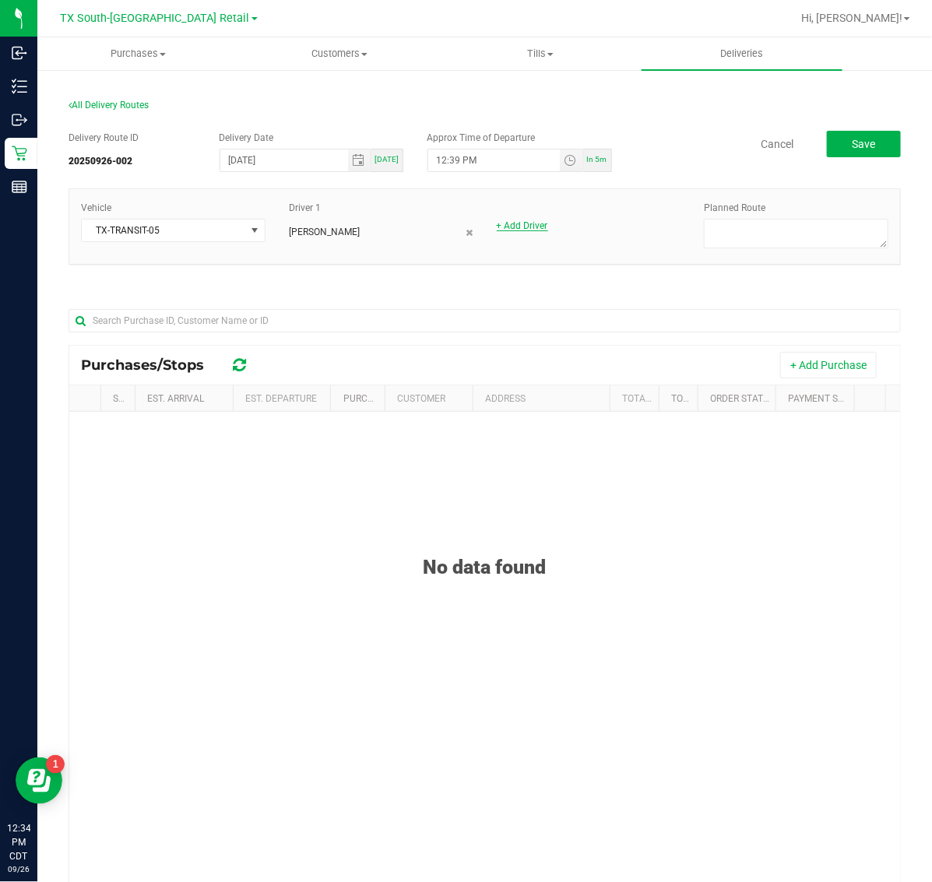
click at [522, 223] on link "+ Add Driver" at bounding box center [522, 225] width 51 height 11
click at [557, 232] on span at bounding box center [580, 231] width 164 height 22
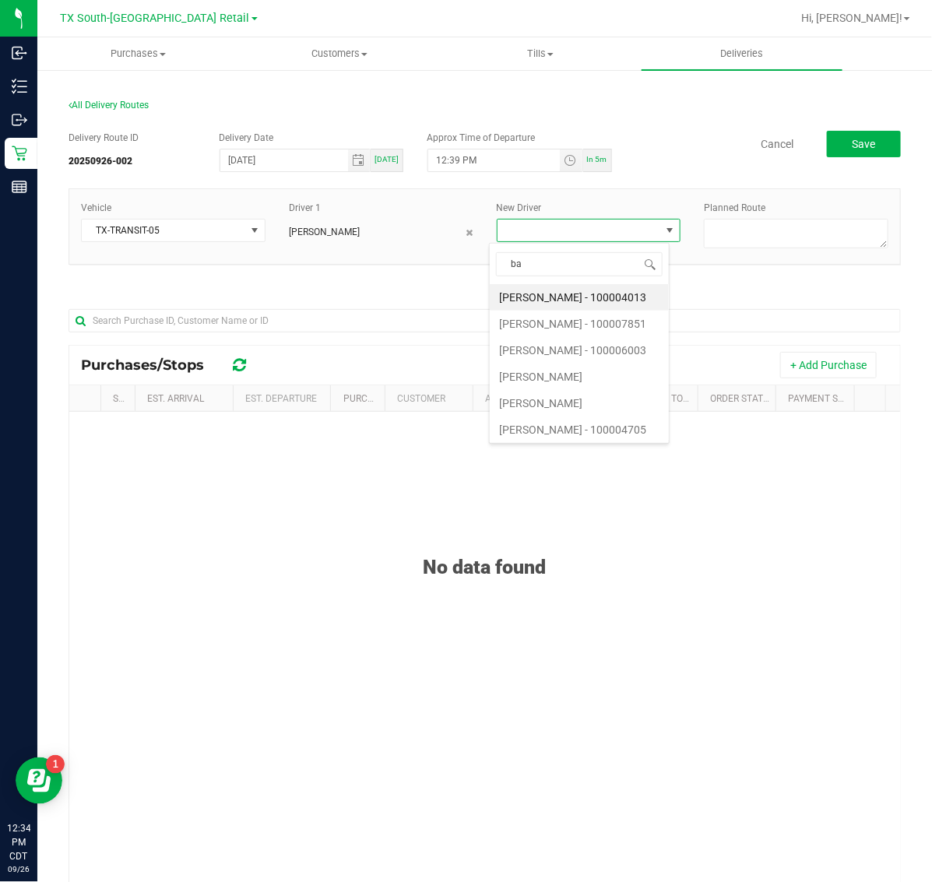
type input "bat"
click at [558, 328] on li "William Bates" at bounding box center [579, 324] width 179 height 26
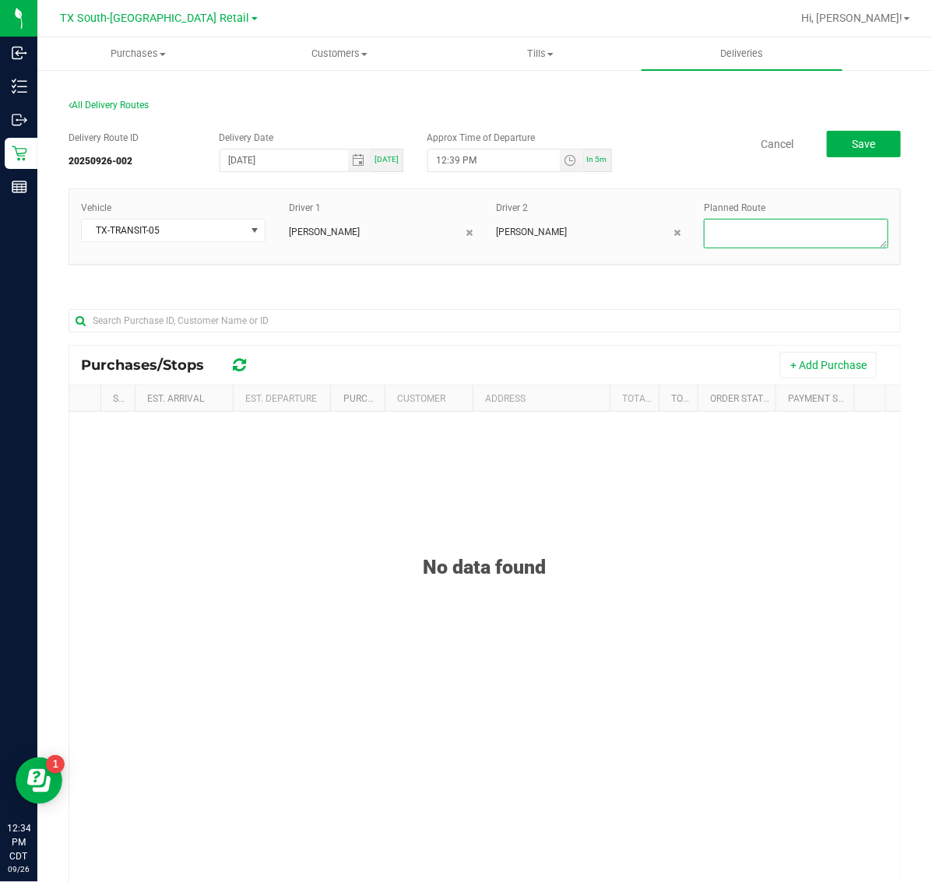
click at [765, 234] on textarea at bounding box center [796, 234] width 185 height 30
type textarea "Same Days"
click at [854, 139] on span "Save" at bounding box center [863, 144] width 23 height 12
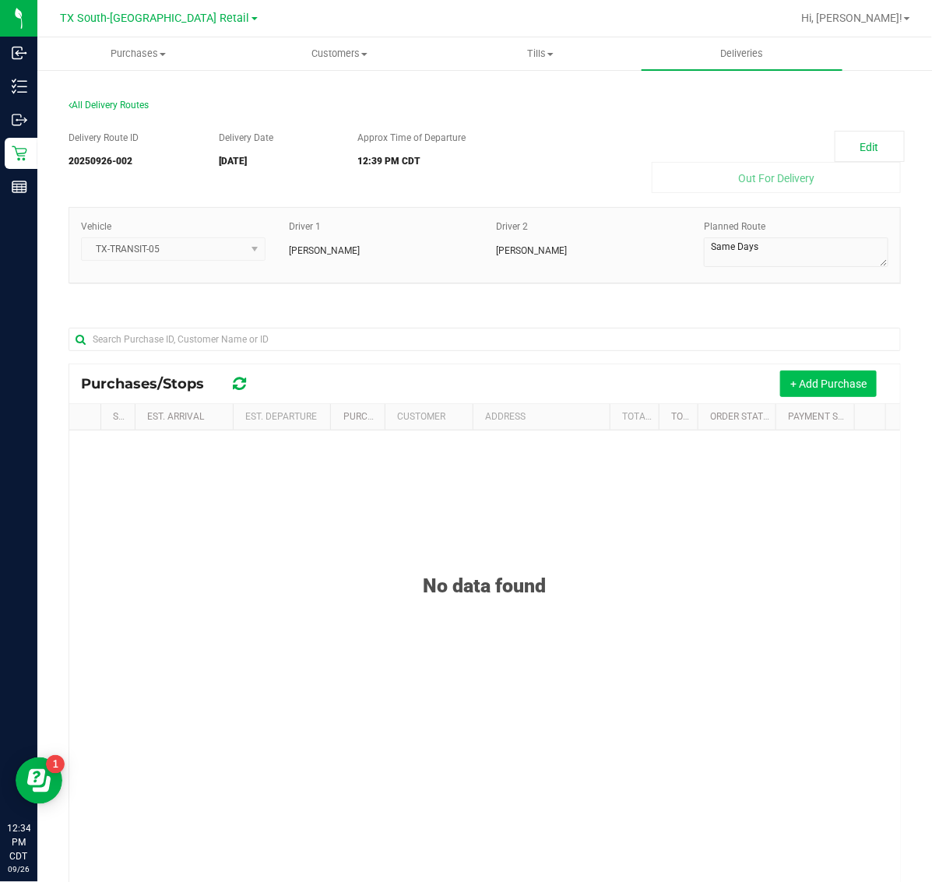
click at [808, 382] on button "+ Add Purchase" at bounding box center [828, 384] width 97 height 26
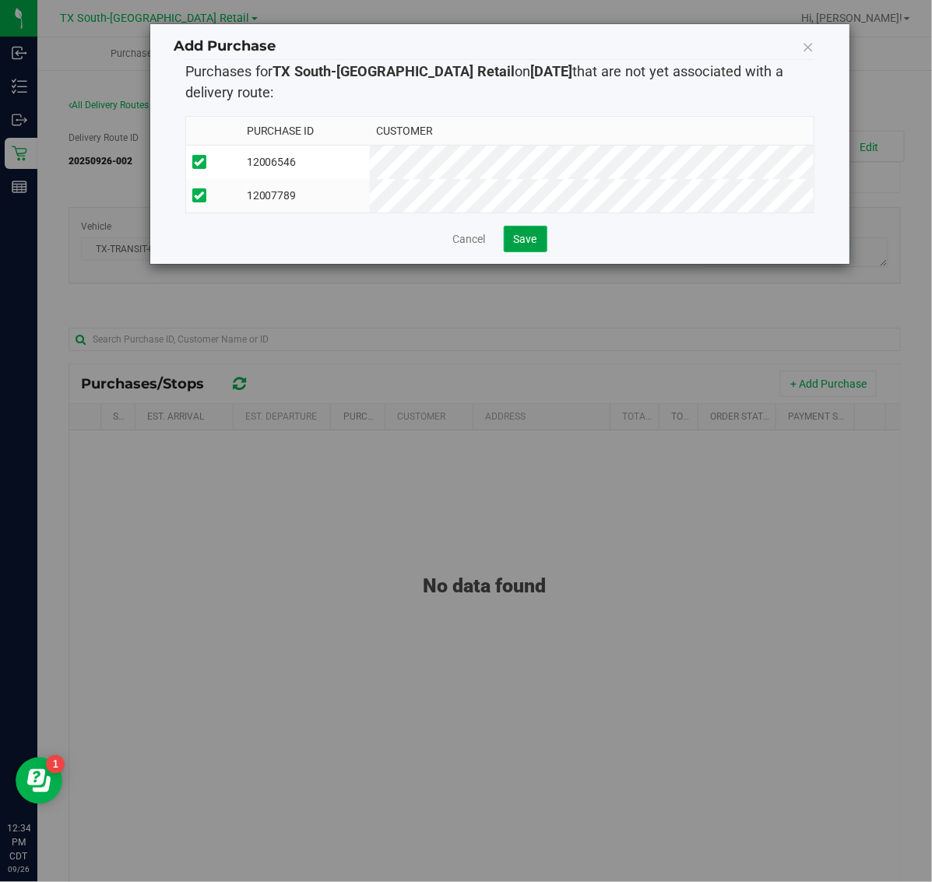
click at [539, 252] on button "Save" at bounding box center [526, 239] width 44 height 26
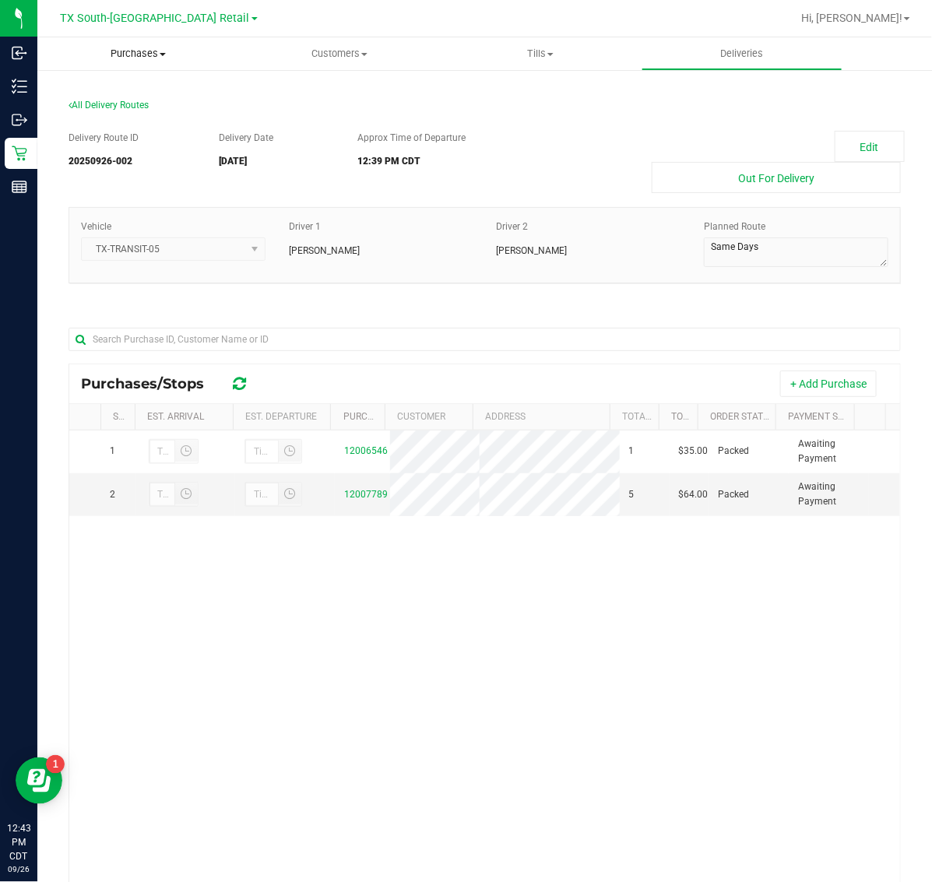
click at [136, 49] on span "Purchases" at bounding box center [138, 54] width 202 height 14
click at [141, 117] on li "Fulfillment" at bounding box center [138, 113] width 202 height 19
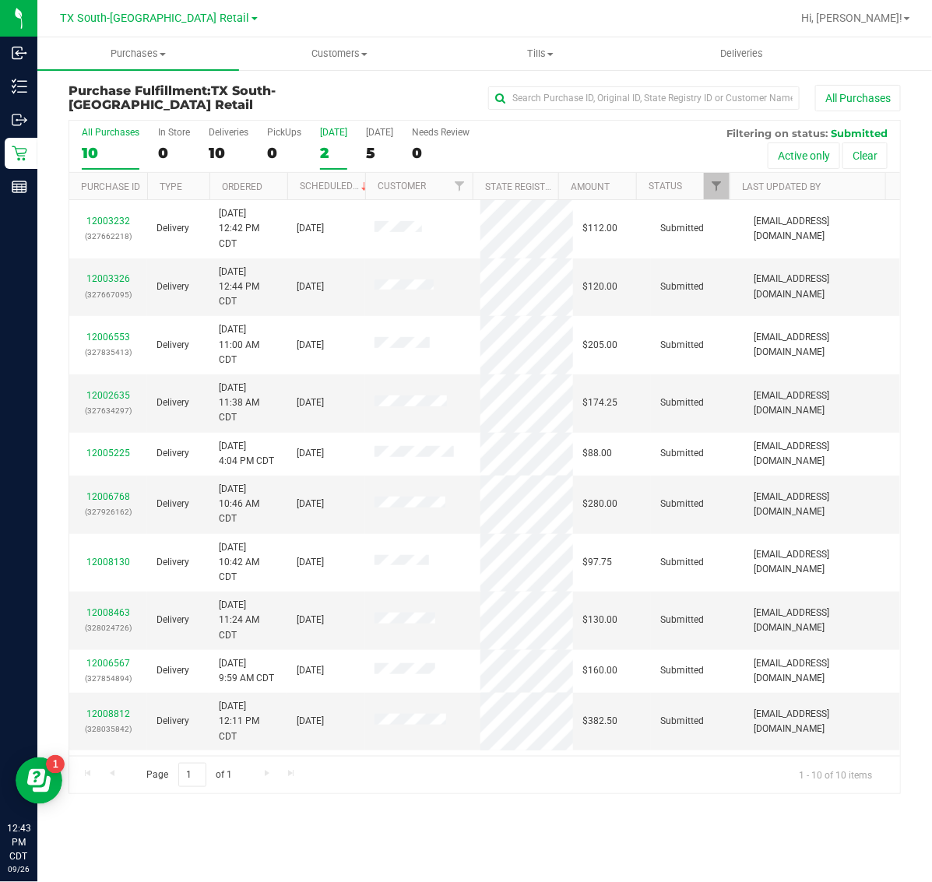
click at [333, 146] on div "2" at bounding box center [333, 153] width 27 height 18
click at [0, 0] on input "Today 2" at bounding box center [0, 0] width 0 height 0
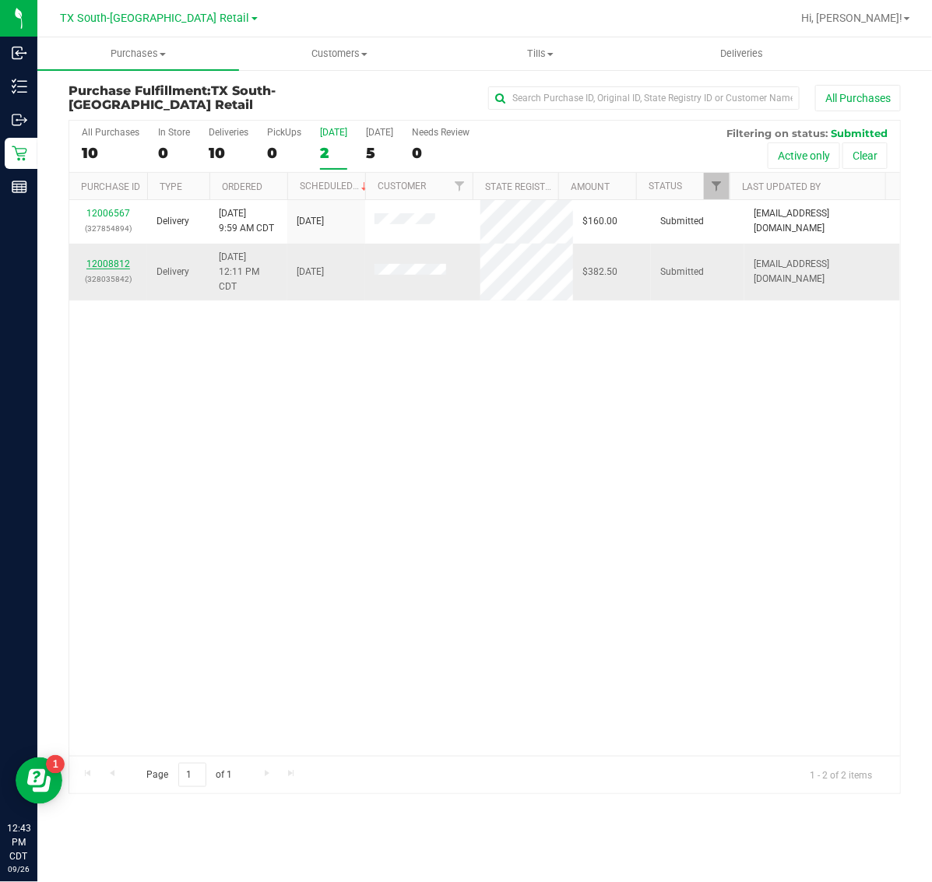
click at [114, 269] on link "12008812" at bounding box center [108, 264] width 44 height 11
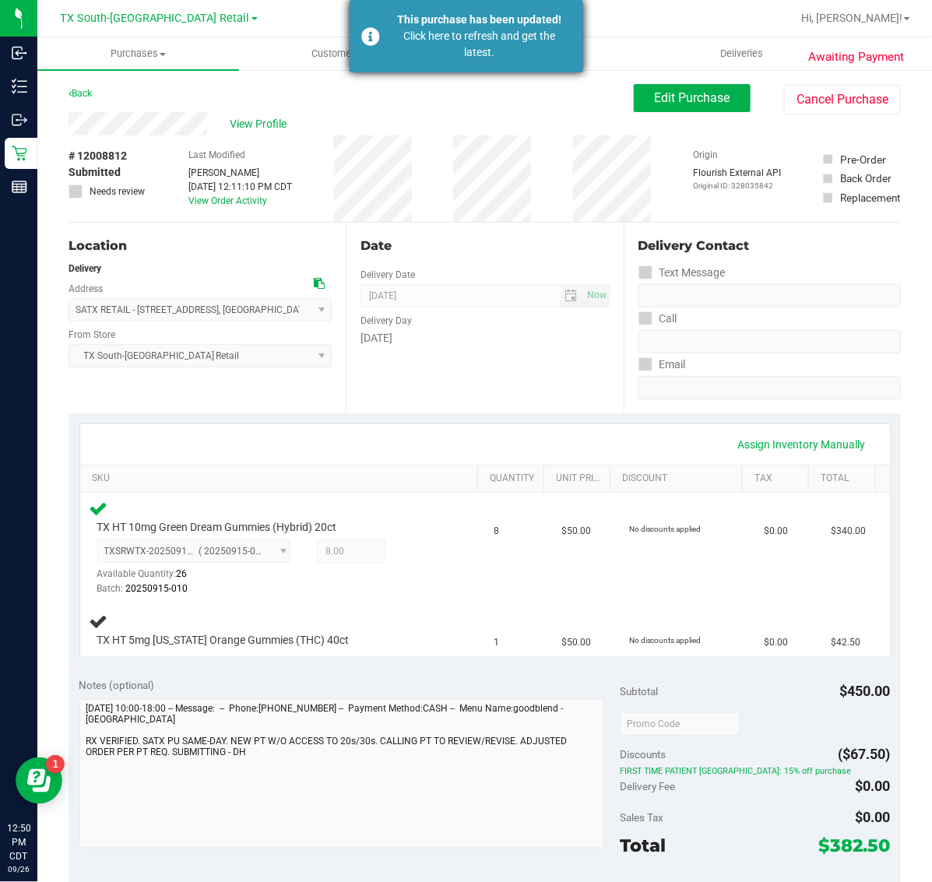
click at [435, 37] on div "Click here to refresh and get the latest." at bounding box center [480, 44] width 183 height 33
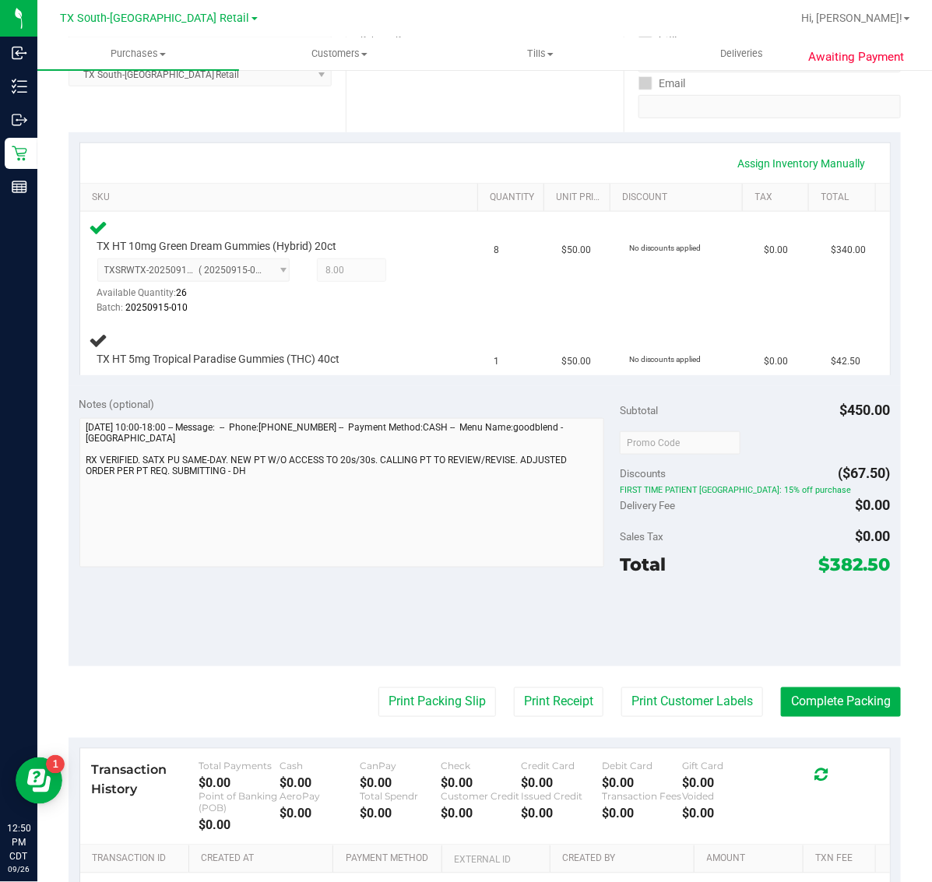
scroll to position [292, 0]
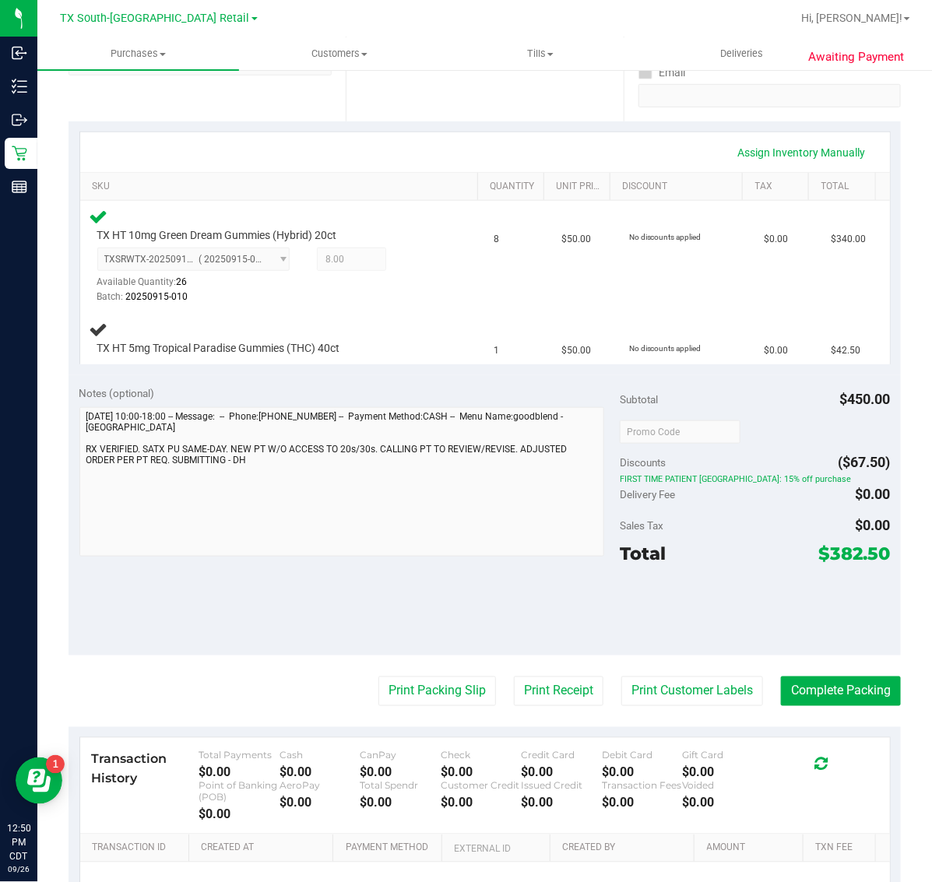
click at [205, 702] on div "Print Packing Slip Print Receipt Print Customer Labels Complete Packing" at bounding box center [485, 692] width 833 height 30
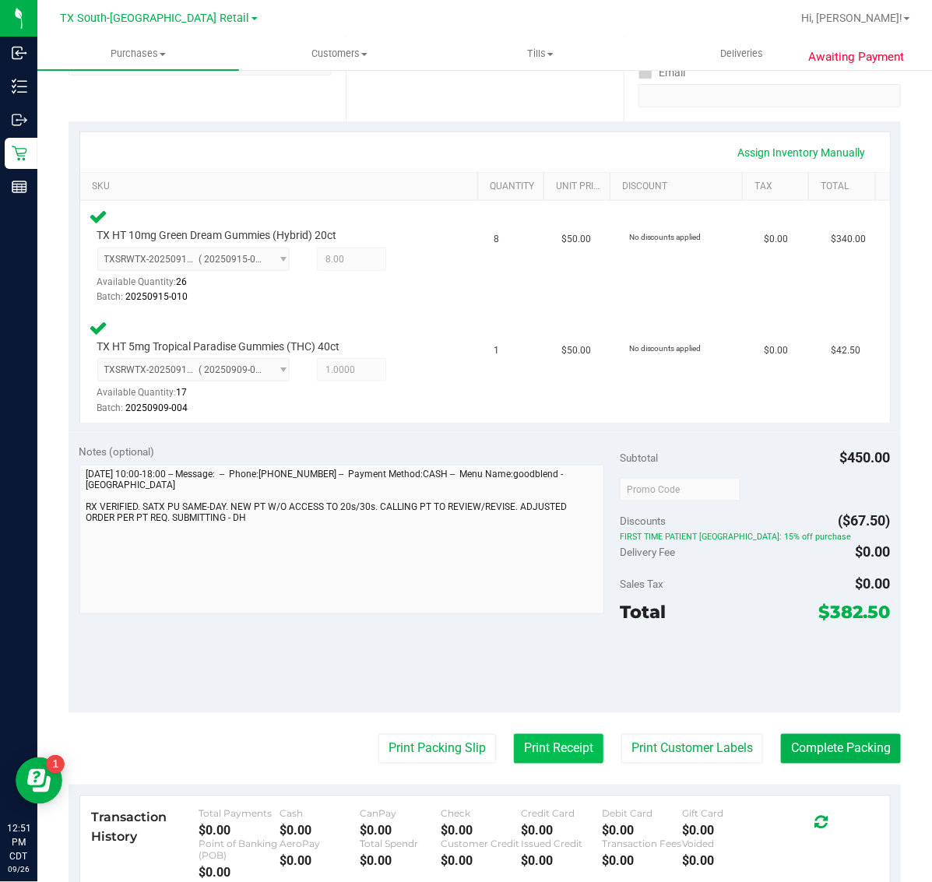
click at [544, 744] on button "Print Receipt" at bounding box center [559, 749] width 90 height 30
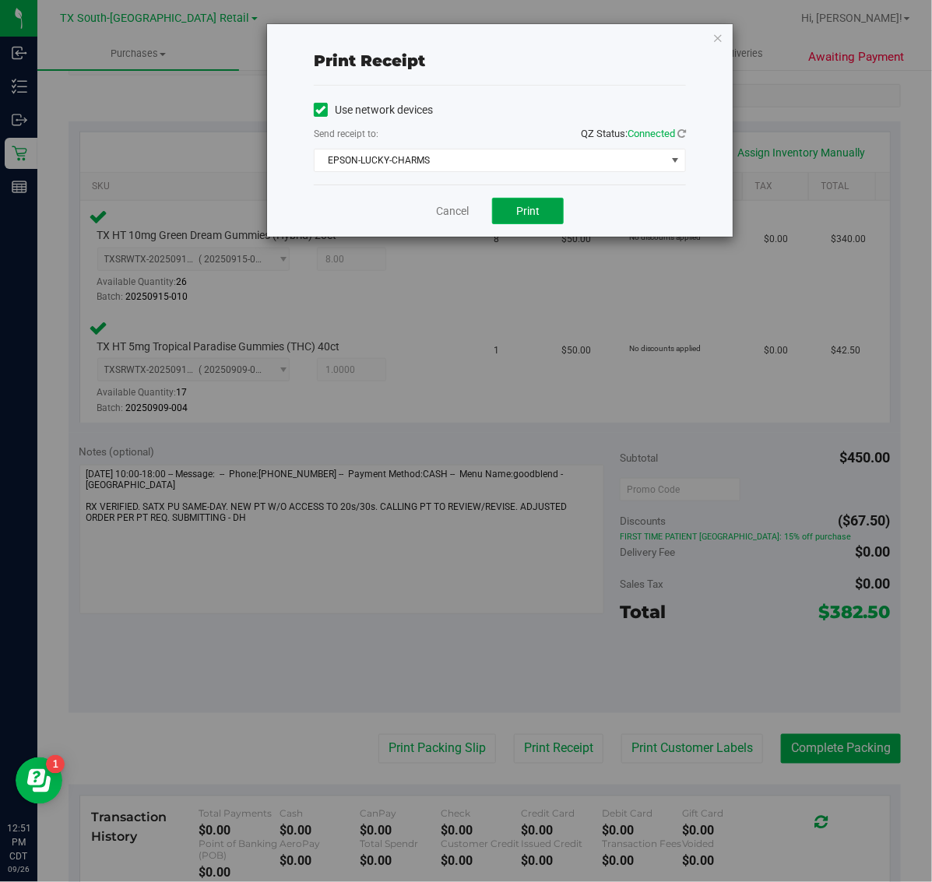
click at [515, 219] on button "Print" at bounding box center [528, 211] width 72 height 26
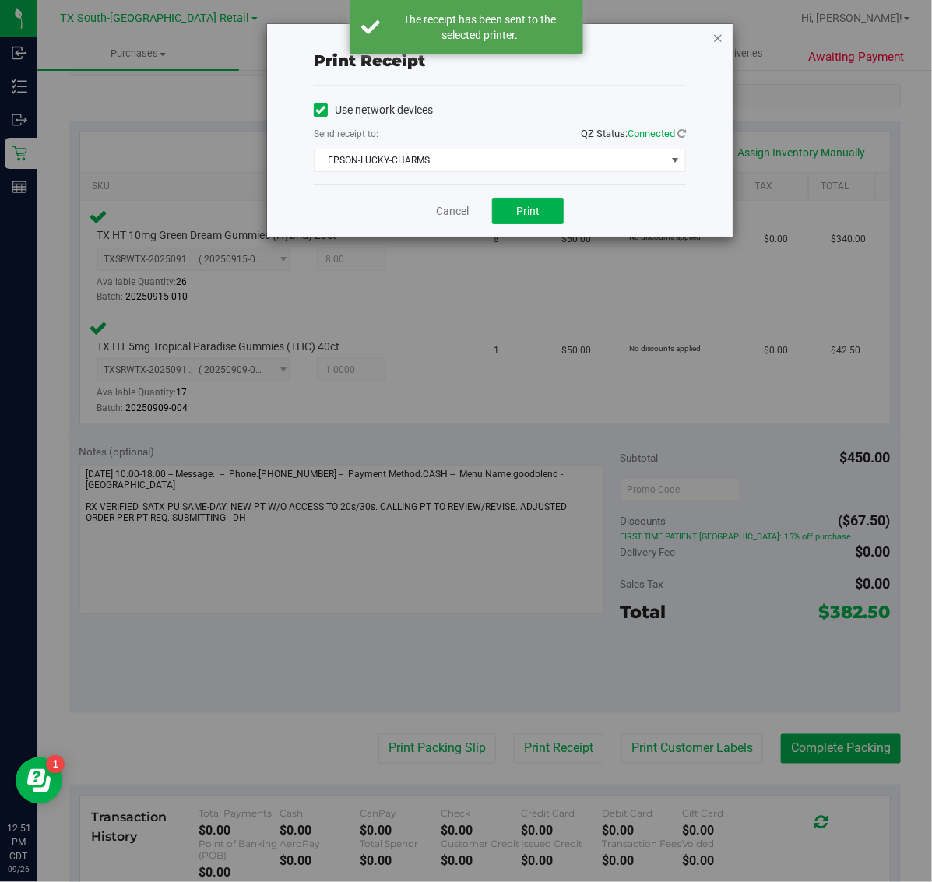
click at [718, 37] on icon "button" at bounding box center [718, 37] width 11 height 19
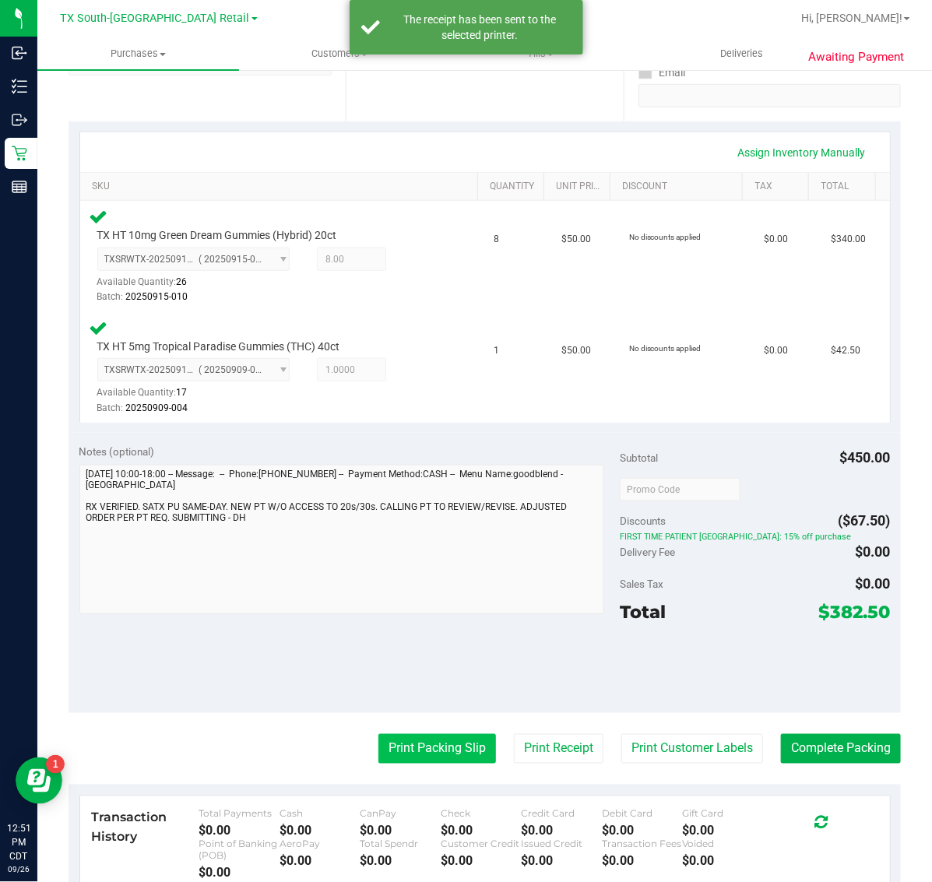
click at [439, 745] on button "Print Packing Slip" at bounding box center [438, 749] width 118 height 30
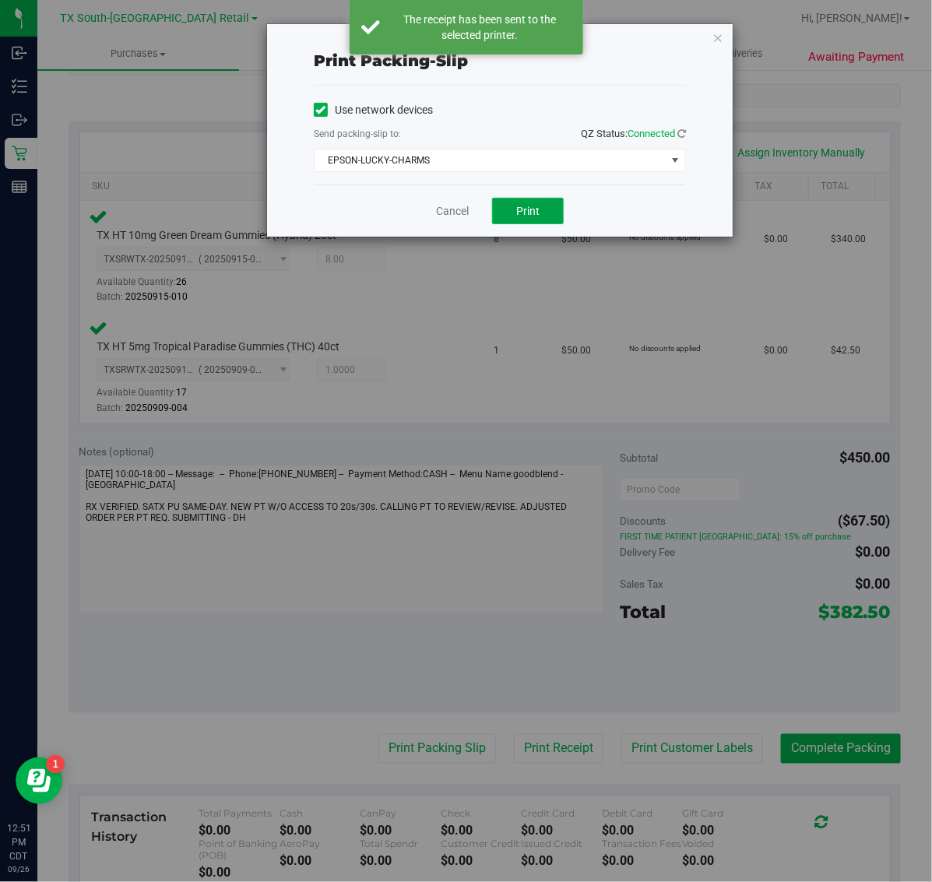
click at [541, 203] on button "Print" at bounding box center [528, 211] width 72 height 26
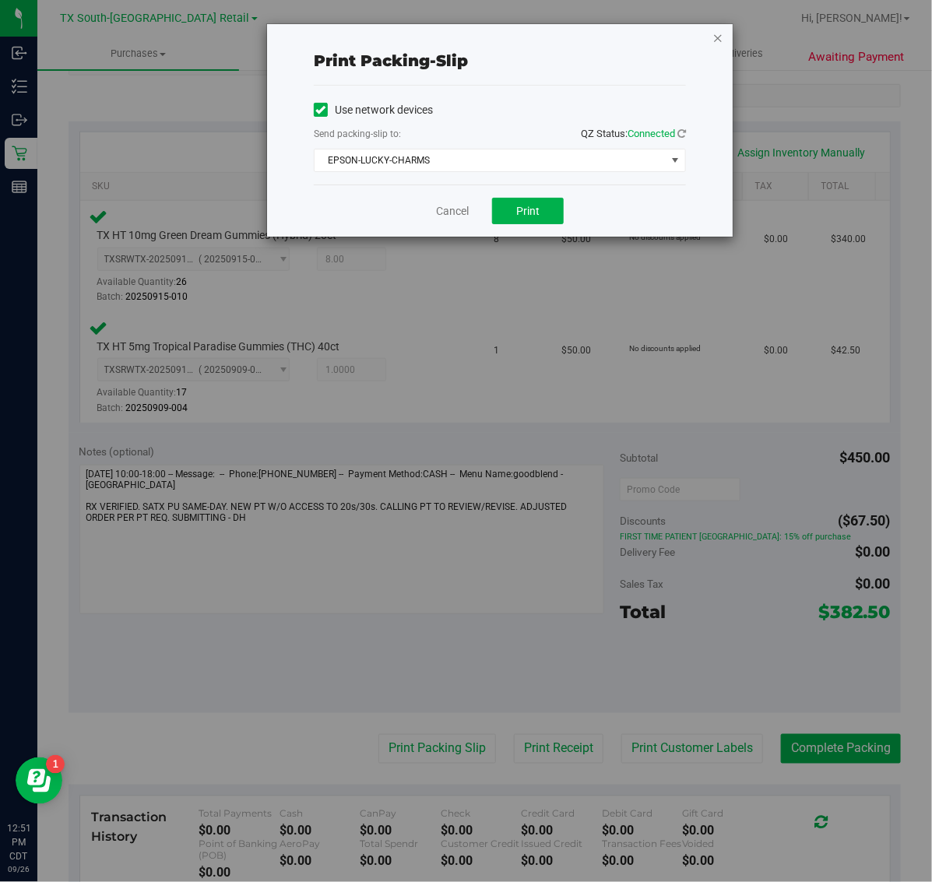
click at [719, 37] on icon "button" at bounding box center [718, 37] width 11 height 19
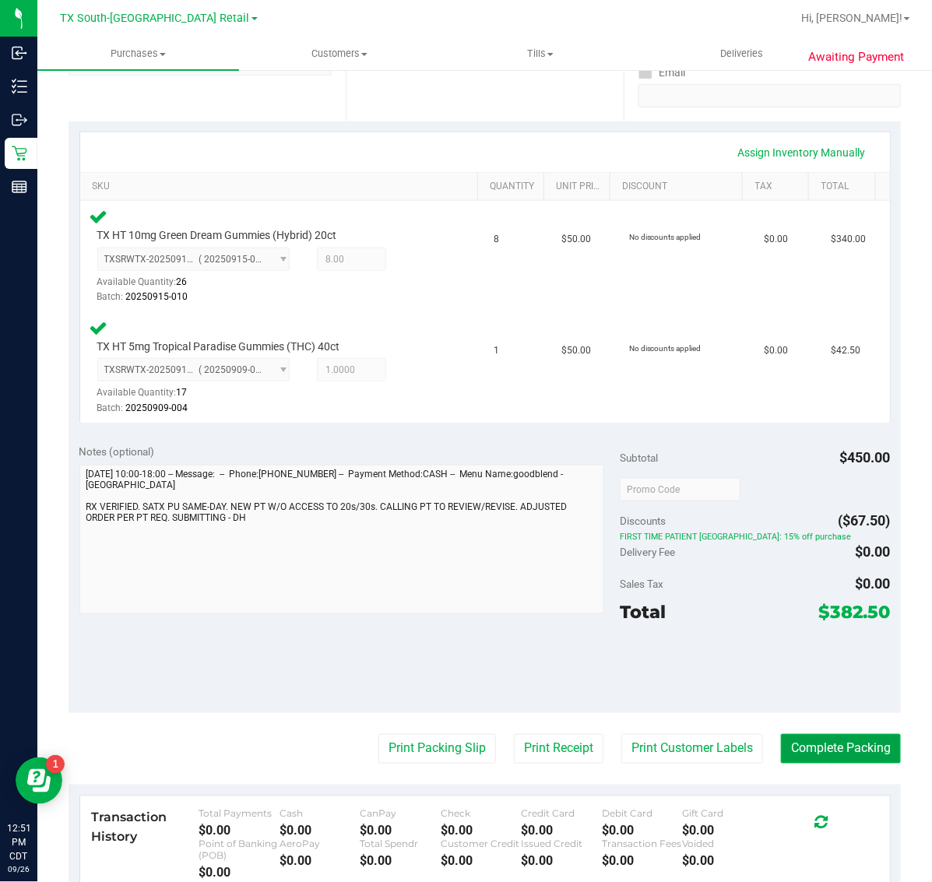
click at [807, 758] on button "Complete Packing" at bounding box center [841, 749] width 120 height 30
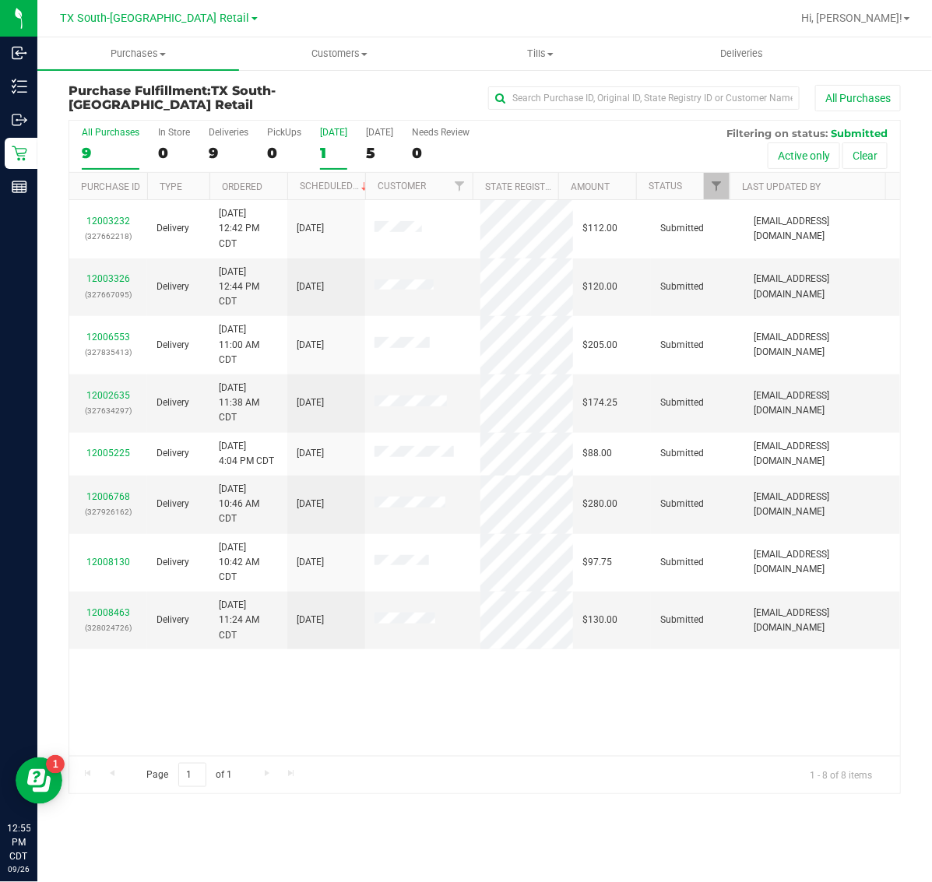
click at [337, 152] on div "1" at bounding box center [333, 153] width 27 height 18
click at [0, 0] on input "Today 1" at bounding box center [0, 0] width 0 height 0
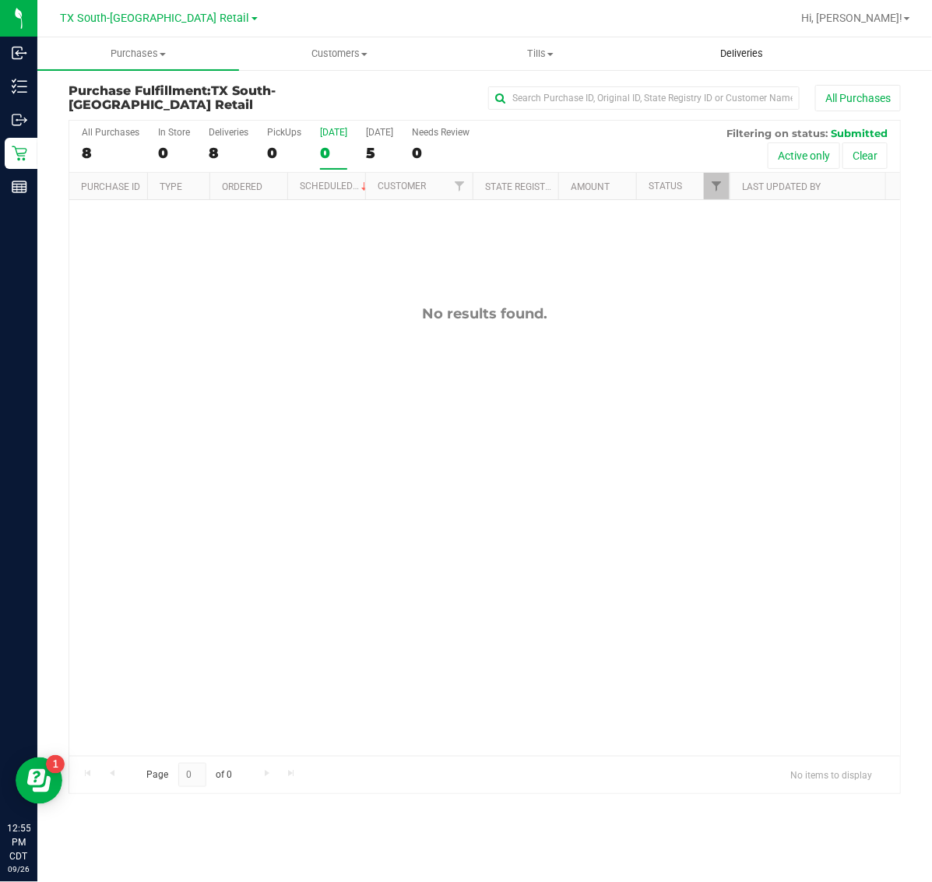
click at [750, 44] on uib-tab-heading "Deliveries" at bounding box center [743, 53] width 200 height 31
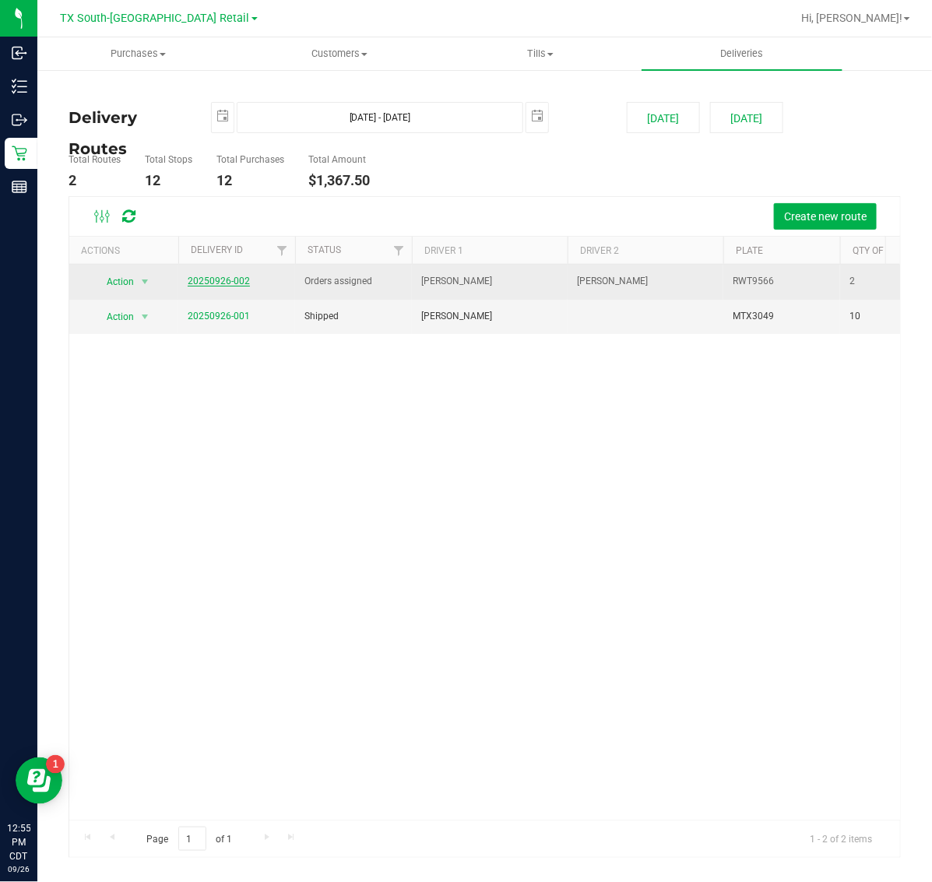
click at [227, 285] on link "20250926-002" at bounding box center [219, 281] width 62 height 11
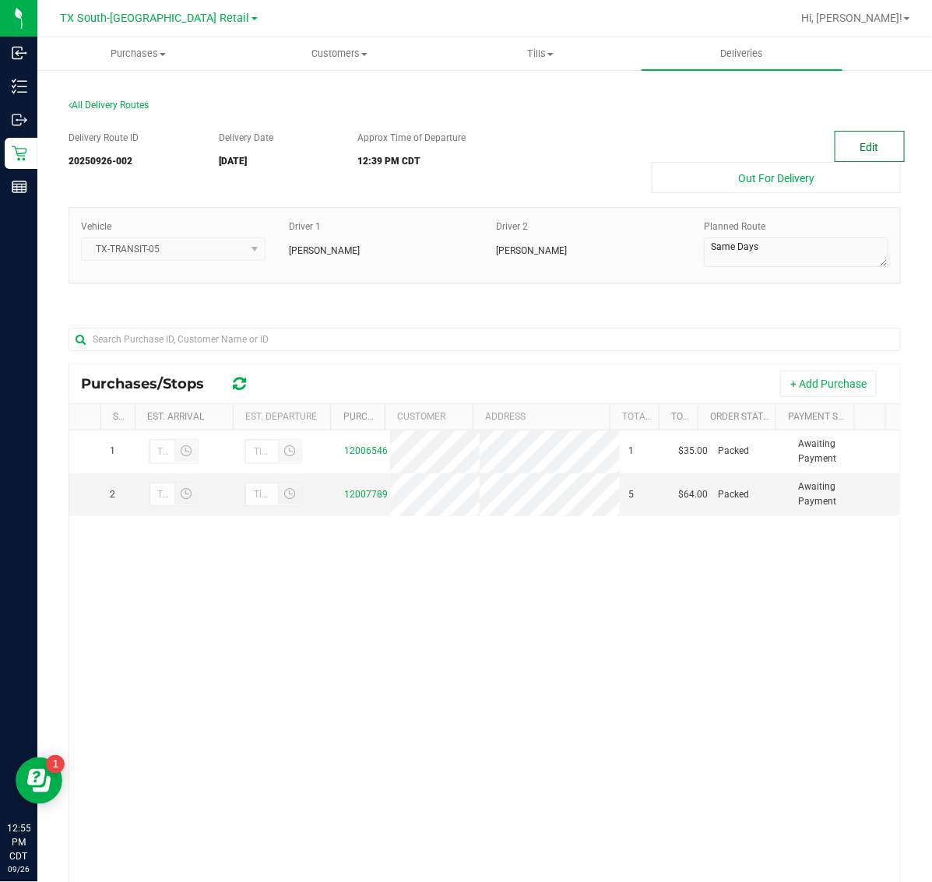
click at [867, 148] on button "Edit" at bounding box center [870, 146] width 70 height 31
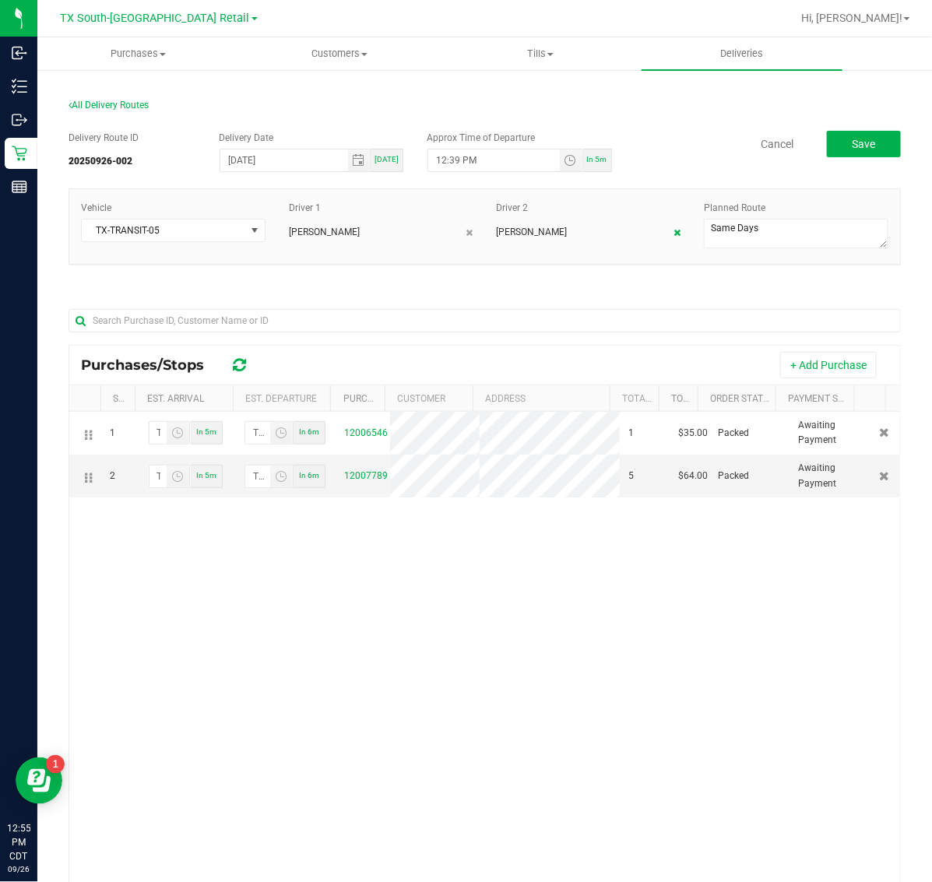
click at [674, 238] on link at bounding box center [677, 233] width 7 height 14
click at [512, 220] on link "+ Add Driver" at bounding box center [522, 225] width 51 height 11
click at [571, 226] on span at bounding box center [580, 231] width 164 height 22
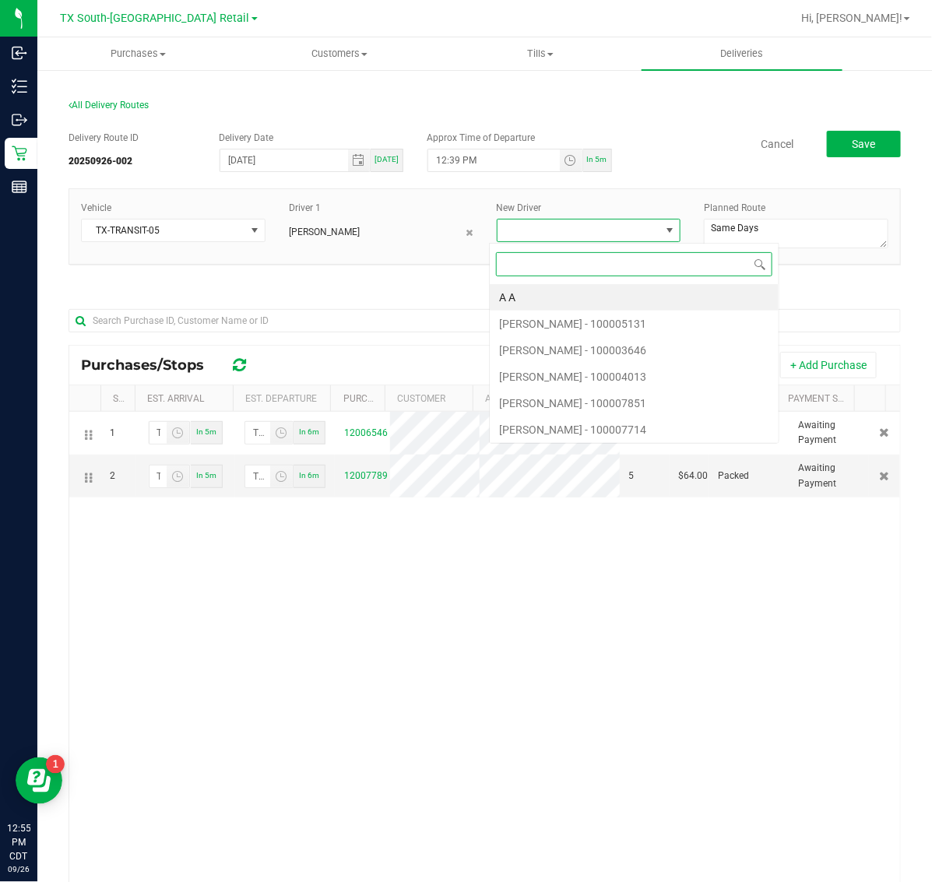
scroll to position [24, 180]
type input "alva"
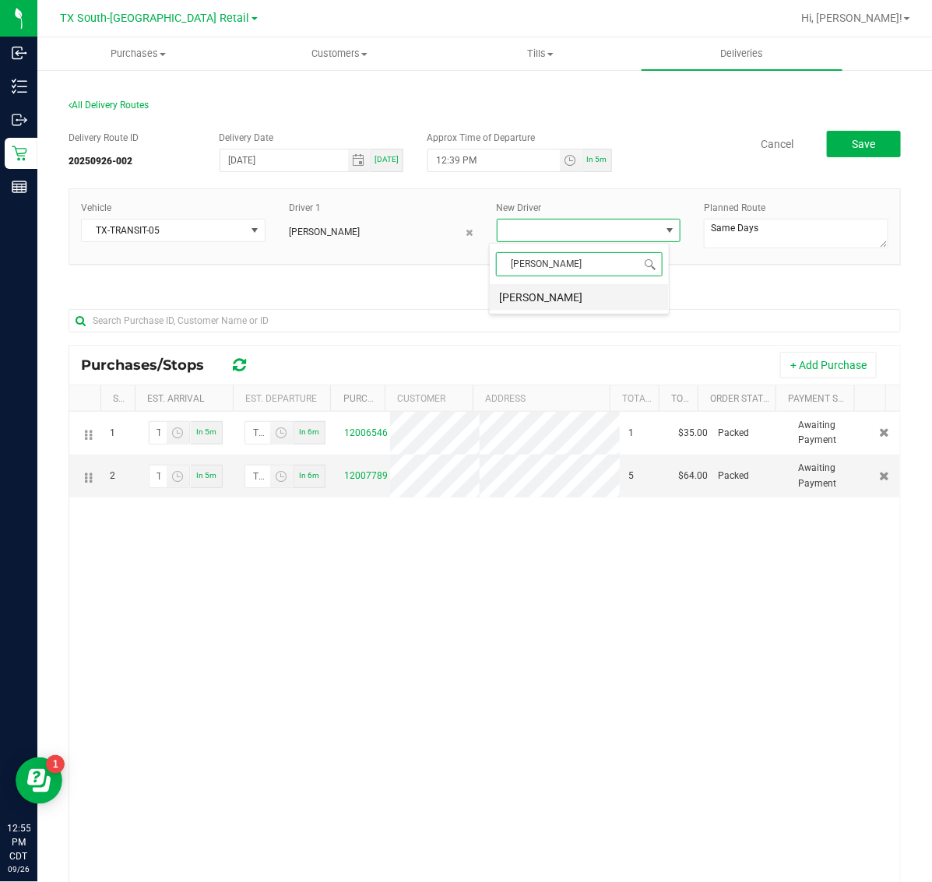
click at [579, 306] on li "Alexis Alvarado" at bounding box center [579, 297] width 179 height 26
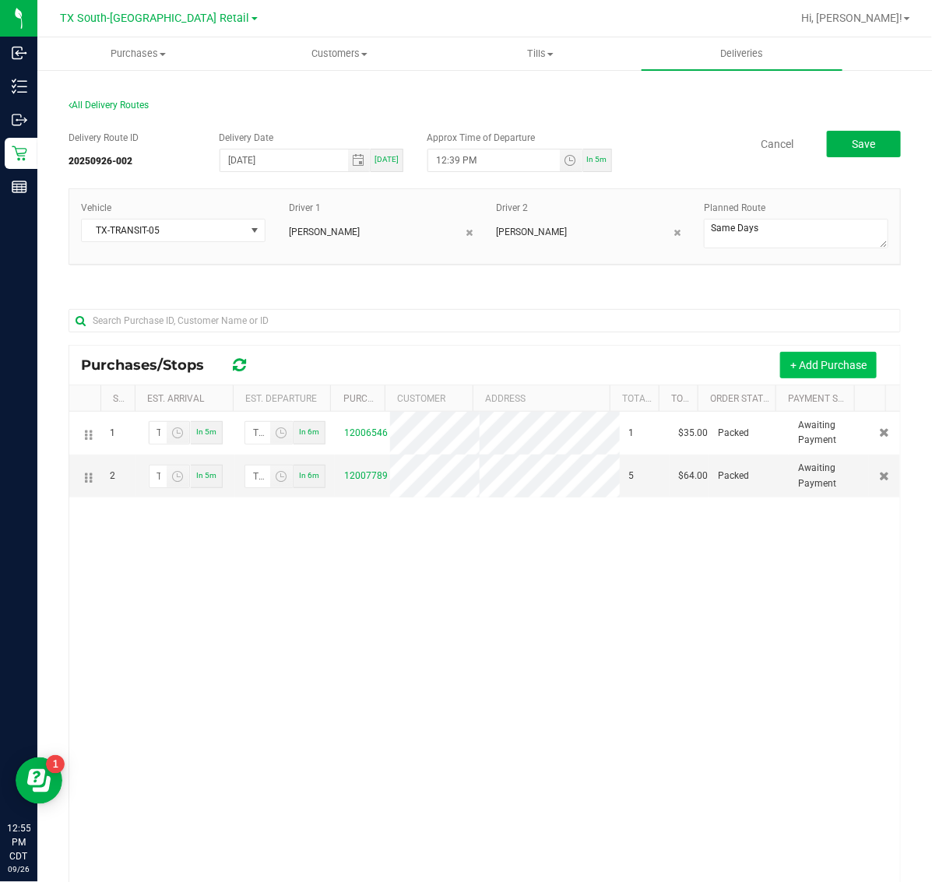
click at [792, 371] on button "+ Add Purchase" at bounding box center [828, 365] width 97 height 26
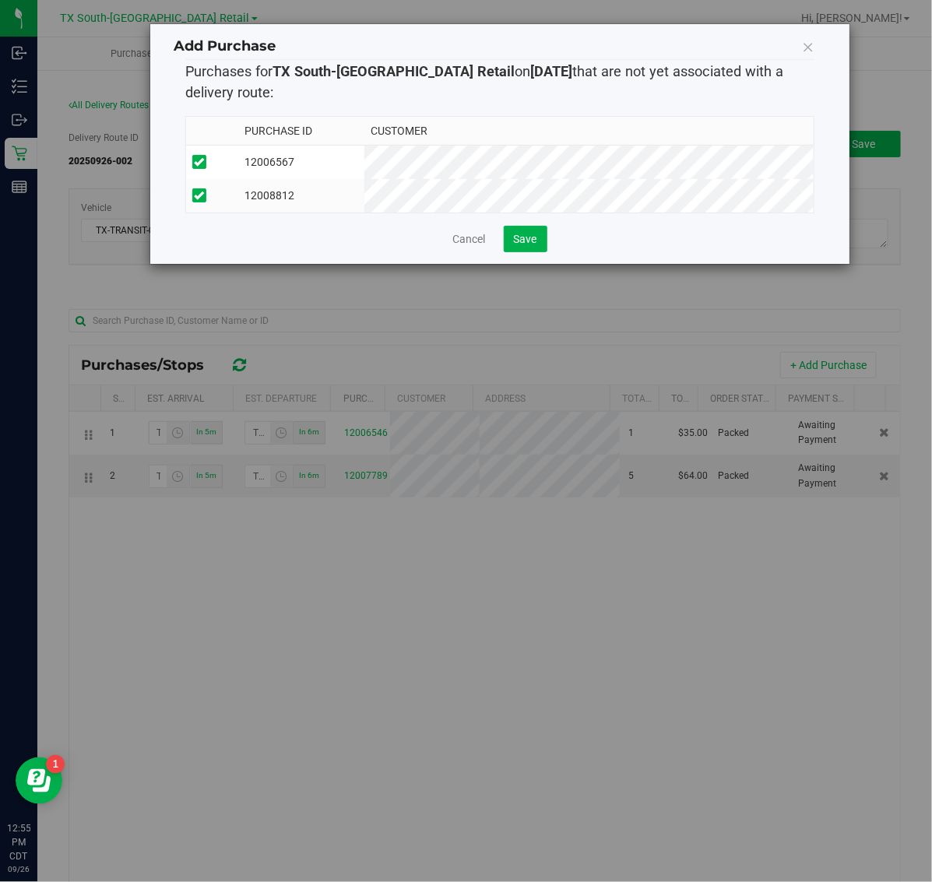
click at [499, 252] on div "Cancel Save" at bounding box center [499, 239] width 629 height 26
click at [508, 252] on button "Save" at bounding box center [526, 239] width 44 height 26
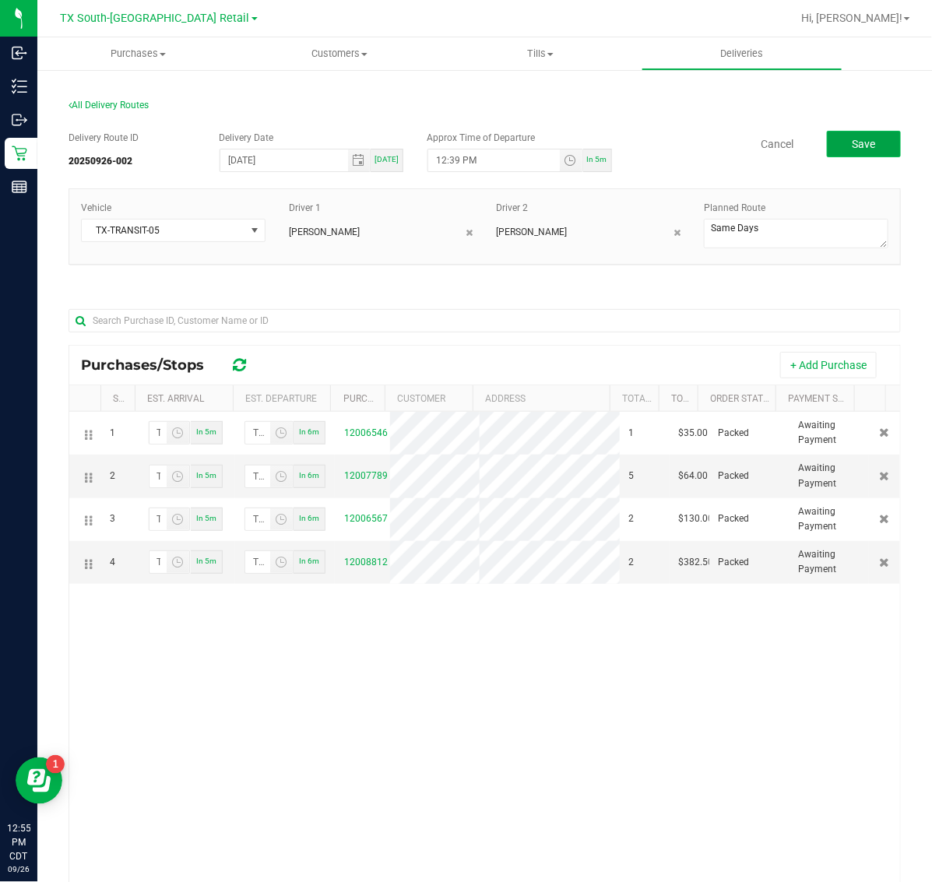
click at [859, 138] on span "Save" at bounding box center [863, 144] width 23 height 12
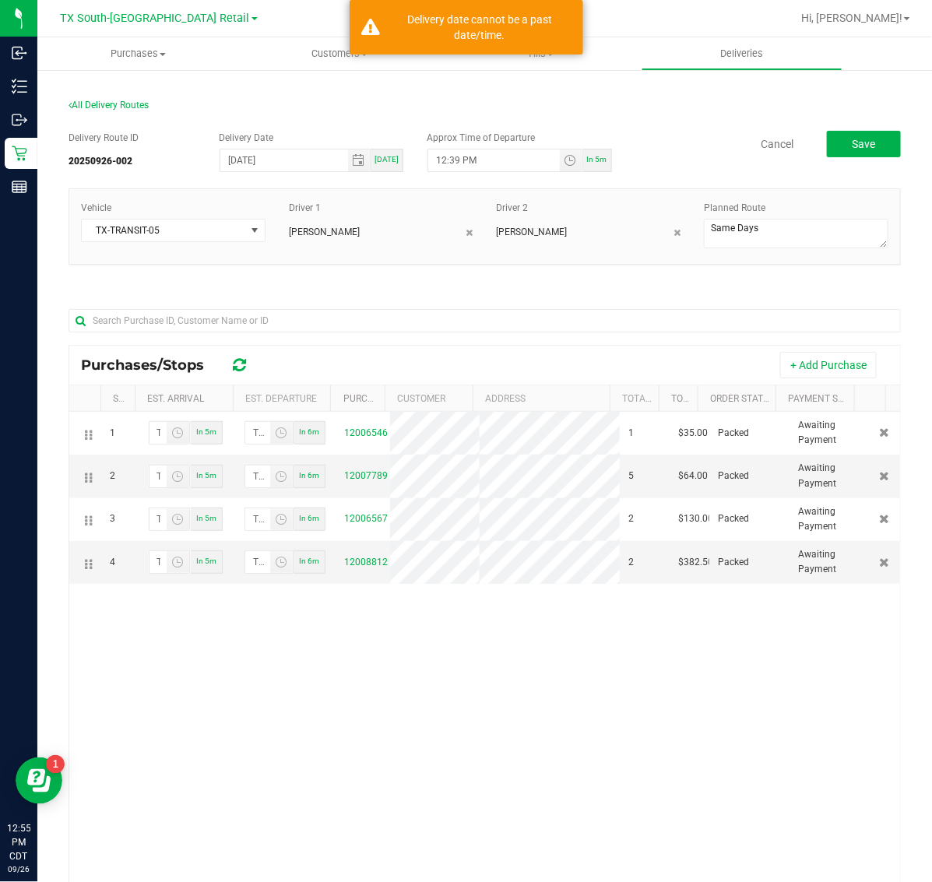
click at [583, 164] on div "In 5m" at bounding box center [597, 160] width 29 height 23
type input "1:00 PM"
click at [866, 137] on button "Save" at bounding box center [864, 144] width 74 height 26
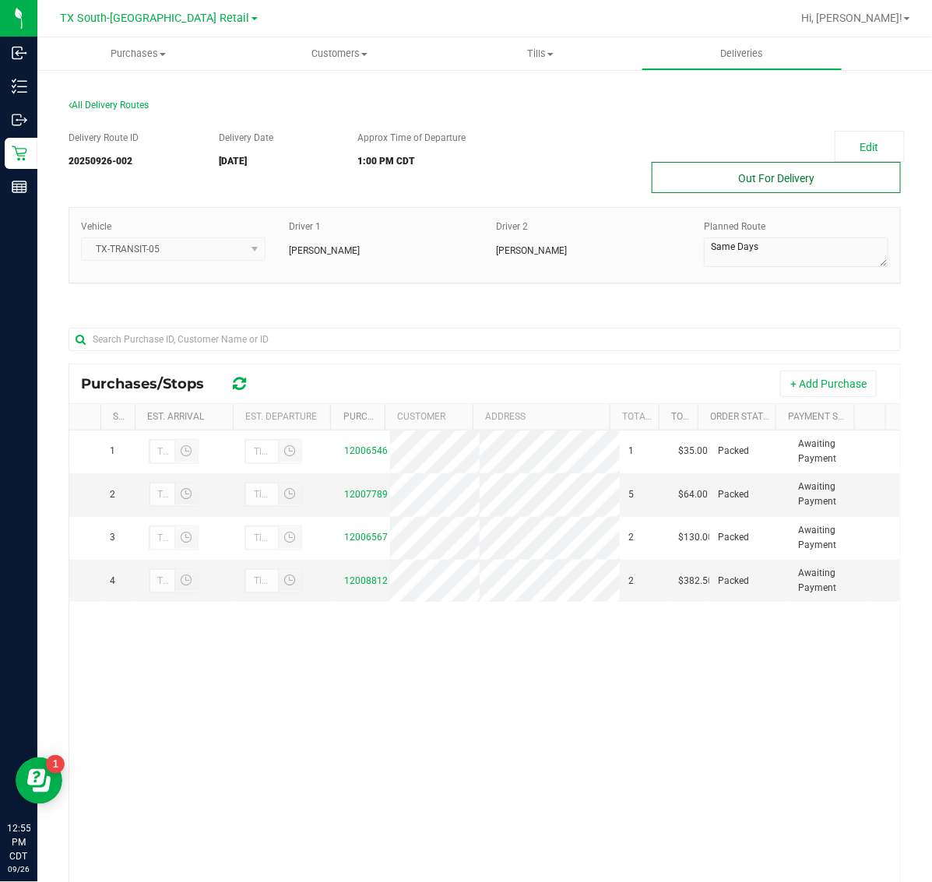
click at [713, 176] on button "Out For Delivery" at bounding box center [776, 177] width 249 height 31
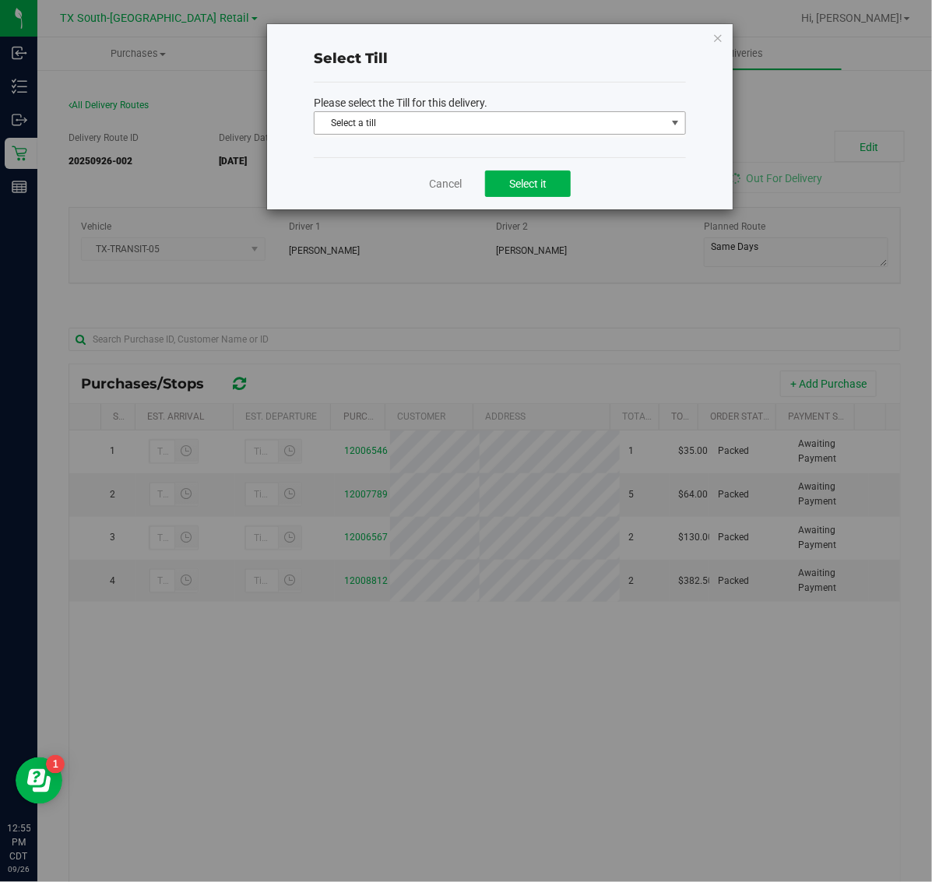
click at [485, 118] on span "Select a till" at bounding box center [490, 123] width 351 height 22
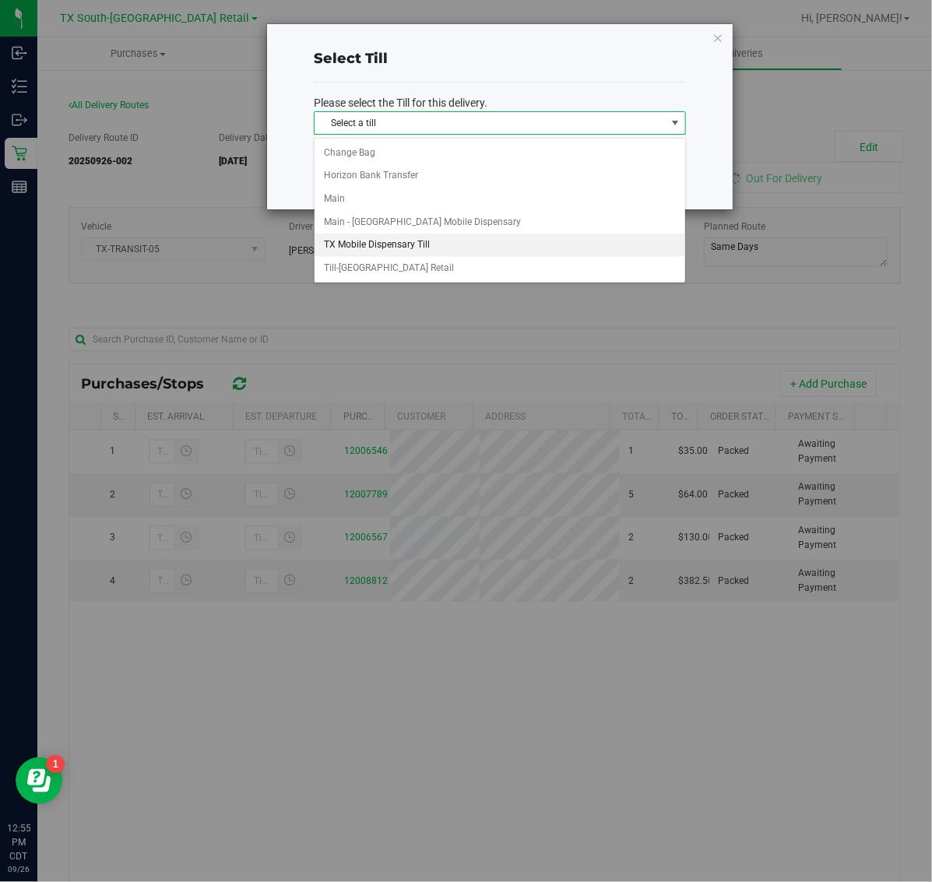
click at [458, 249] on li "TX Mobile Dispensary Till" at bounding box center [500, 245] width 371 height 23
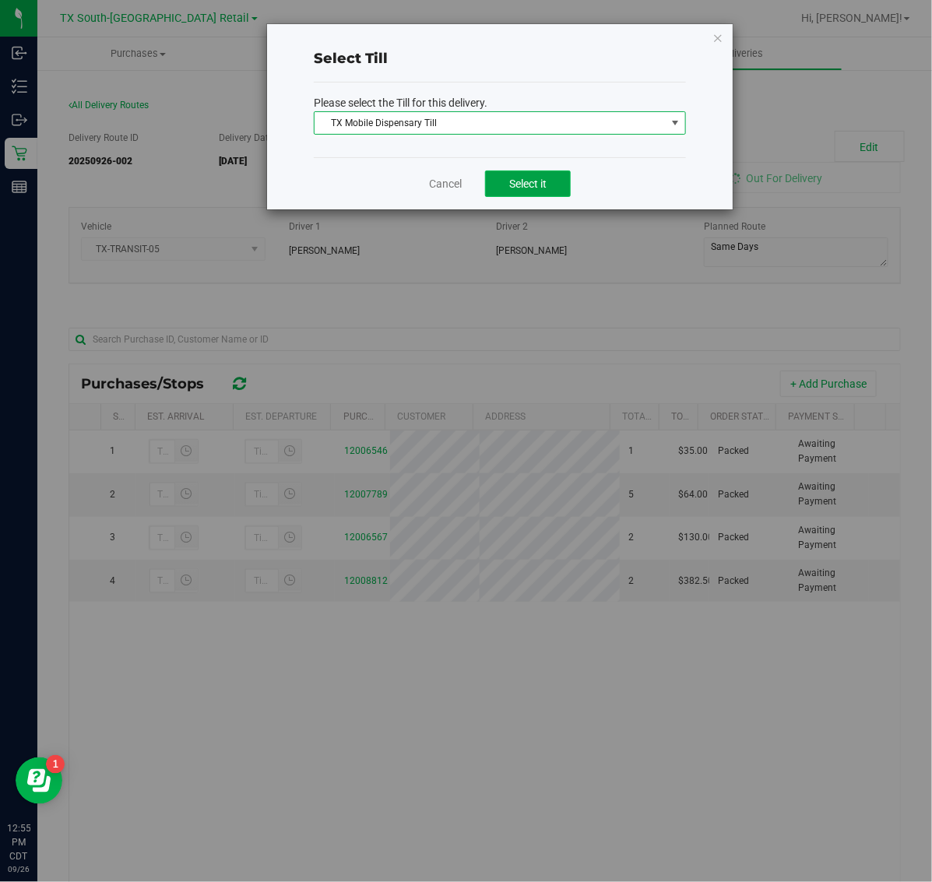
click at [536, 187] on span "Select it" at bounding box center [527, 184] width 37 height 12
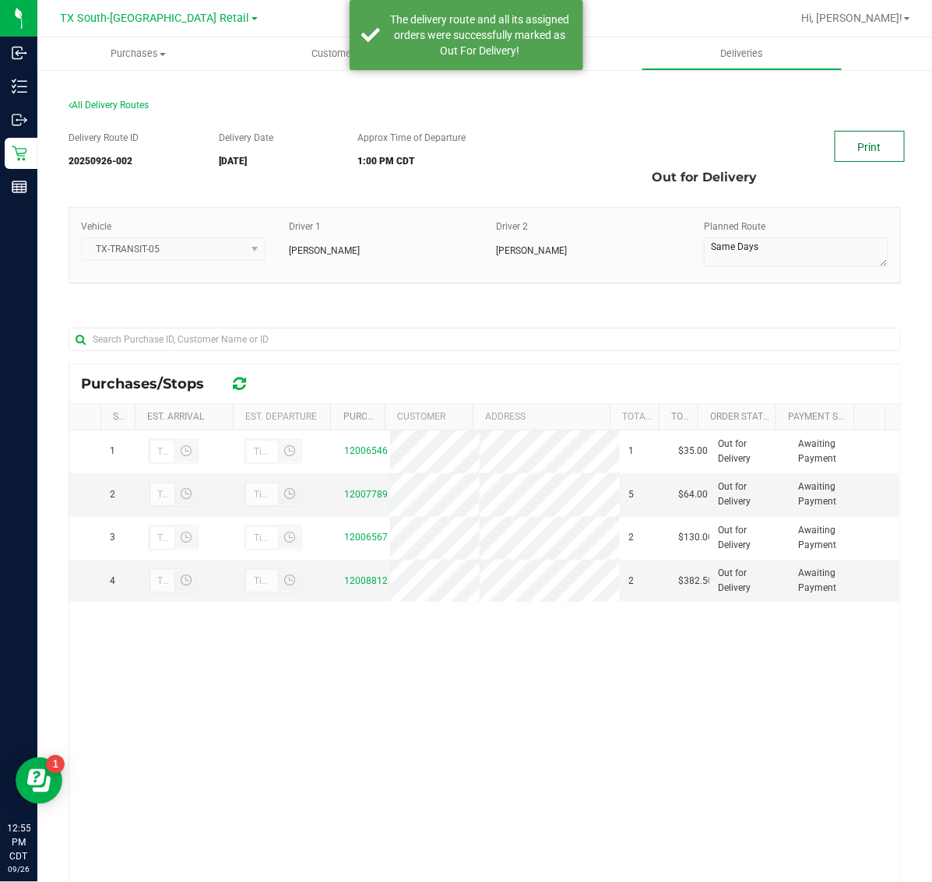
click at [858, 138] on link "Print" at bounding box center [870, 146] width 70 height 31
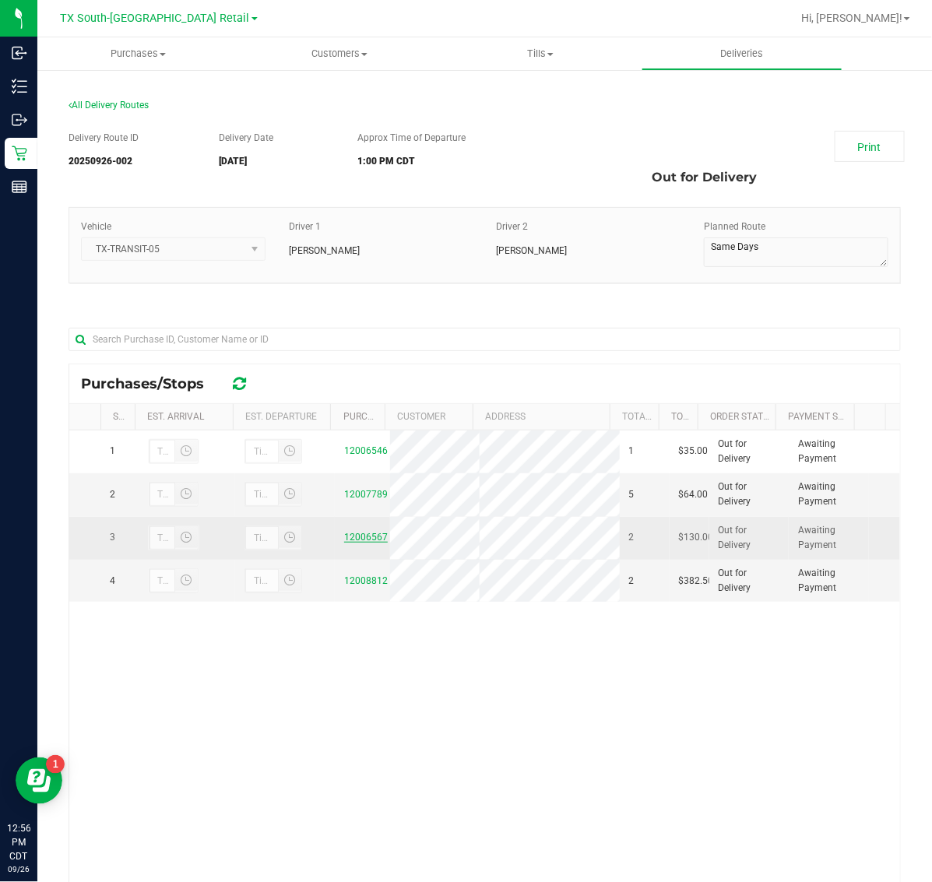
click at [360, 542] on link "12006567" at bounding box center [366, 537] width 44 height 11
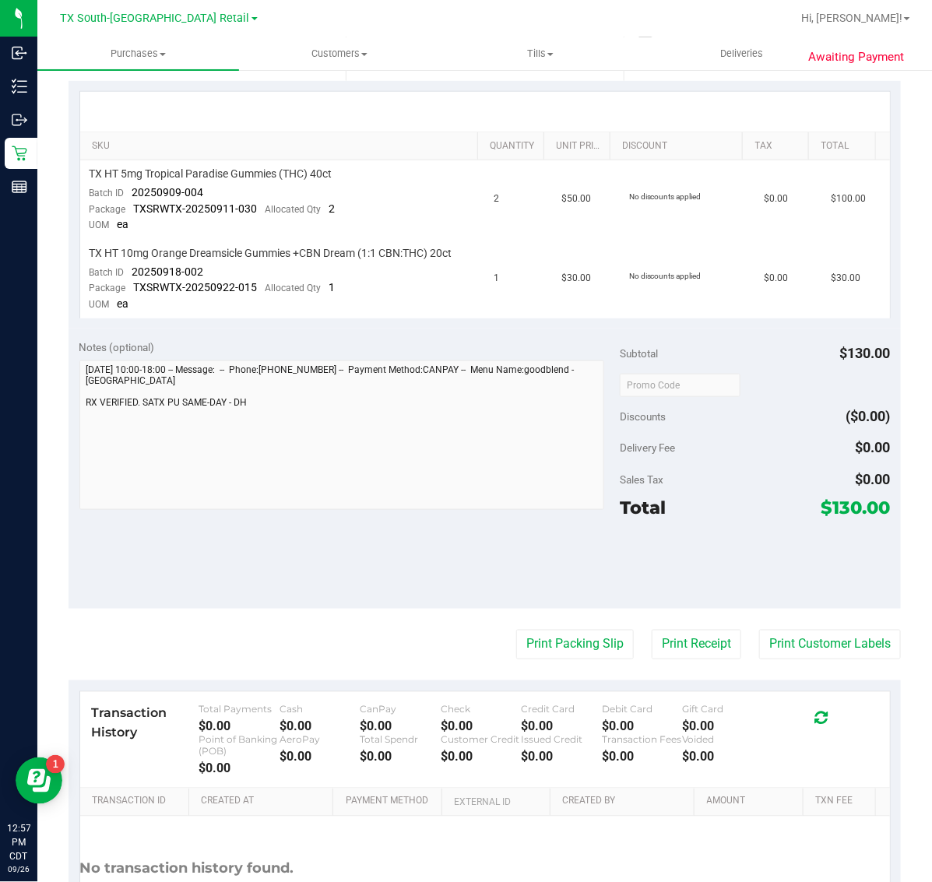
scroll to position [389, 0]
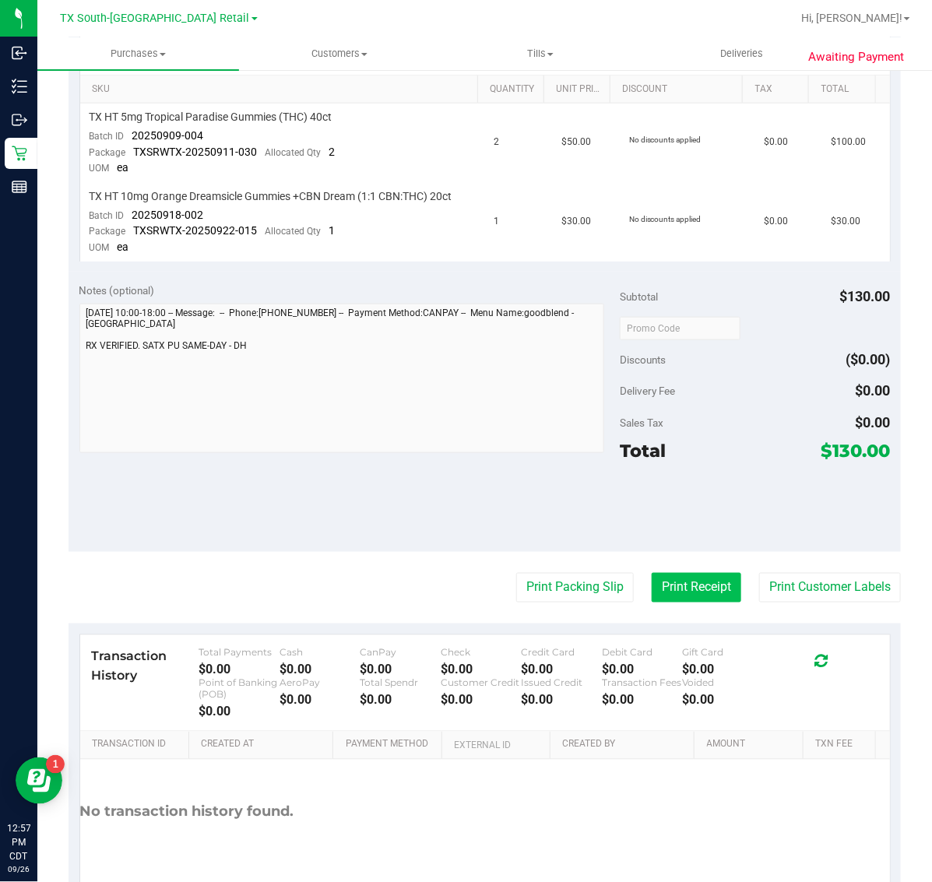
click at [658, 579] on button "Print Receipt" at bounding box center [697, 588] width 90 height 30
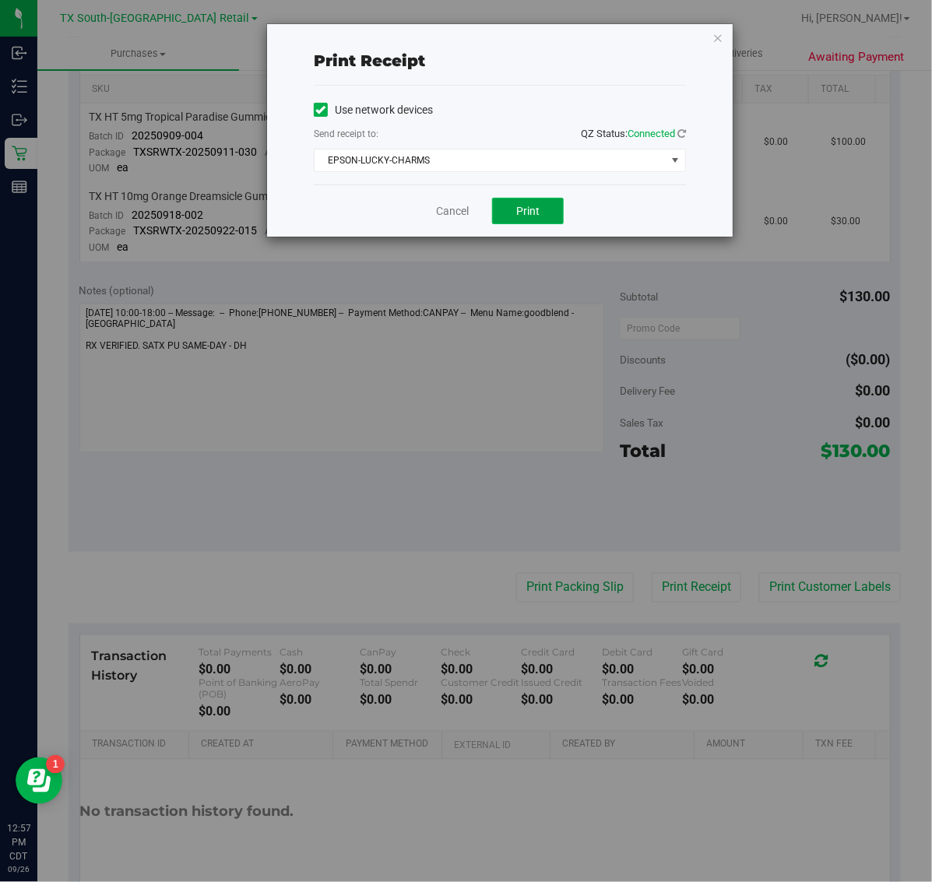
click at [518, 203] on button "Print" at bounding box center [528, 211] width 72 height 26
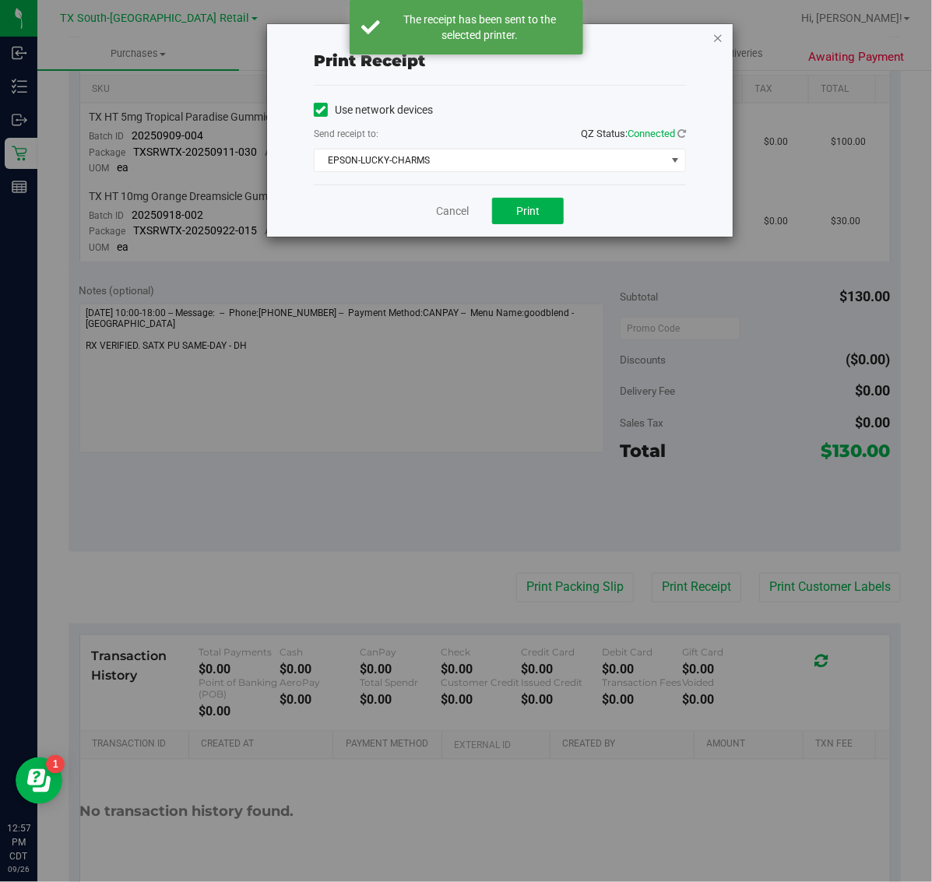
click at [718, 37] on icon "button" at bounding box center [718, 37] width 11 height 19
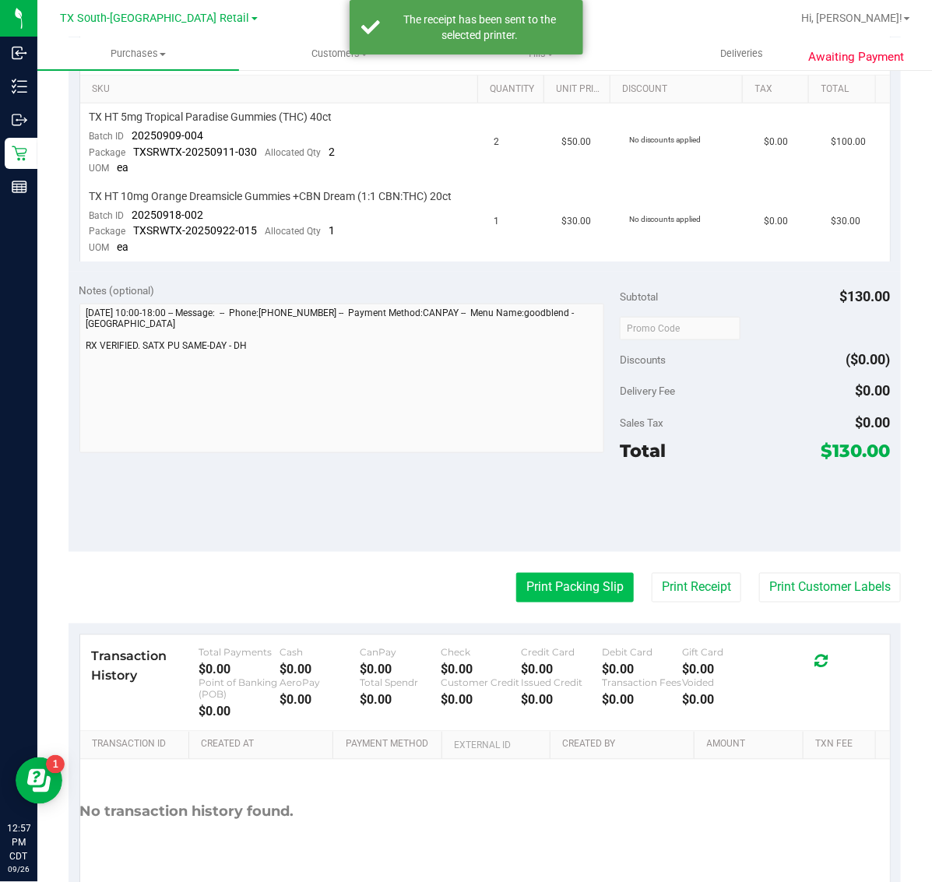
click at [549, 588] on button "Print Packing Slip" at bounding box center [575, 588] width 118 height 30
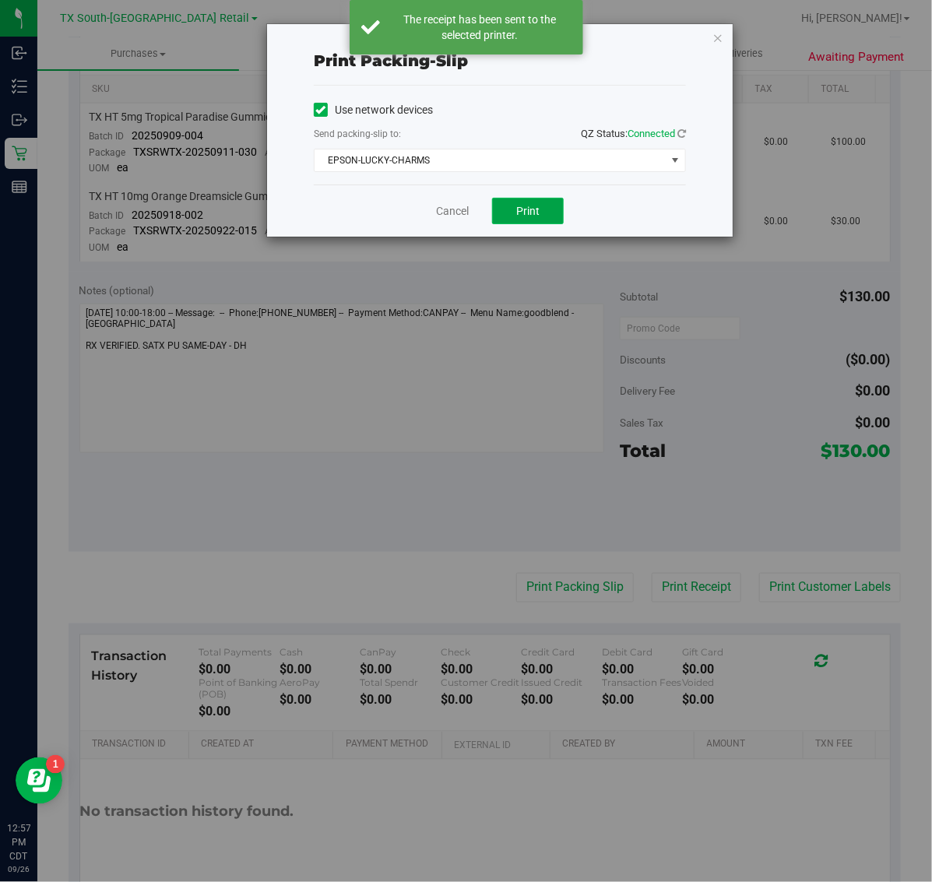
click at [523, 204] on button "Print" at bounding box center [528, 211] width 72 height 26
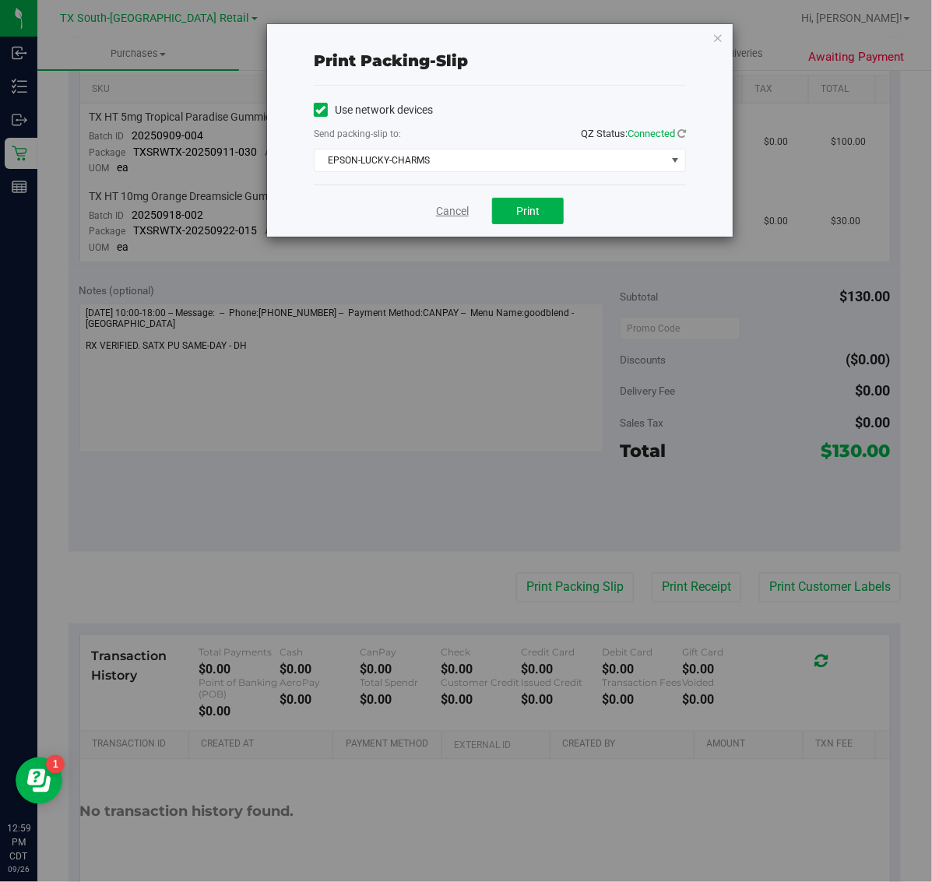
click at [453, 211] on link "Cancel" at bounding box center [452, 211] width 33 height 16
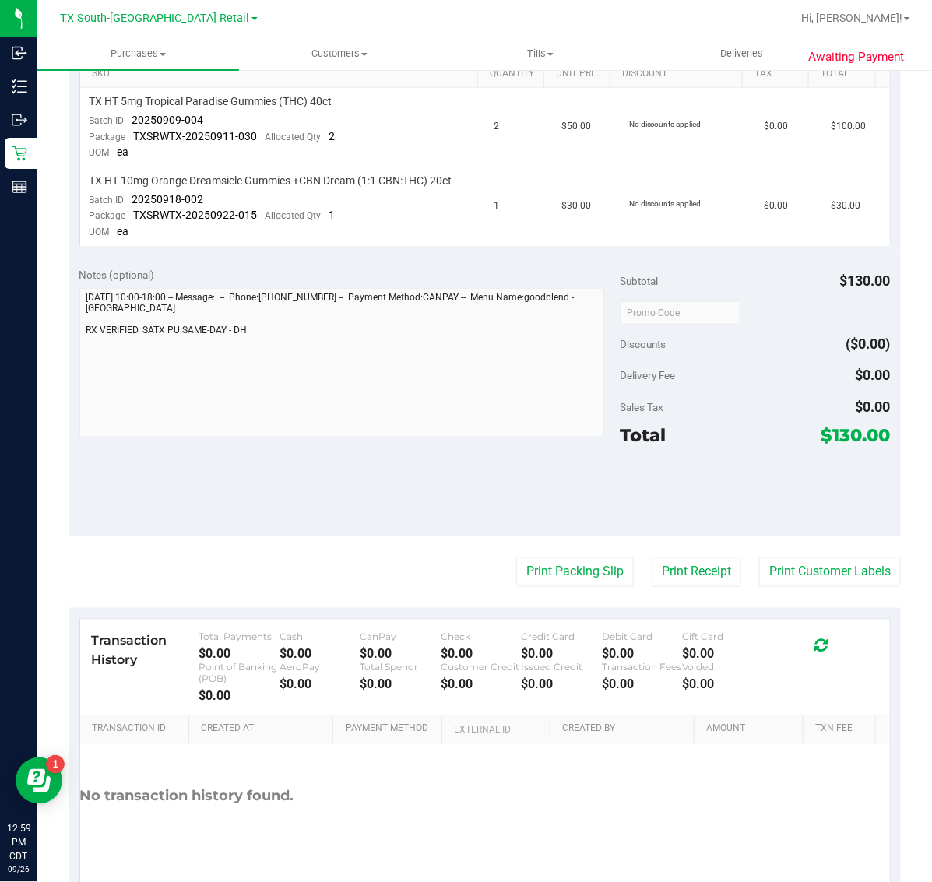
scroll to position [458, 0]
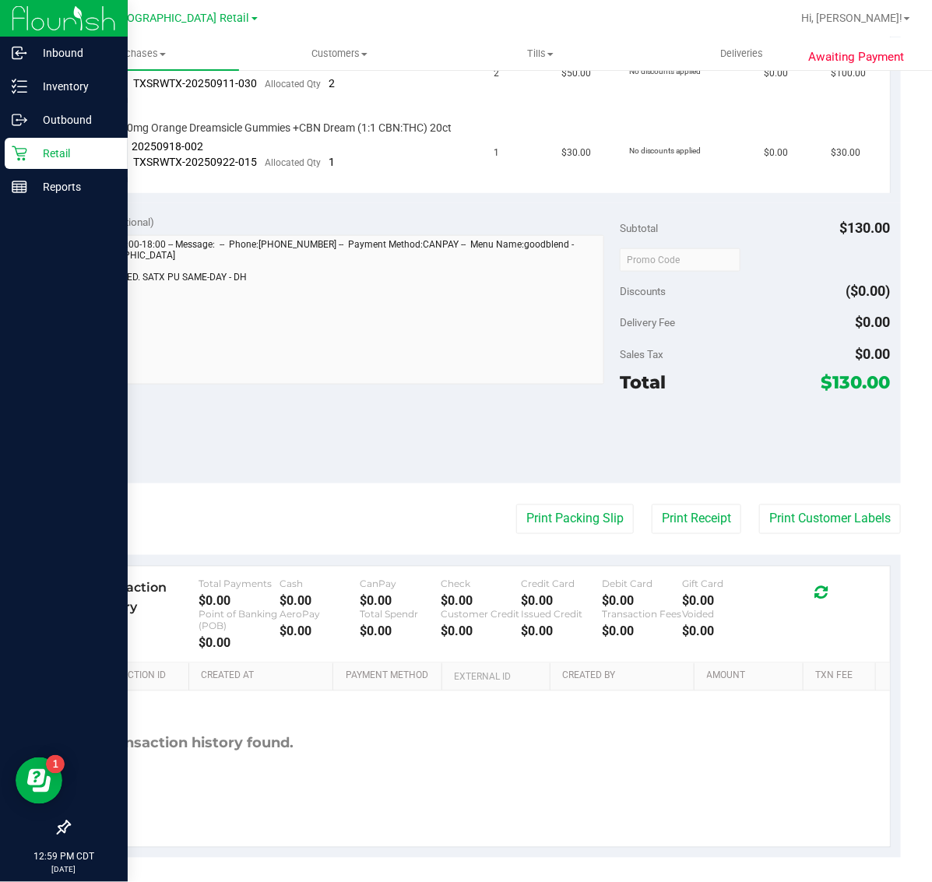
click at [39, 153] on p "Retail" at bounding box center [73, 153] width 93 height 19
